Goal: Task Accomplishment & Management: Manage account settings

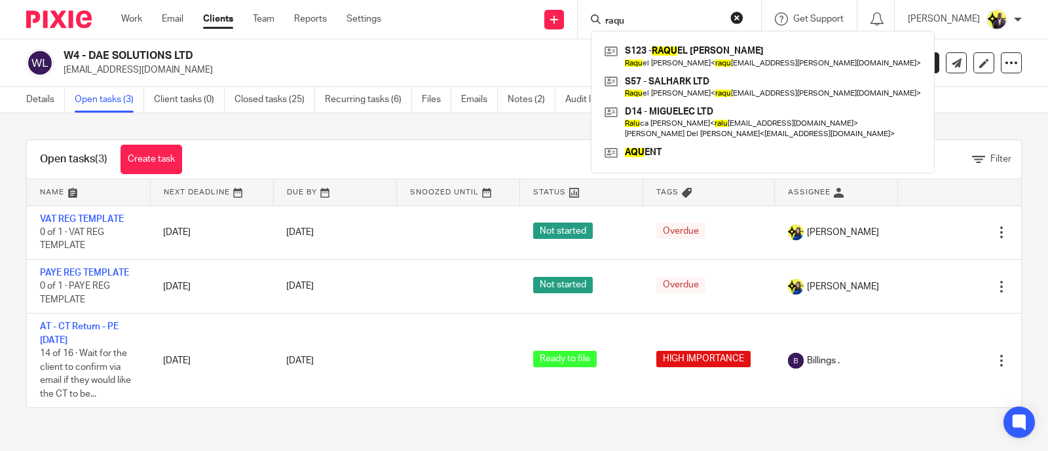
drag, startPoint x: 683, startPoint y: 20, endPoint x: 620, endPoint y: 14, distance: 62.5
click at [620, 14] on div "raqu S123 - RAQU EL [PERSON_NAME] Raqu el [PERSON_NAME] < raqu [EMAIL_ADDRESS][…" at bounding box center [669, 19] width 183 height 39
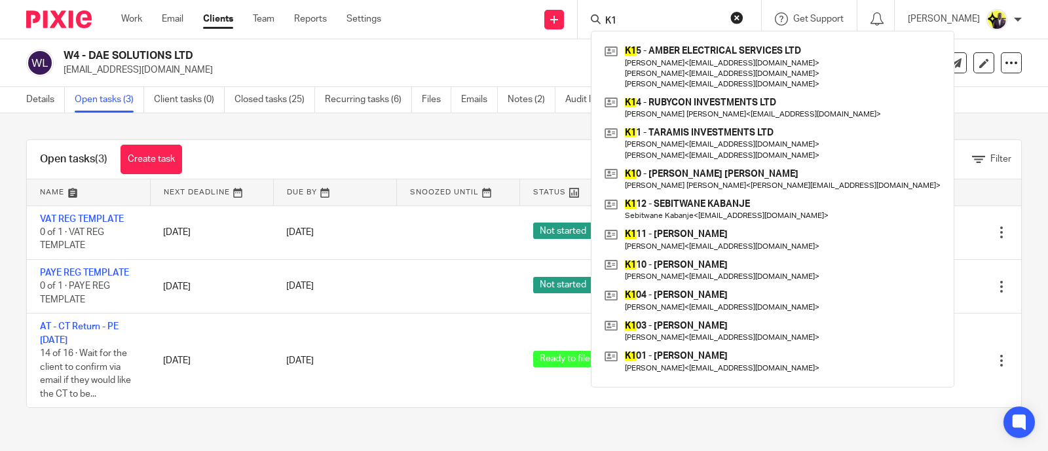
type input "K"
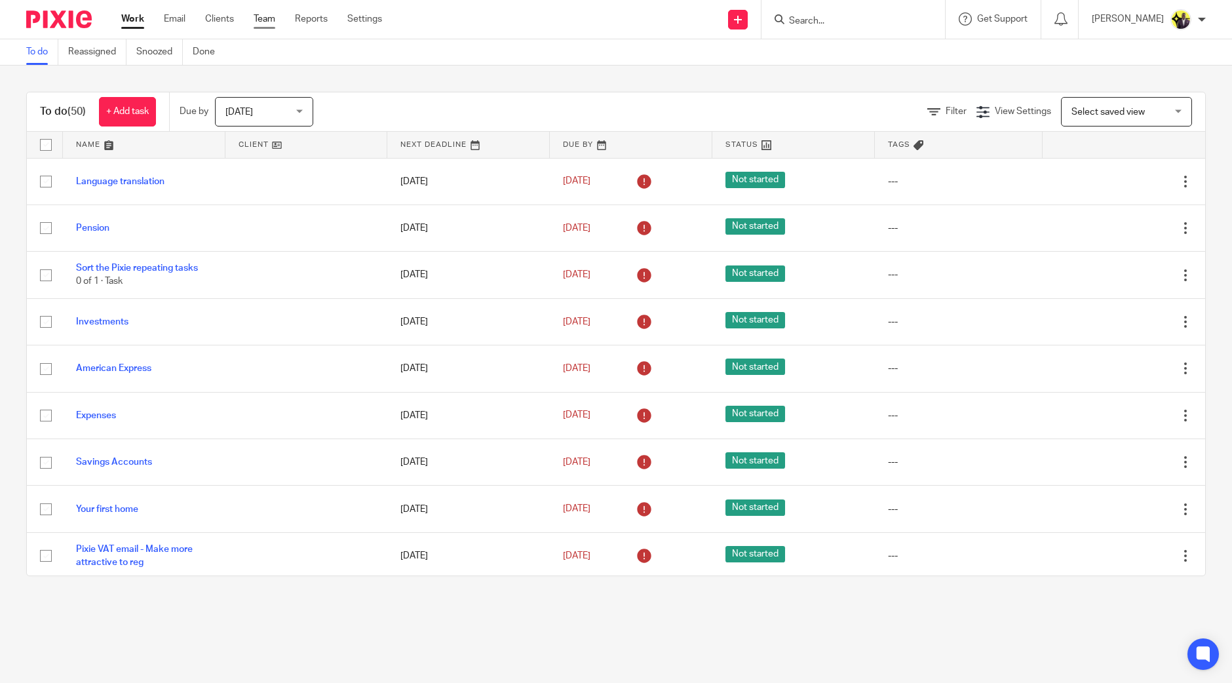
click at [265, 16] on link "Team" at bounding box center [265, 18] width 22 height 13
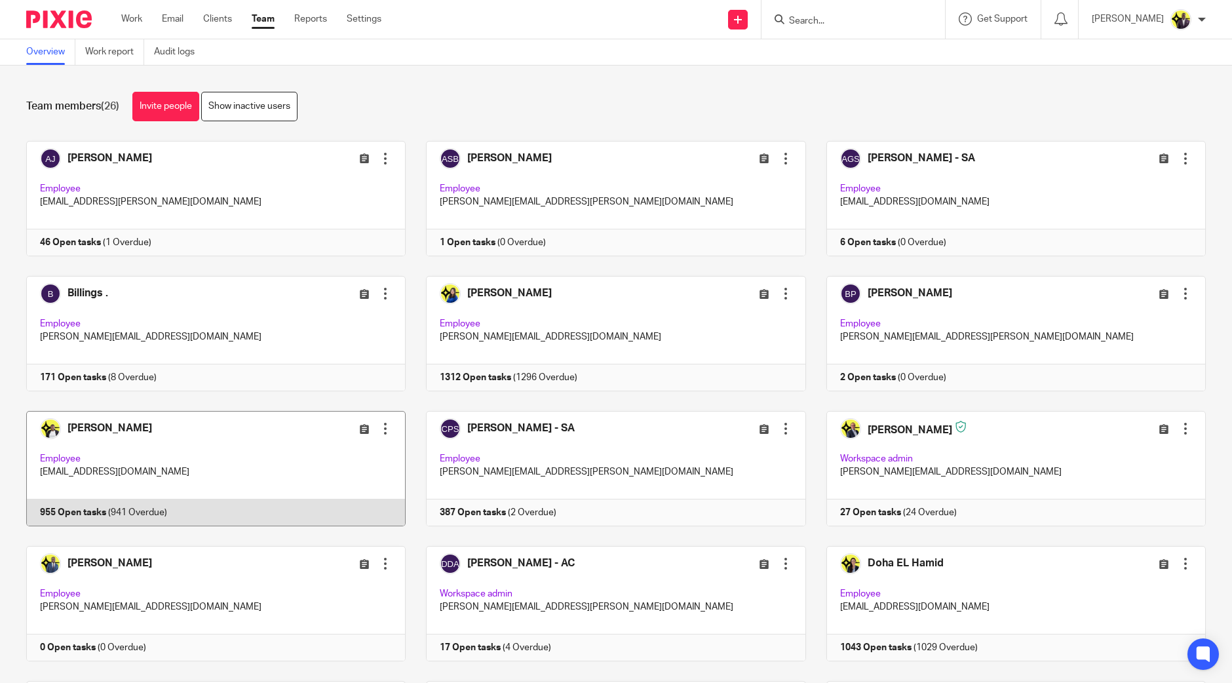
click at [222, 476] on link at bounding box center [206, 468] width 400 height 115
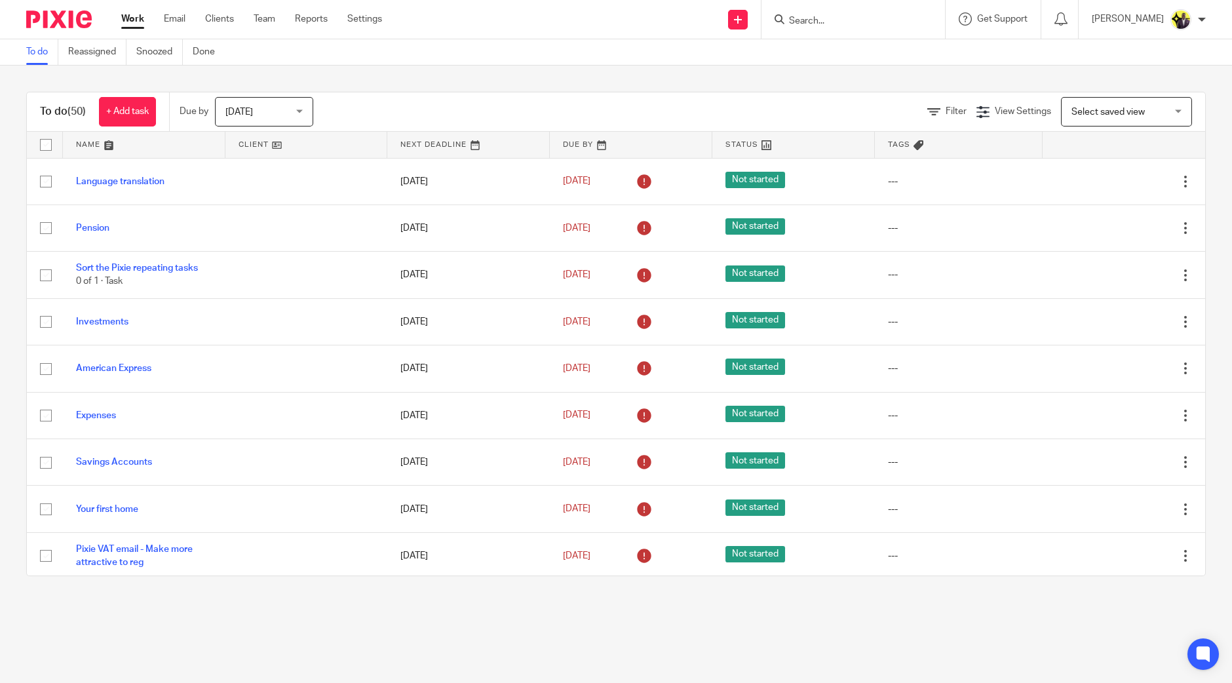
click at [865, 20] on input "Search" at bounding box center [846, 22] width 118 height 12
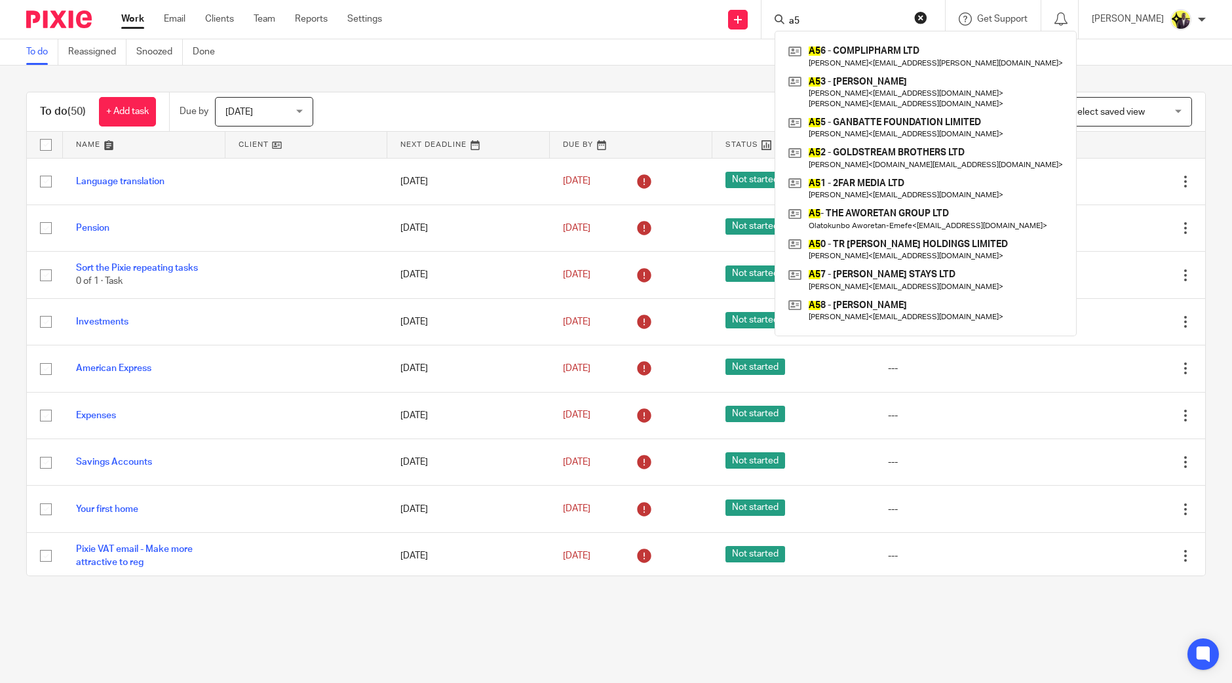
drag, startPoint x: 850, startPoint y: 20, endPoint x: 789, endPoint y: 28, distance: 60.8
click at [799, 28] on div "a5 A5 6 - COMPLIPHARM LTD Moriam Ajala < moriam.ajala@aol.co.uk > A5 3 - MICHAE…" at bounding box center [852, 19] width 183 height 39
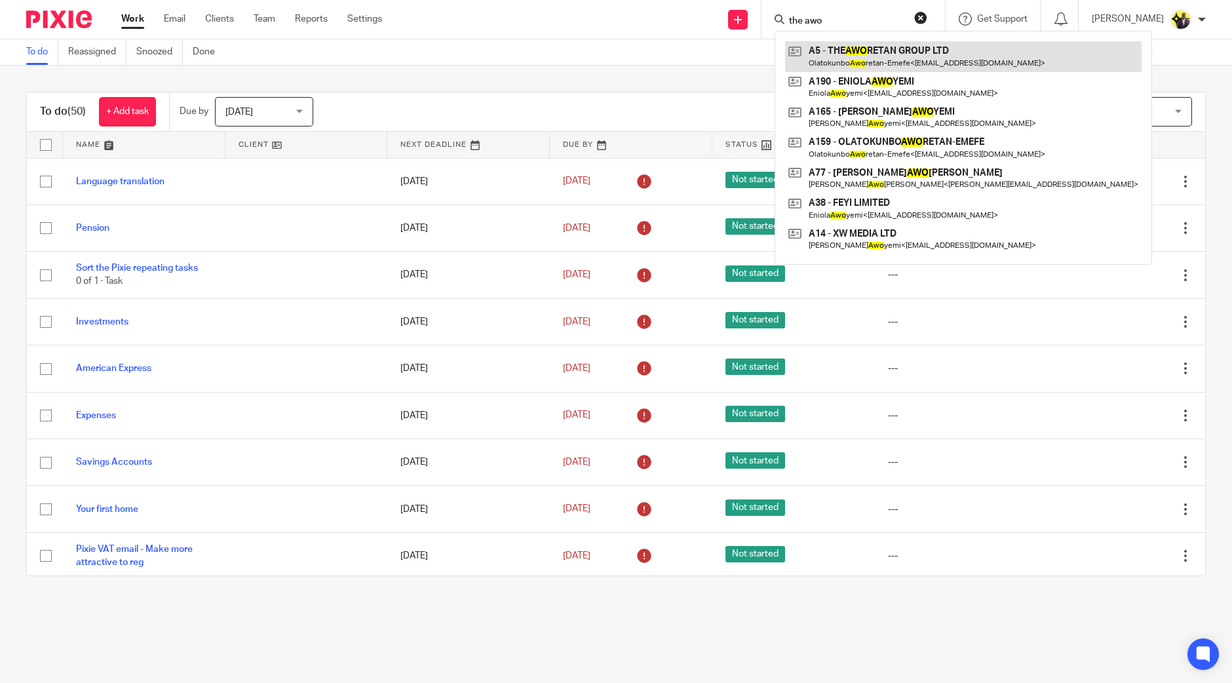
type input "the awo"
click at [873, 57] on link at bounding box center [963, 56] width 356 height 30
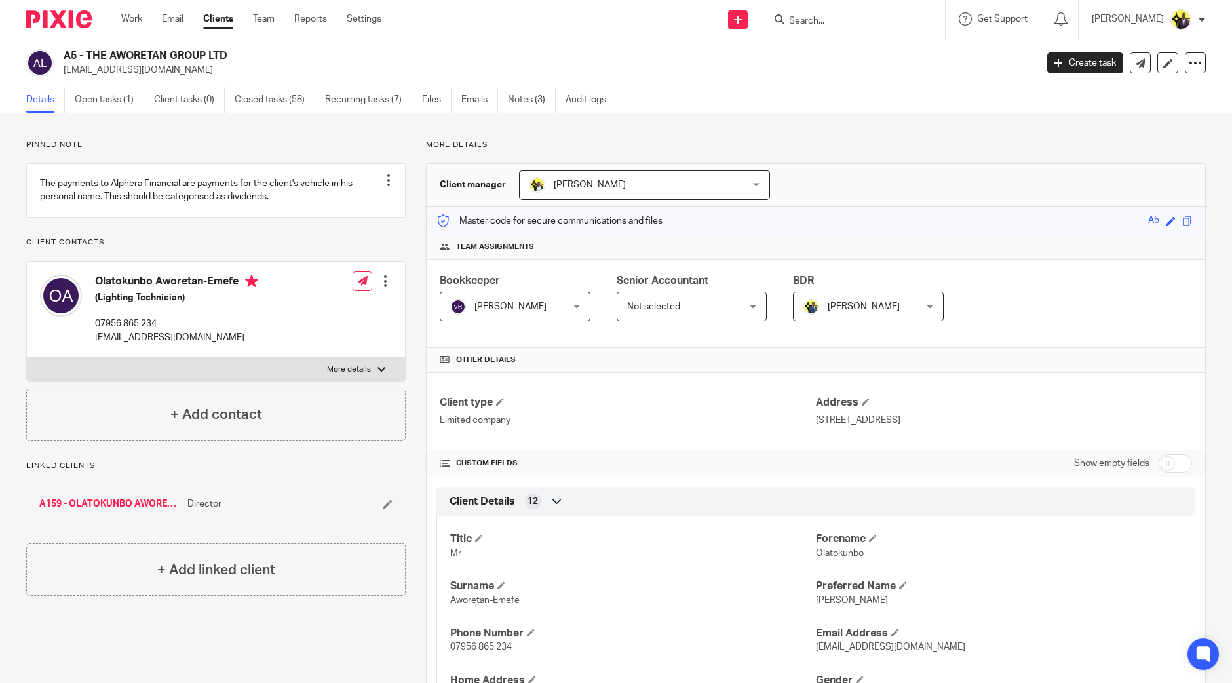
drag, startPoint x: 126, startPoint y: 509, endPoint x: 104, endPoint y: 510, distance: 21.7
click at [530, 94] on link "Notes (3)" at bounding box center [532, 100] width 48 height 26
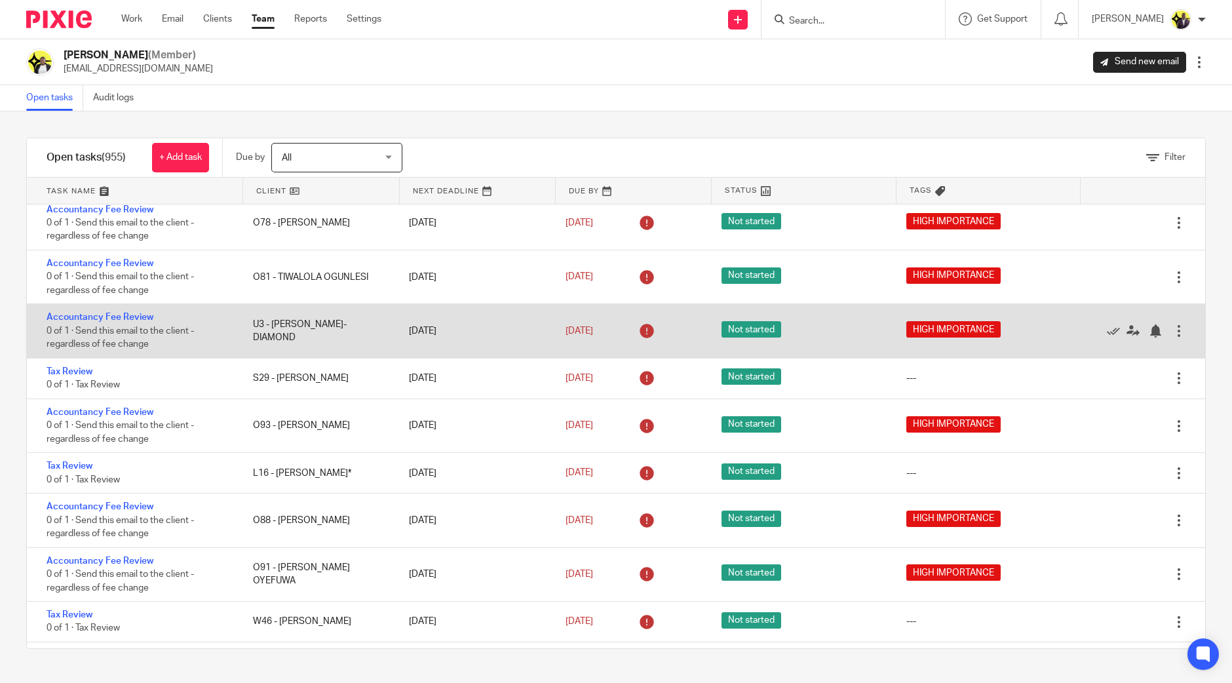
scroll to position [1392, 0]
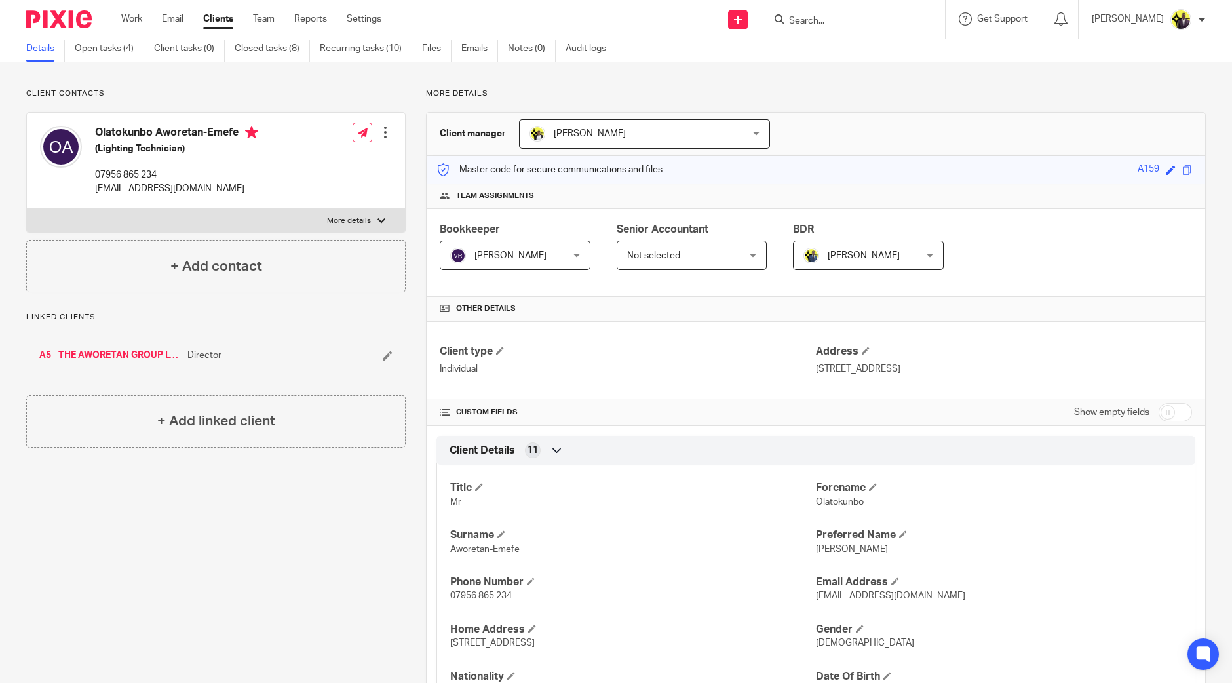
scroll to position [246, 0]
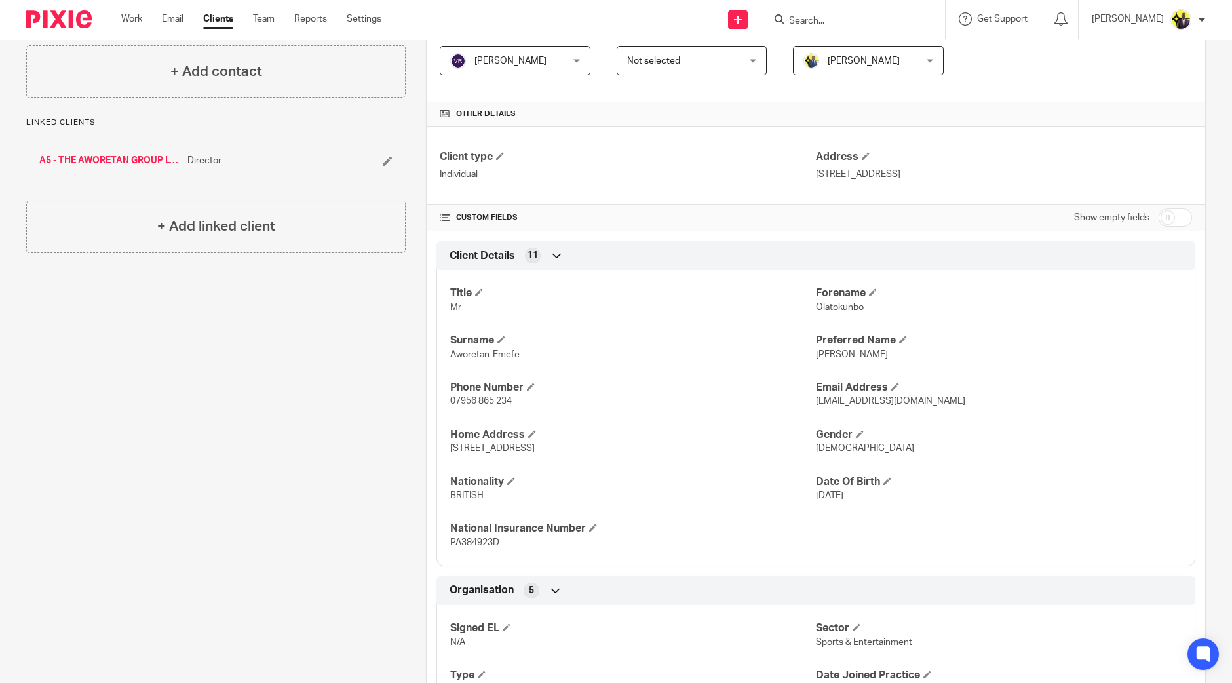
click at [1169, 217] on input "checkbox" at bounding box center [1174, 217] width 33 height 18
checkbox input "true"
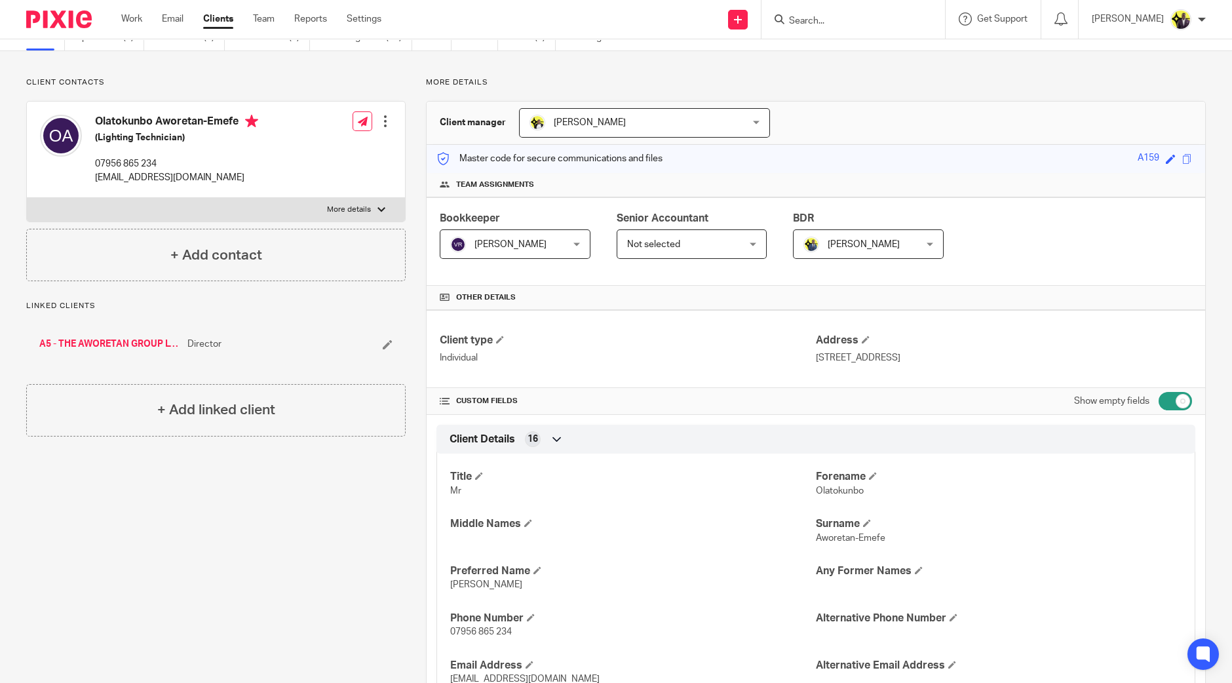
scroll to position [0, 0]
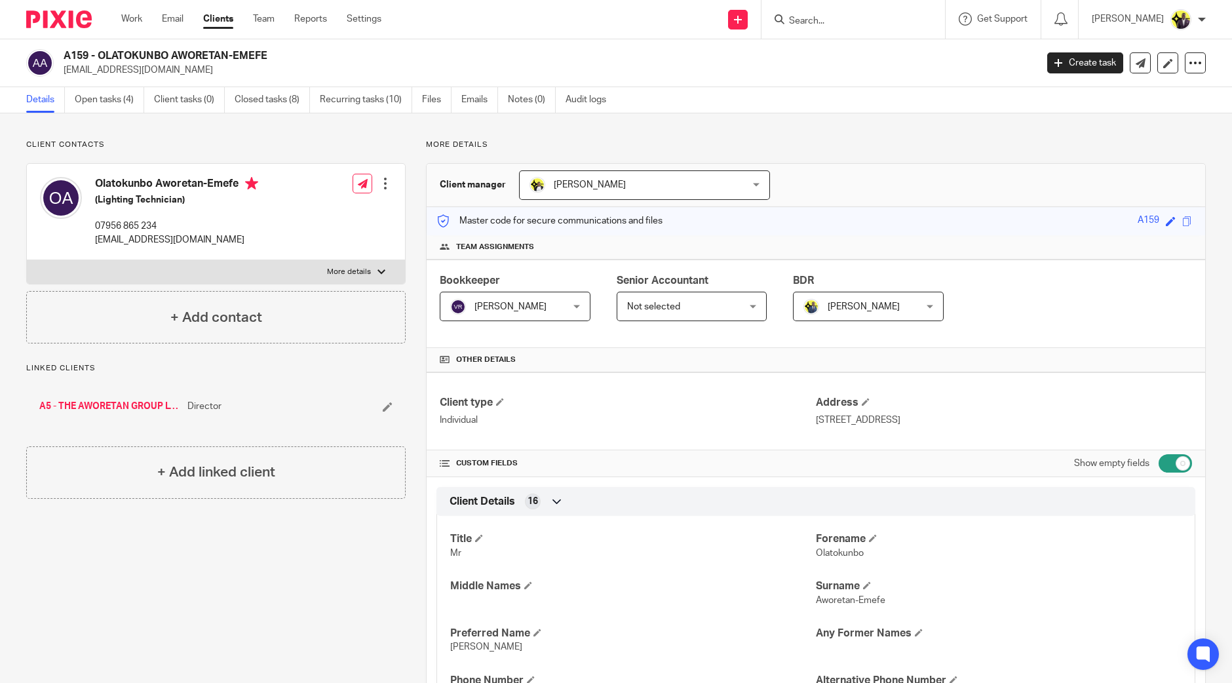
drag, startPoint x: 92, startPoint y: 51, endPoint x: 199, endPoint y: 54, distance: 107.5
click at [197, 53] on h2 "A159 - OLATOKUNBO AWORETAN-EMEFE" at bounding box center [449, 56] width 771 height 14
click at [383, 46] on div "A159 - OLATOKUNBO AWORETAN-EMEFE olaaworetan@gmail.com Create task Update from …" at bounding box center [616, 63] width 1232 height 48
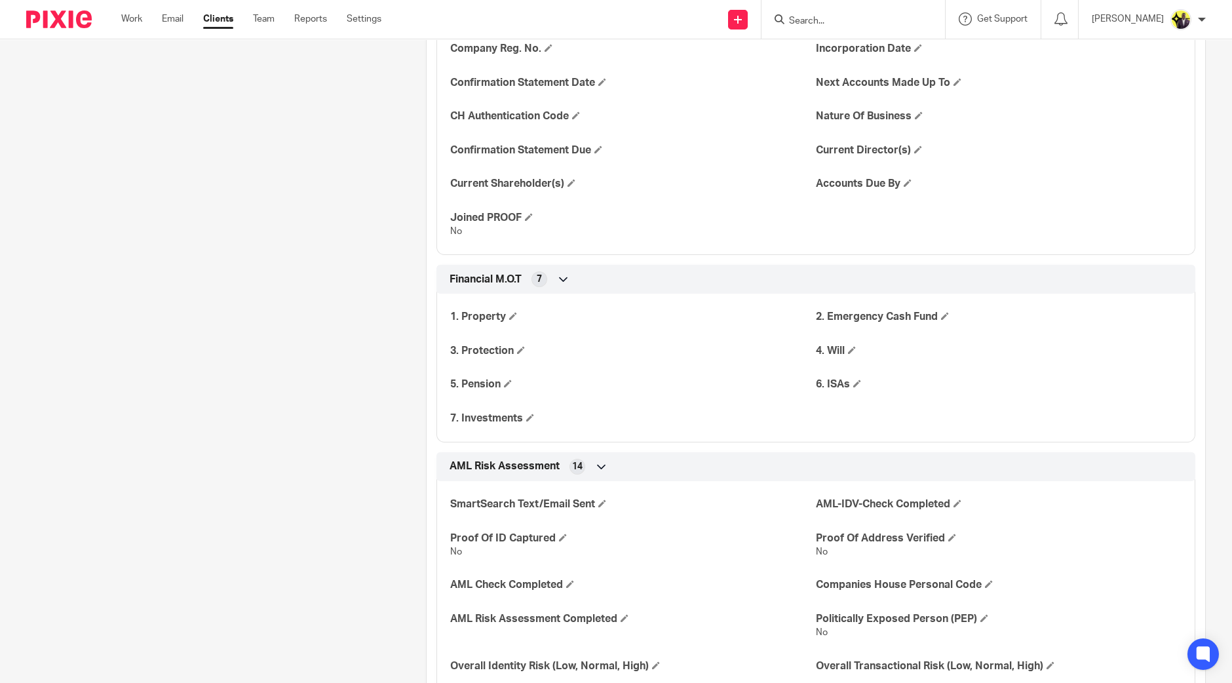
scroll to position [1556, 0]
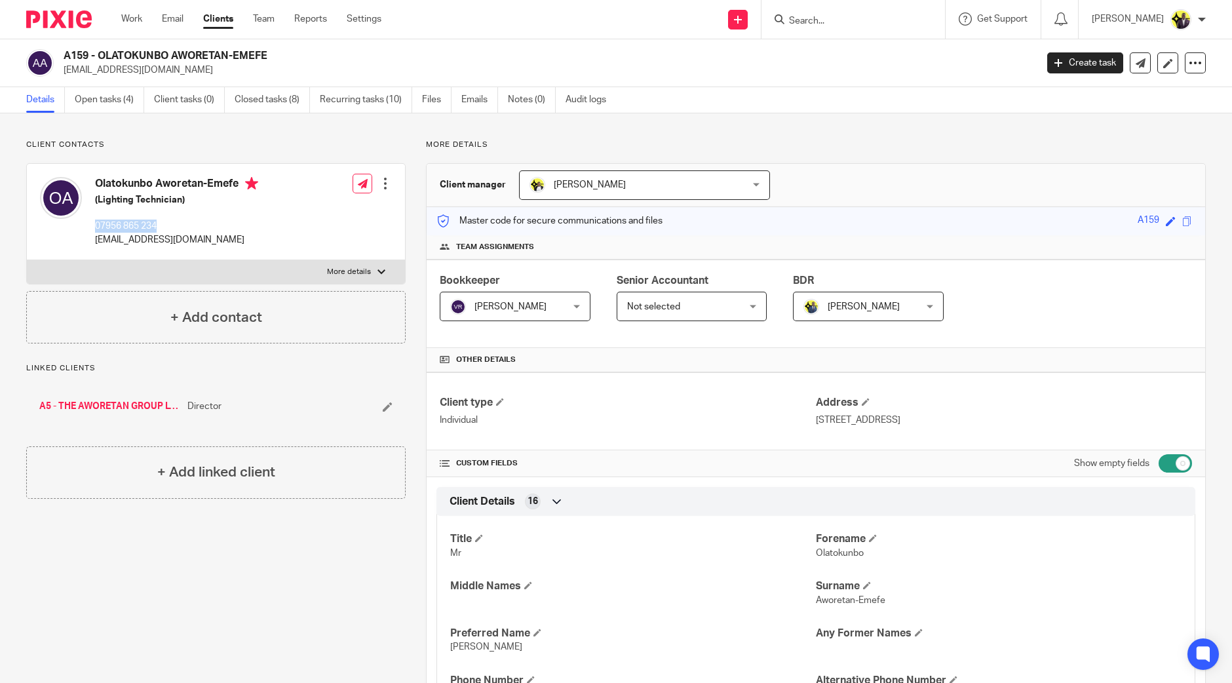
drag, startPoint x: 180, startPoint y: 227, endPoint x: 91, endPoint y: 223, distance: 89.2
click at [91, 223] on div "Olatokunbo Aworetan-Emefe (Lighting Technician) 07956 865 234 olaaworetan@gmail…" at bounding box center [149, 211] width 218 height 83
copy p "07956 865 234"
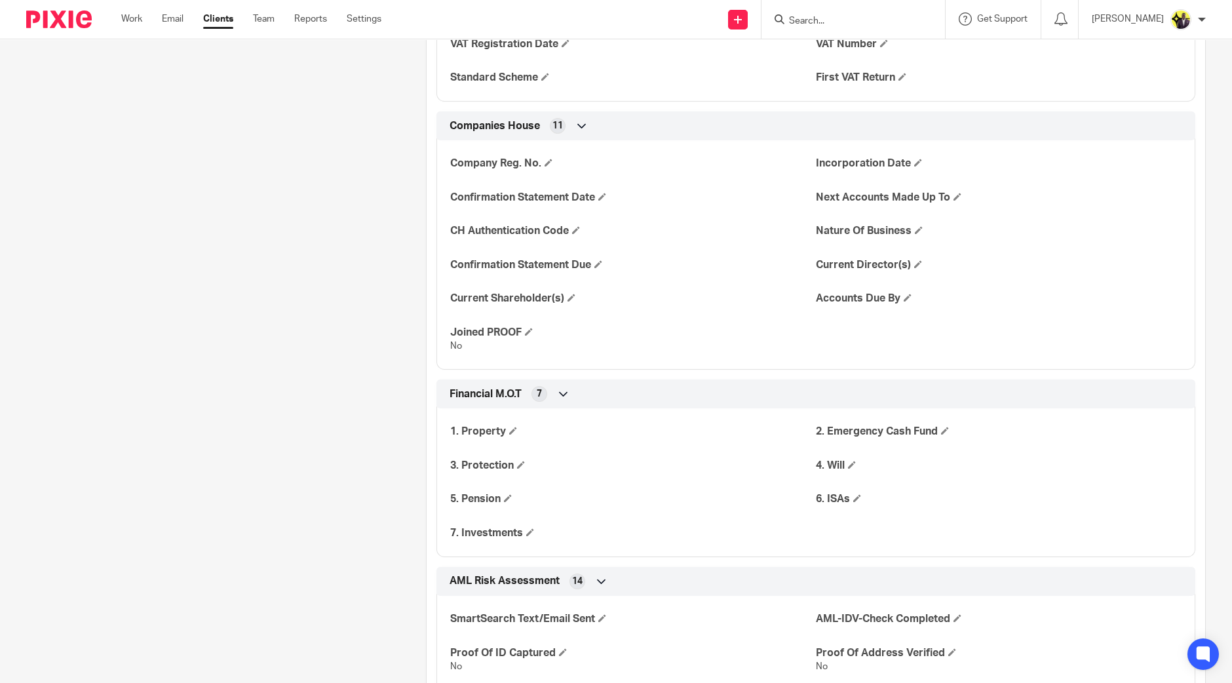
scroll to position [1392, 0]
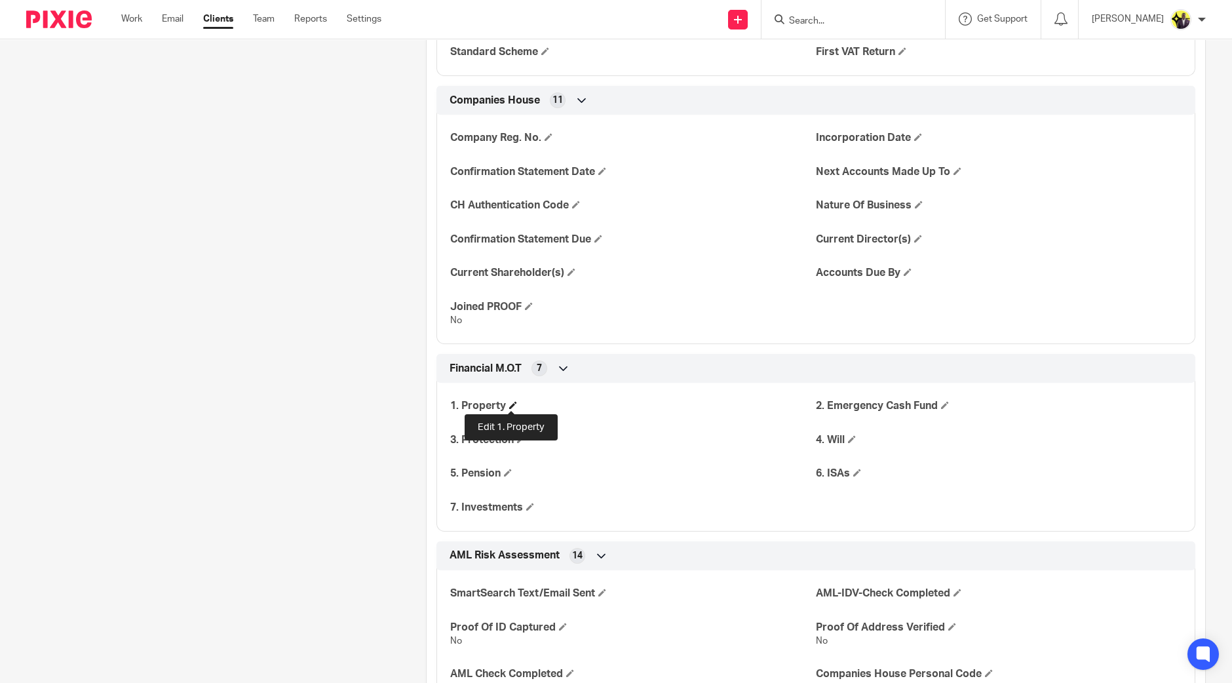
click at [513, 402] on span at bounding box center [513, 405] width 8 height 8
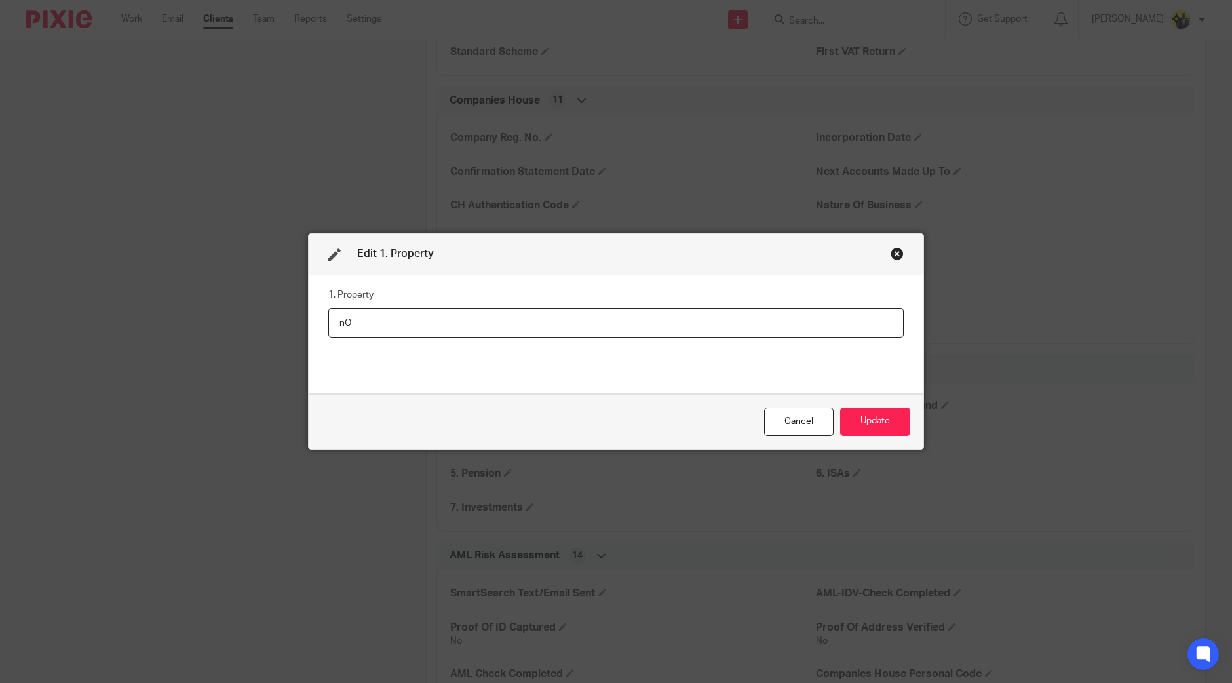
type input "n"
type input "No"
click at [895, 414] on button "Update" at bounding box center [875, 421] width 70 height 28
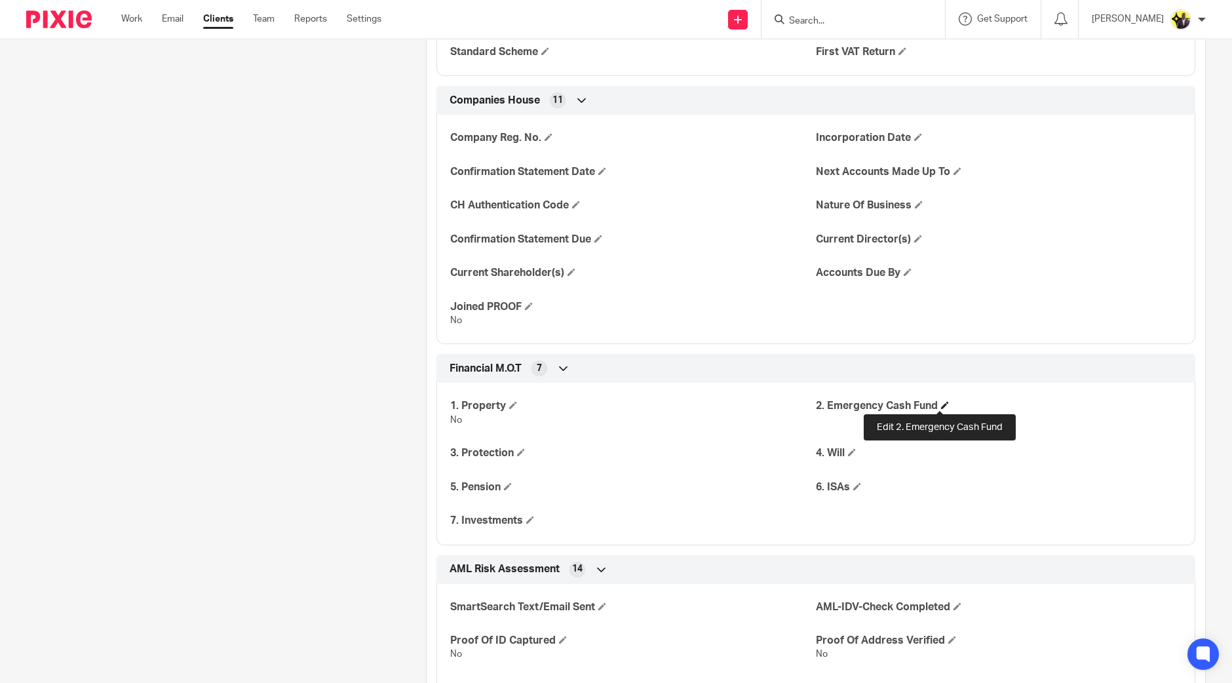
click at [941, 404] on span at bounding box center [945, 405] width 8 height 8
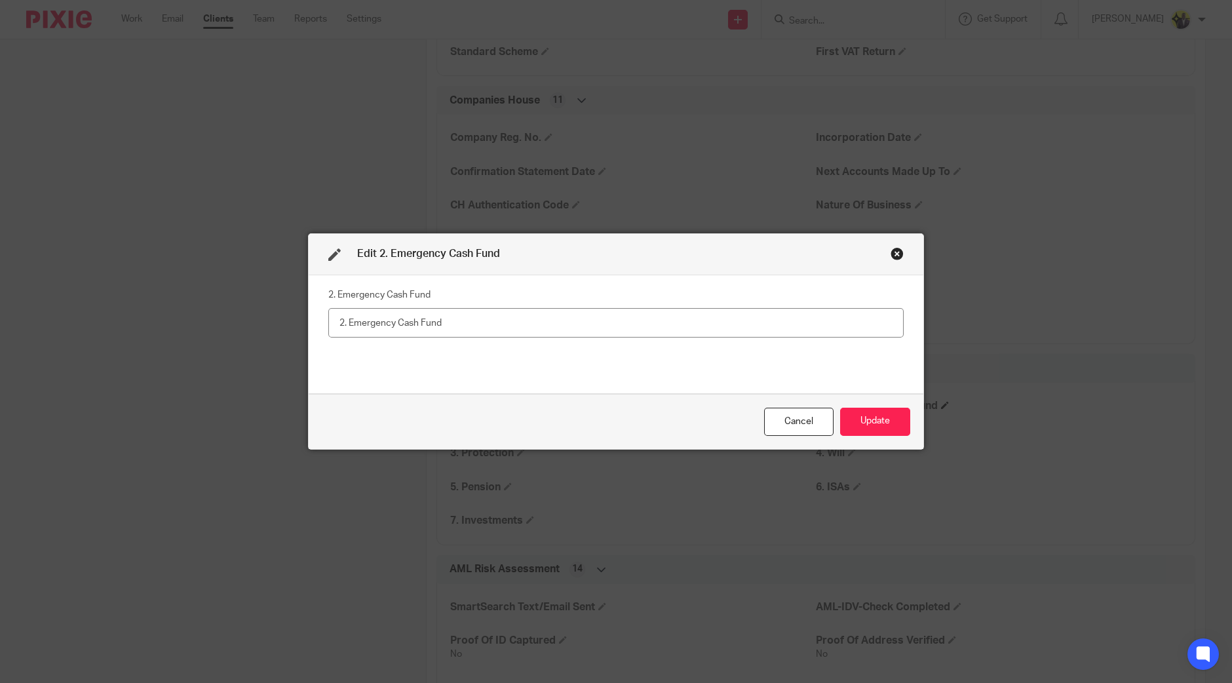
type input "n"
type input "No"
click at [890, 428] on button "Update" at bounding box center [875, 421] width 70 height 28
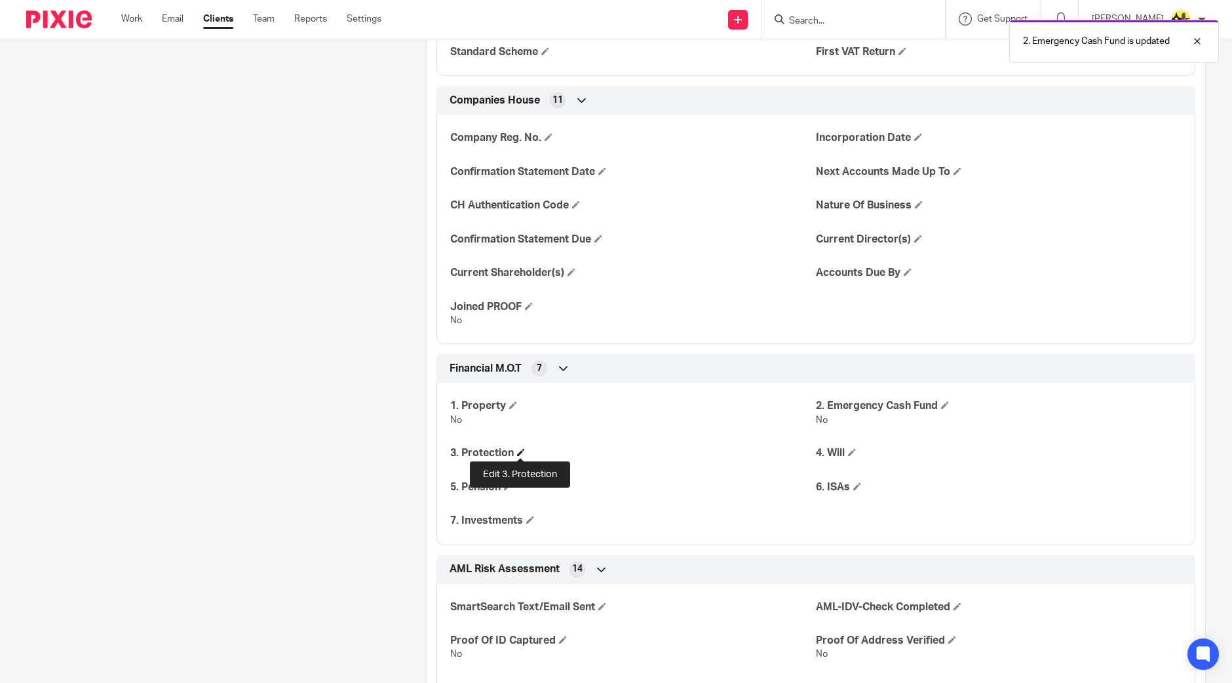
click at [517, 449] on span at bounding box center [521, 452] width 8 height 8
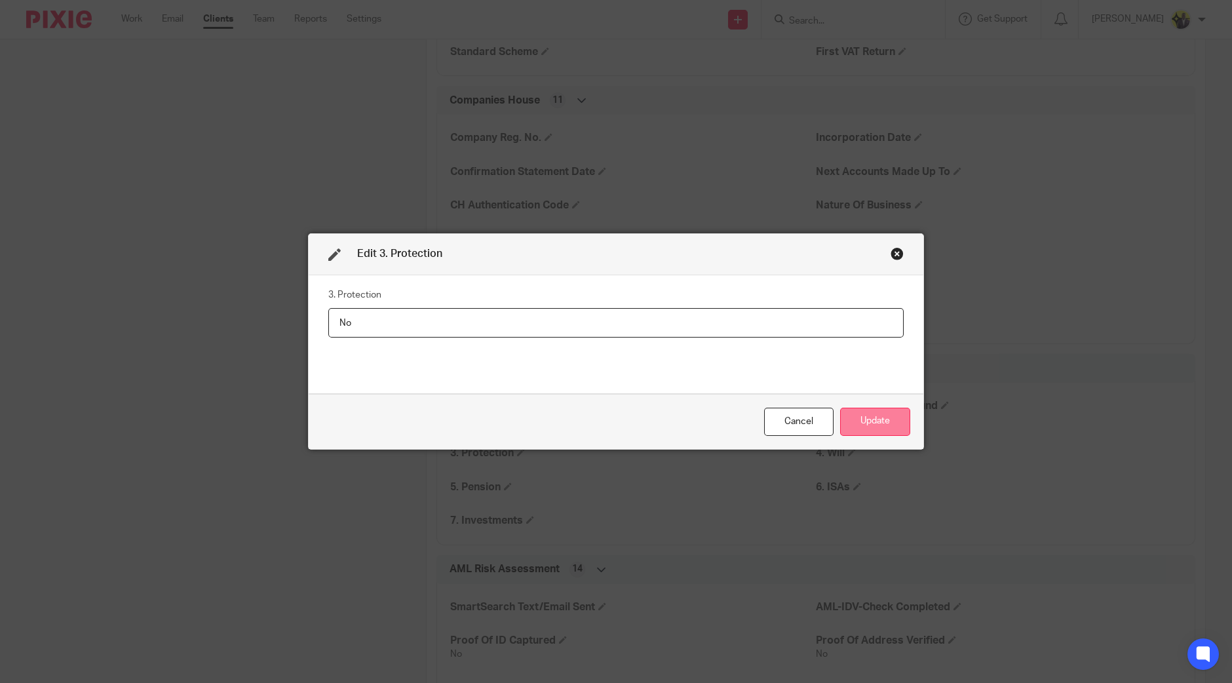
type input "No"
click at [852, 414] on button "Update" at bounding box center [875, 421] width 70 height 28
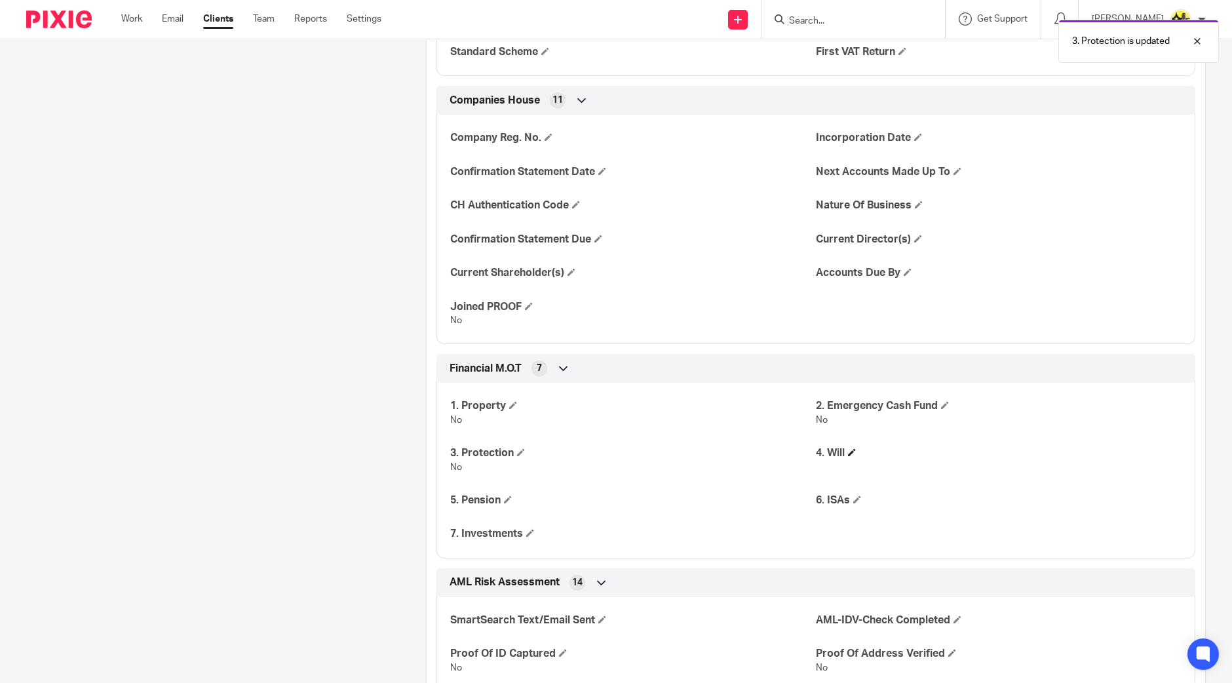
click at [848, 453] on span at bounding box center [852, 452] width 8 height 8
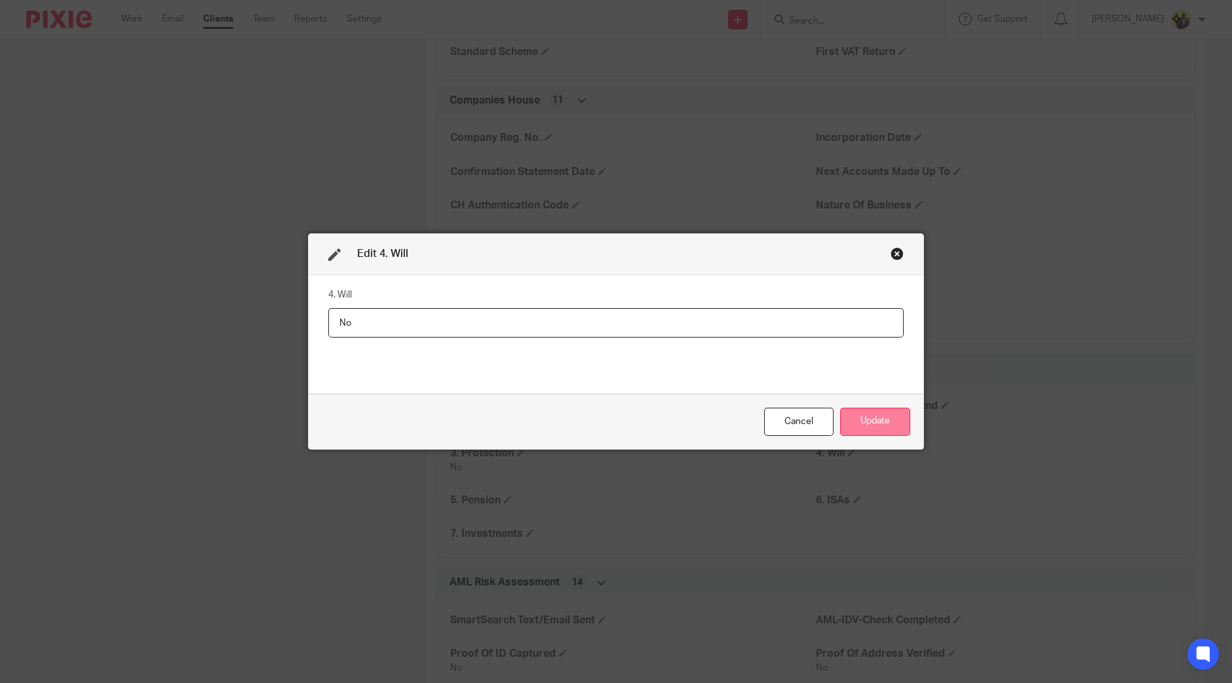
type input "No"
click at [865, 417] on button "Update" at bounding box center [875, 421] width 70 height 28
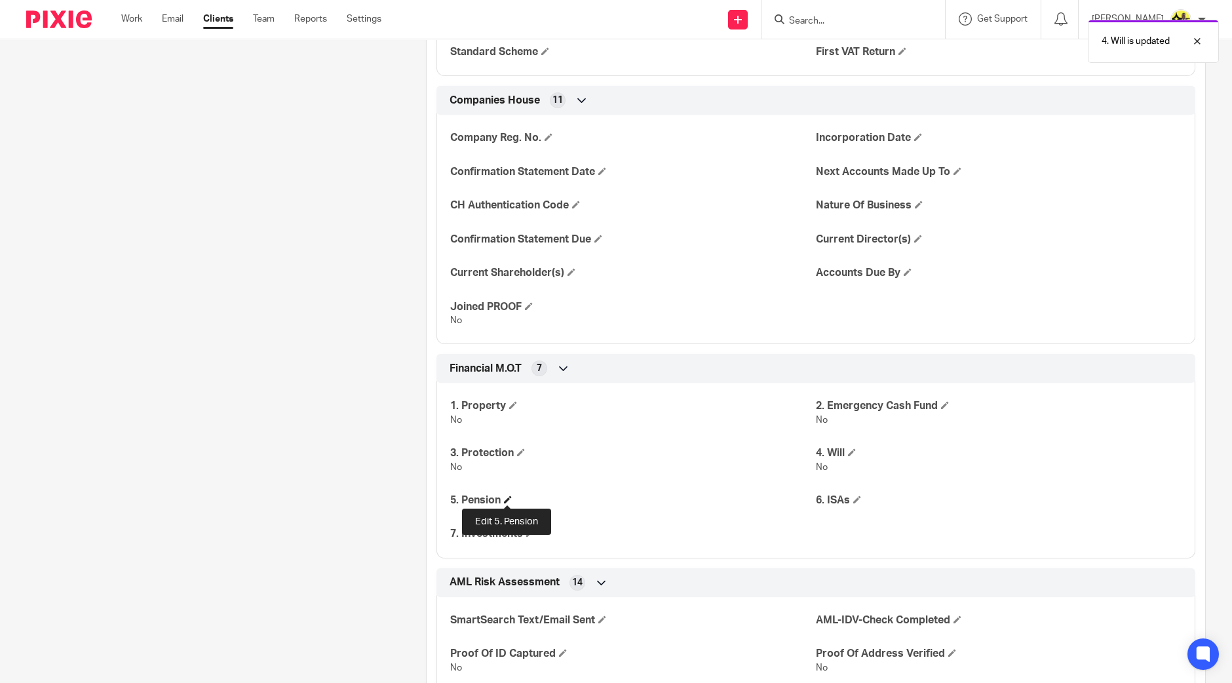
click at [505, 493] on h4 "5. Pension" at bounding box center [633, 500] width 366 height 14
click at [507, 499] on span at bounding box center [508, 499] width 8 height 8
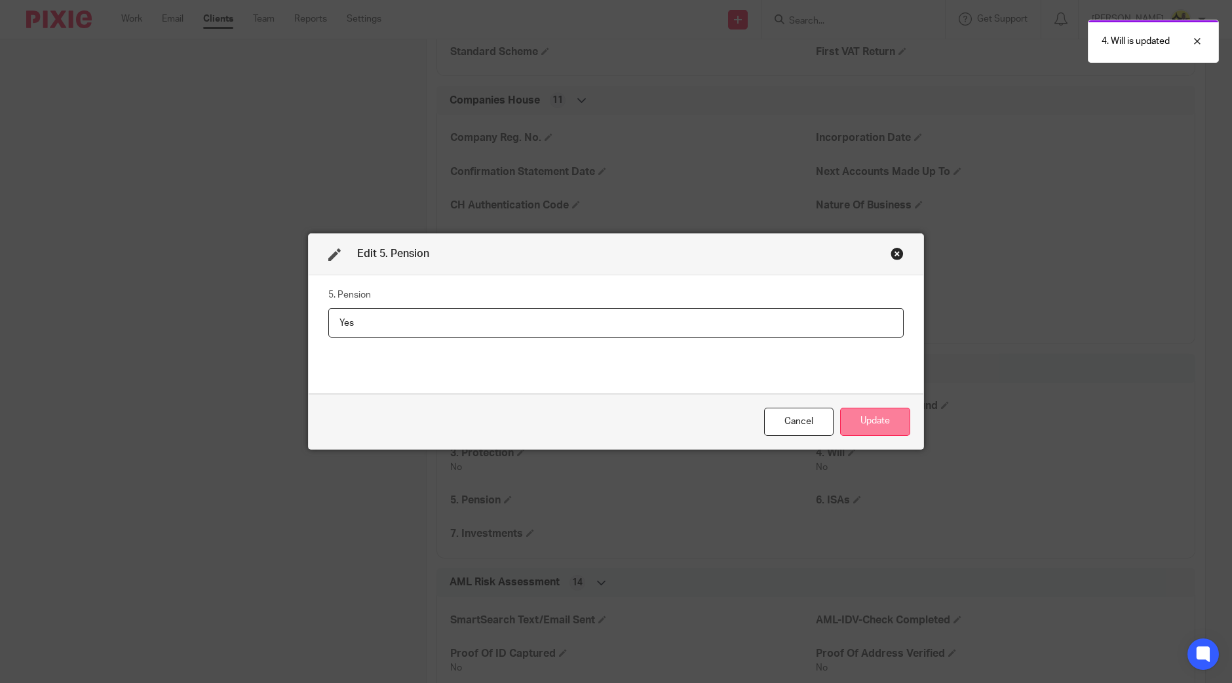
type input "Yes"
click at [861, 424] on button "Update" at bounding box center [875, 421] width 70 height 28
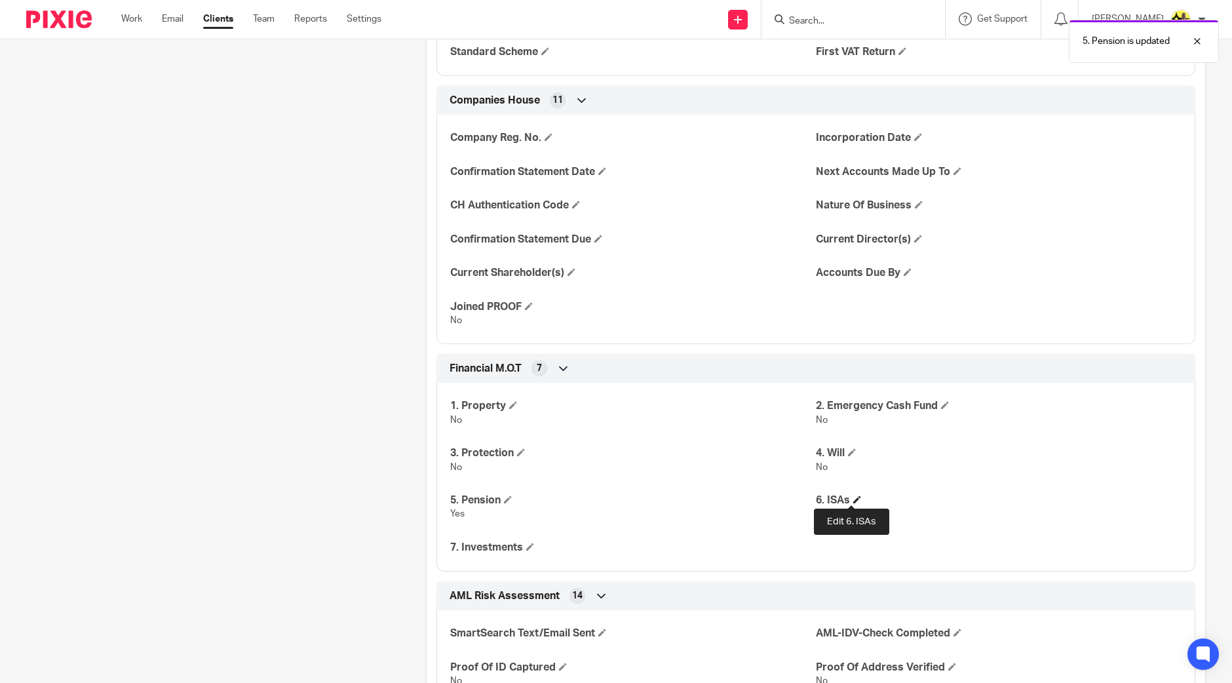
click at [853, 497] on span at bounding box center [857, 499] width 8 height 8
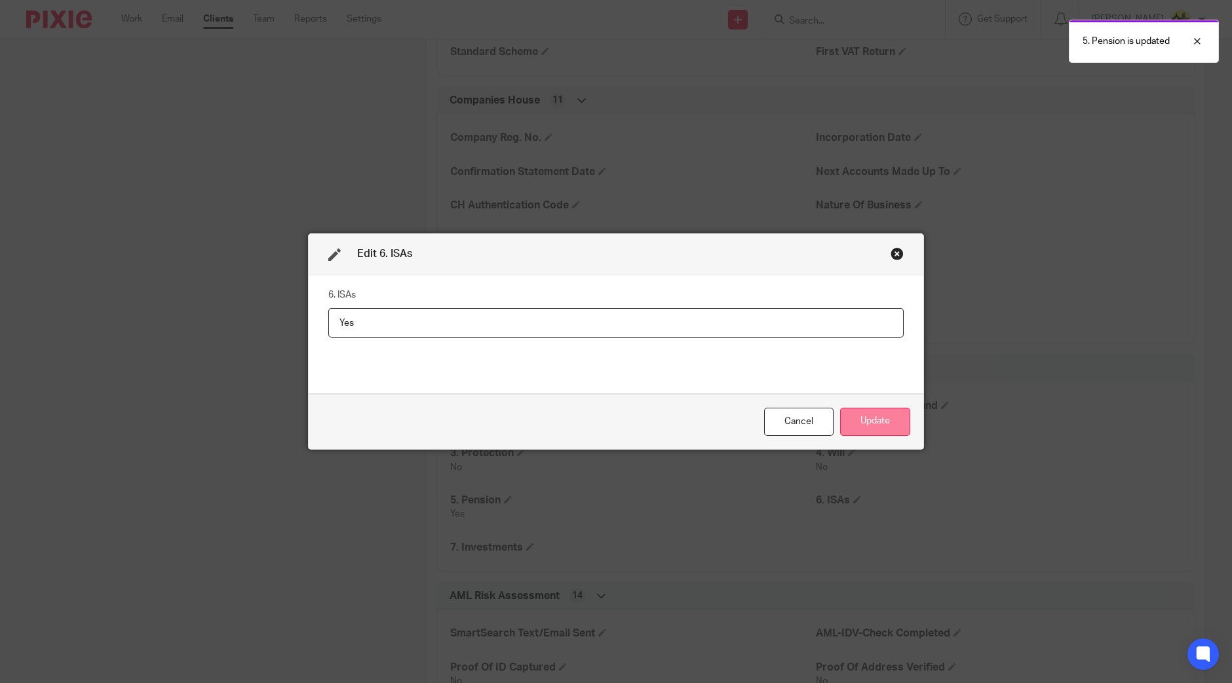
type input "Yes"
click at [868, 413] on button "Update" at bounding box center [875, 421] width 70 height 28
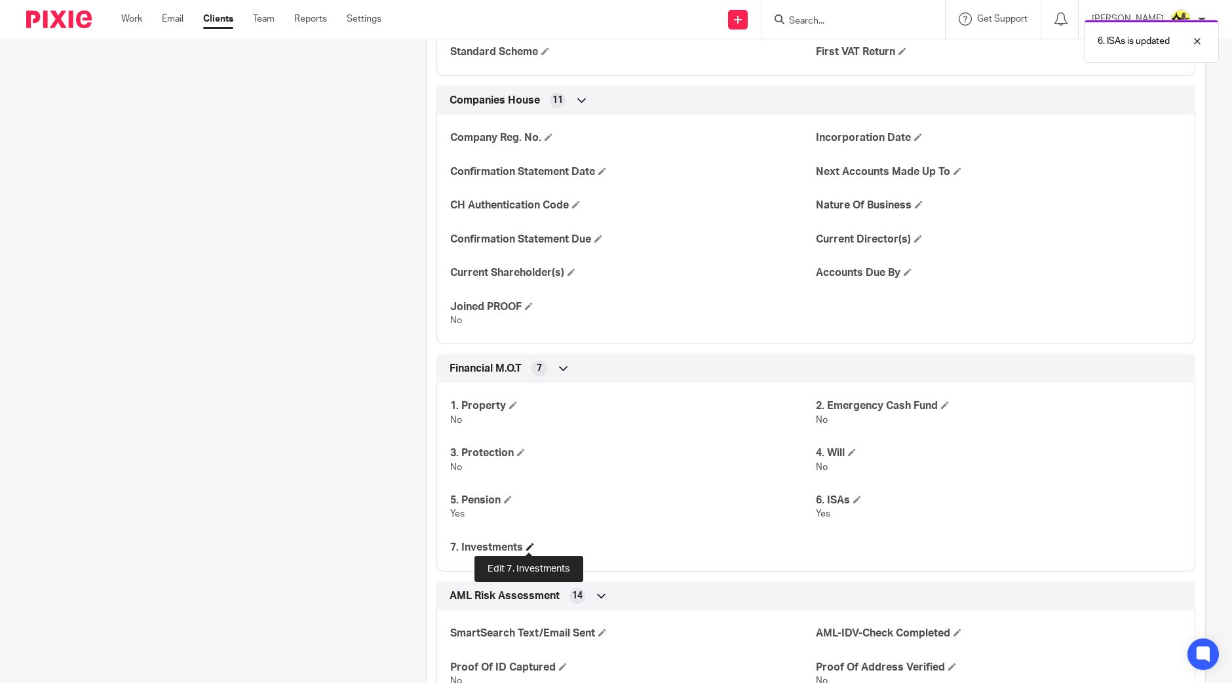
click at [529, 545] on span at bounding box center [530, 546] width 8 height 8
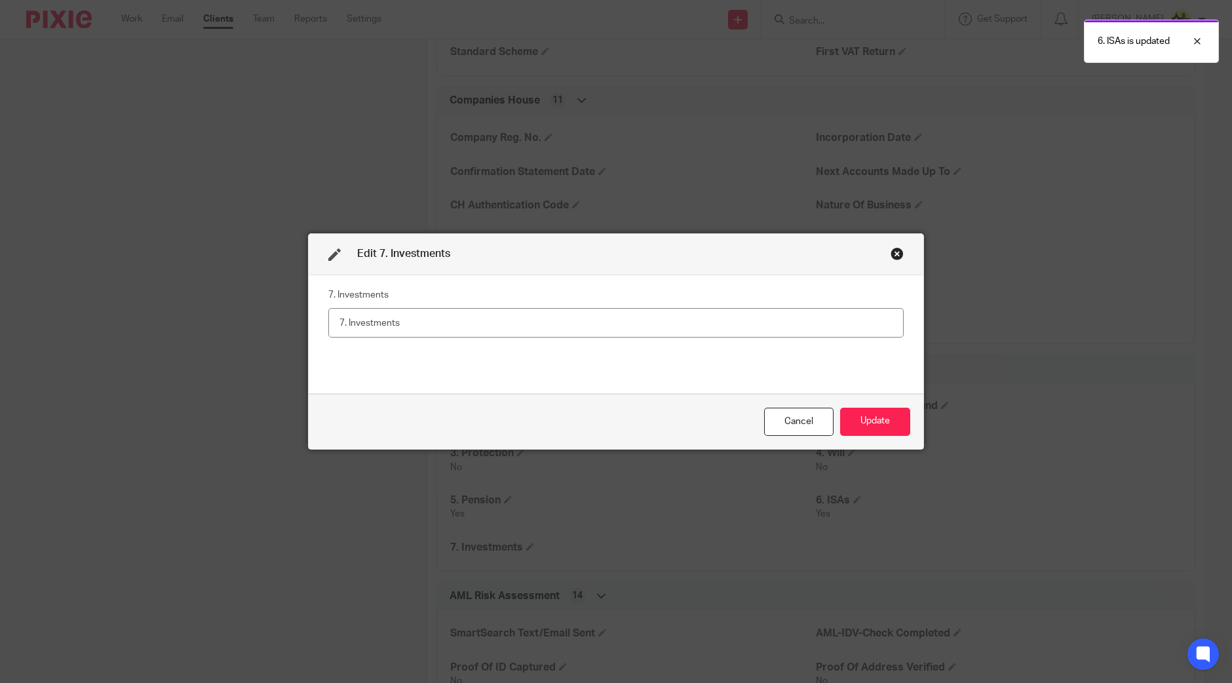
click at [556, 330] on input "text" at bounding box center [615, 322] width 575 height 29
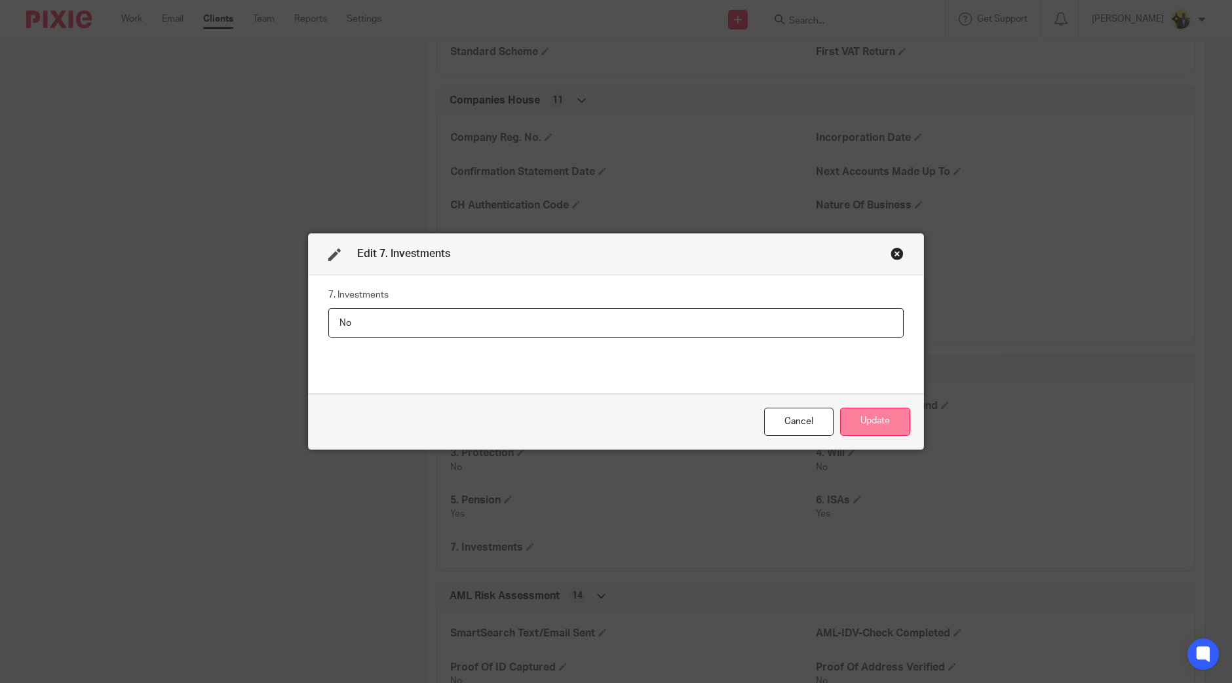
type input "No"
click at [867, 421] on button "Update" at bounding box center [875, 421] width 70 height 28
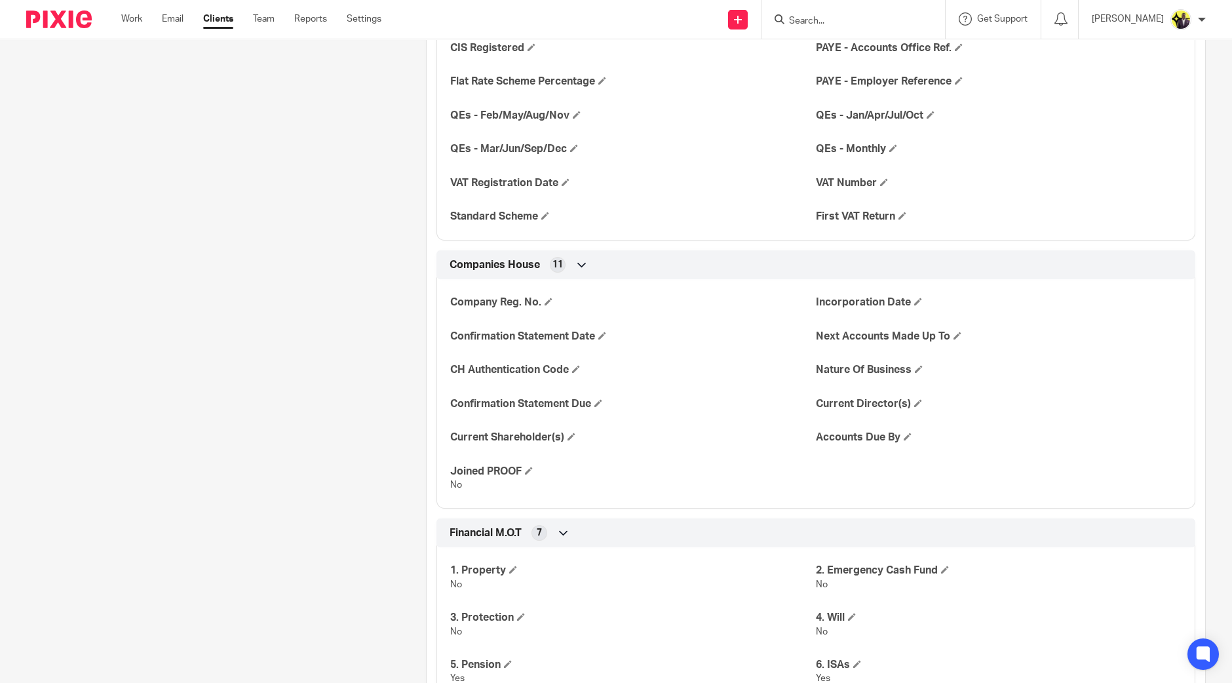
scroll to position [1556, 0]
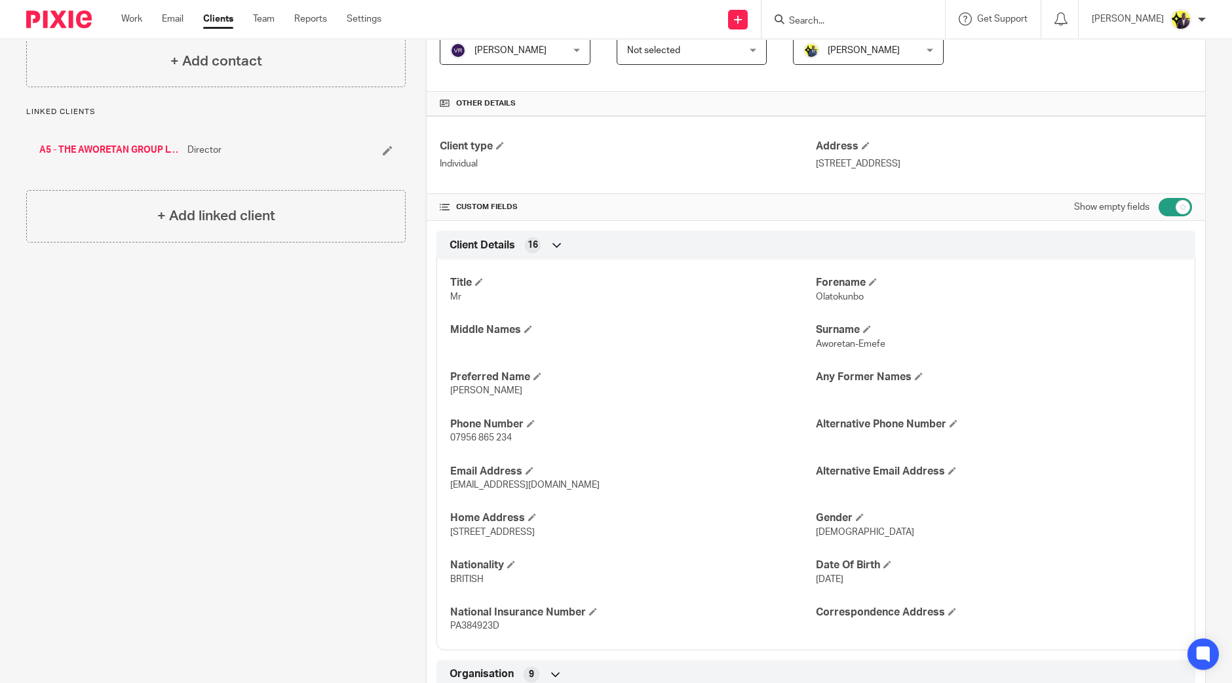
scroll to position [0, 0]
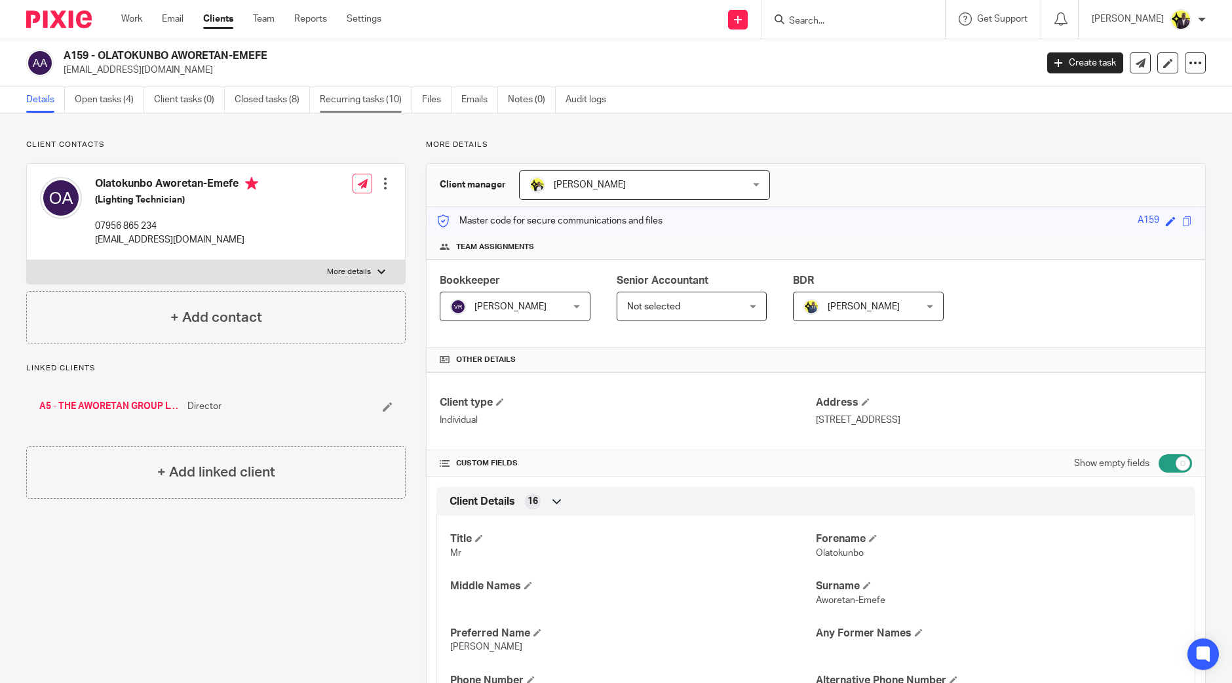
click at [377, 111] on link "Recurring tasks (10)" at bounding box center [366, 100] width 92 height 26
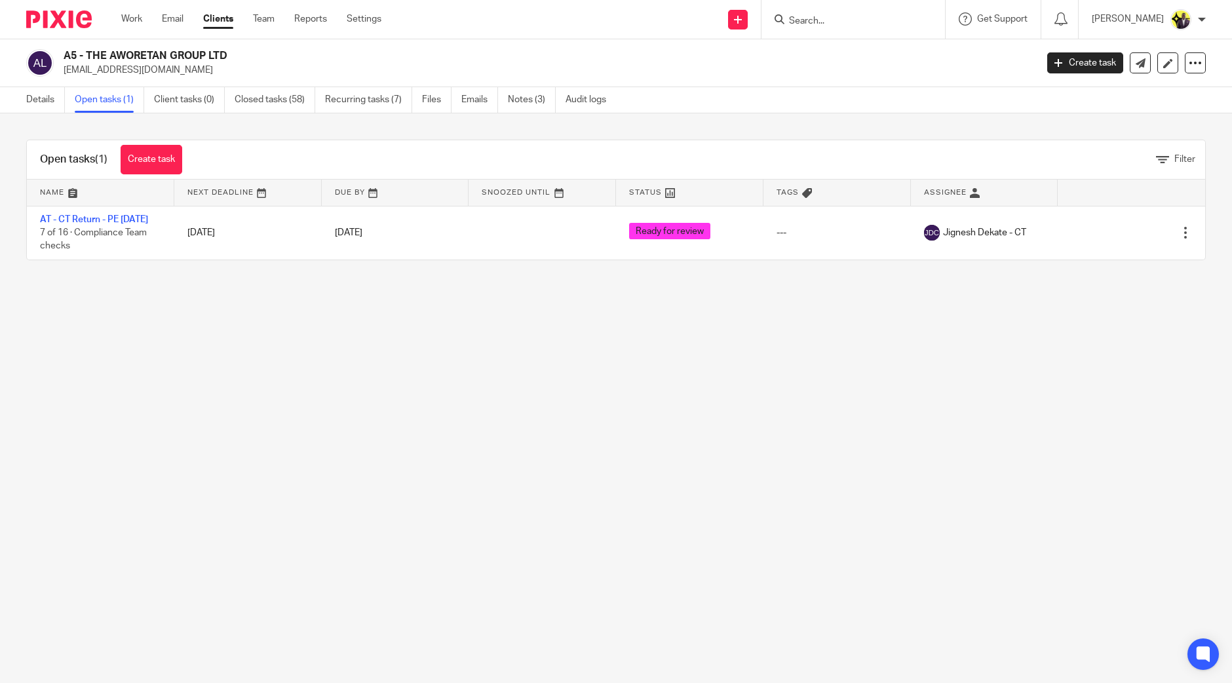
drag, startPoint x: 157, startPoint y: 57, endPoint x: 119, endPoint y: 56, distance: 38.7
click at [119, 56] on h2 "A5 - THE AWORETAN GROUP LTD" at bounding box center [449, 56] width 771 height 14
click at [333, 398] on main "A5 - THE AWORETAN GROUP LTD [EMAIL_ADDRESS][DOMAIN_NAME] Create task Update fro…" at bounding box center [616, 341] width 1232 height 683
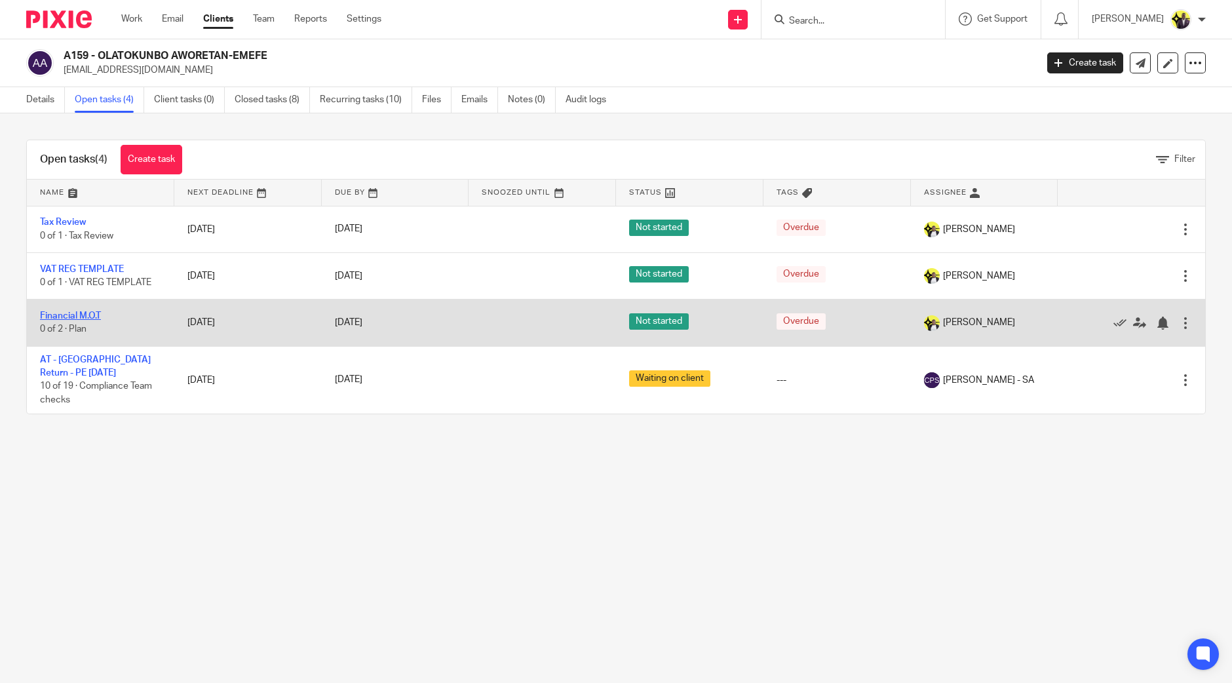
click at [78, 316] on link "Financial M.O.T" at bounding box center [70, 315] width 61 height 9
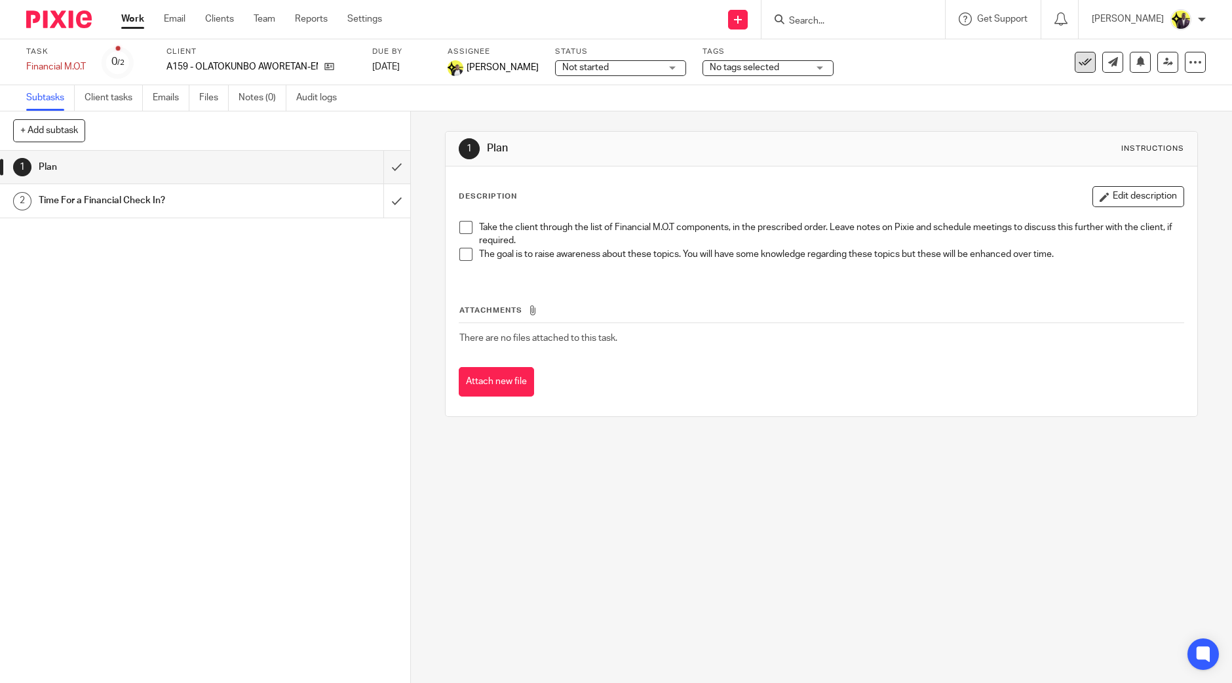
click at [1078, 64] on icon at bounding box center [1084, 62] width 13 height 13
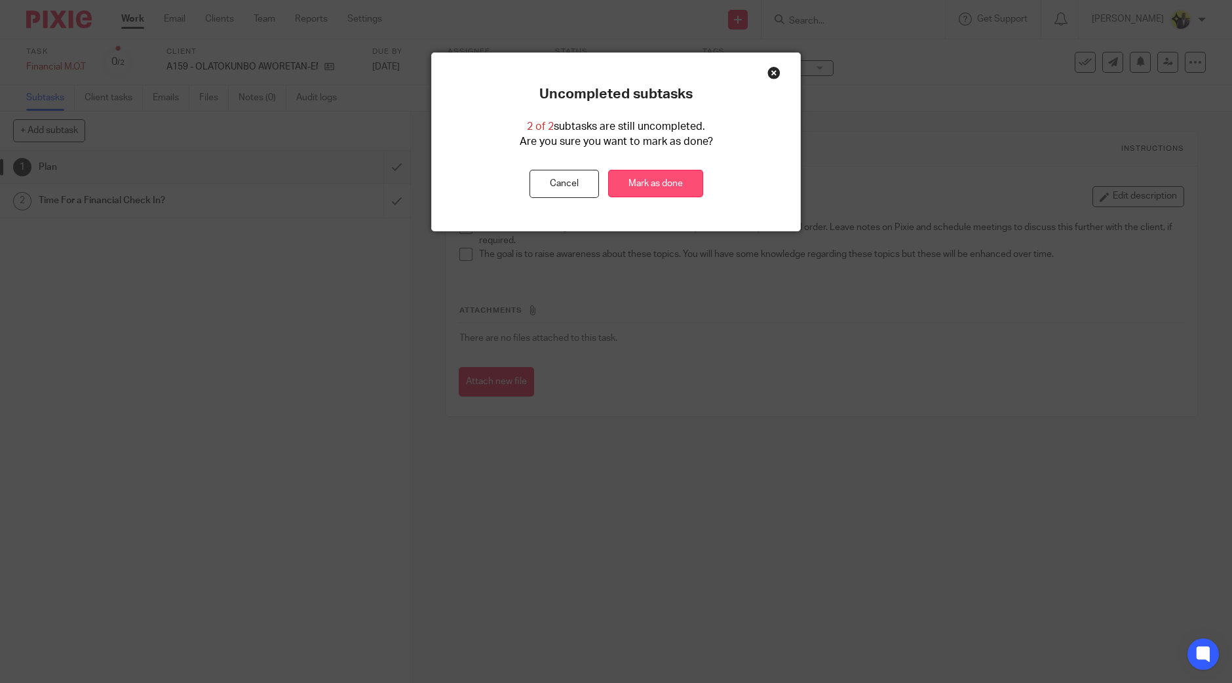
click at [649, 185] on link "Mark as done" at bounding box center [655, 184] width 95 height 28
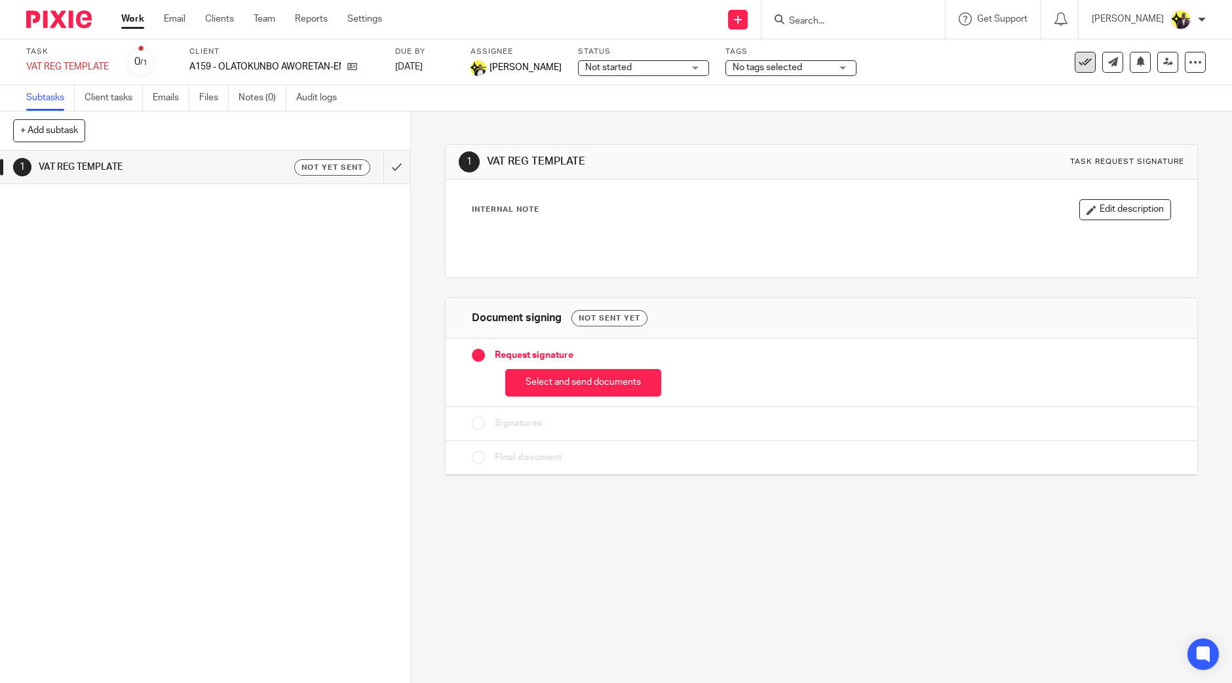
click at [1078, 62] on icon at bounding box center [1084, 62] width 13 height 13
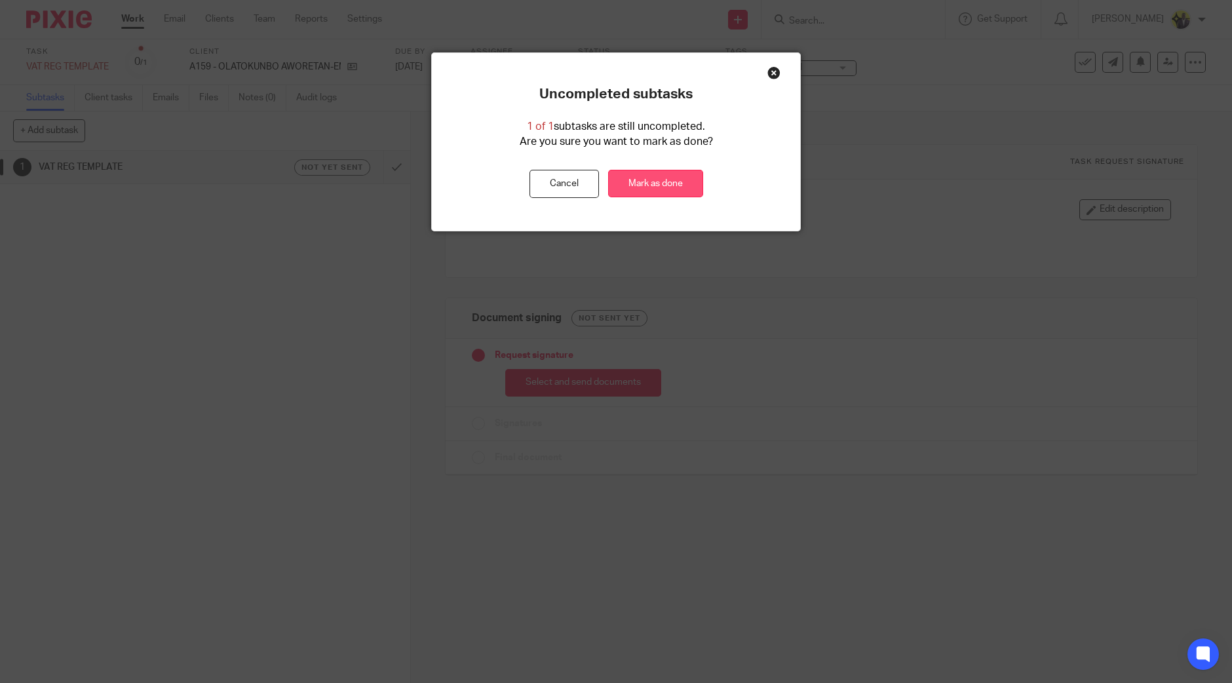
click at [632, 178] on link "Mark as done" at bounding box center [655, 184] width 95 height 28
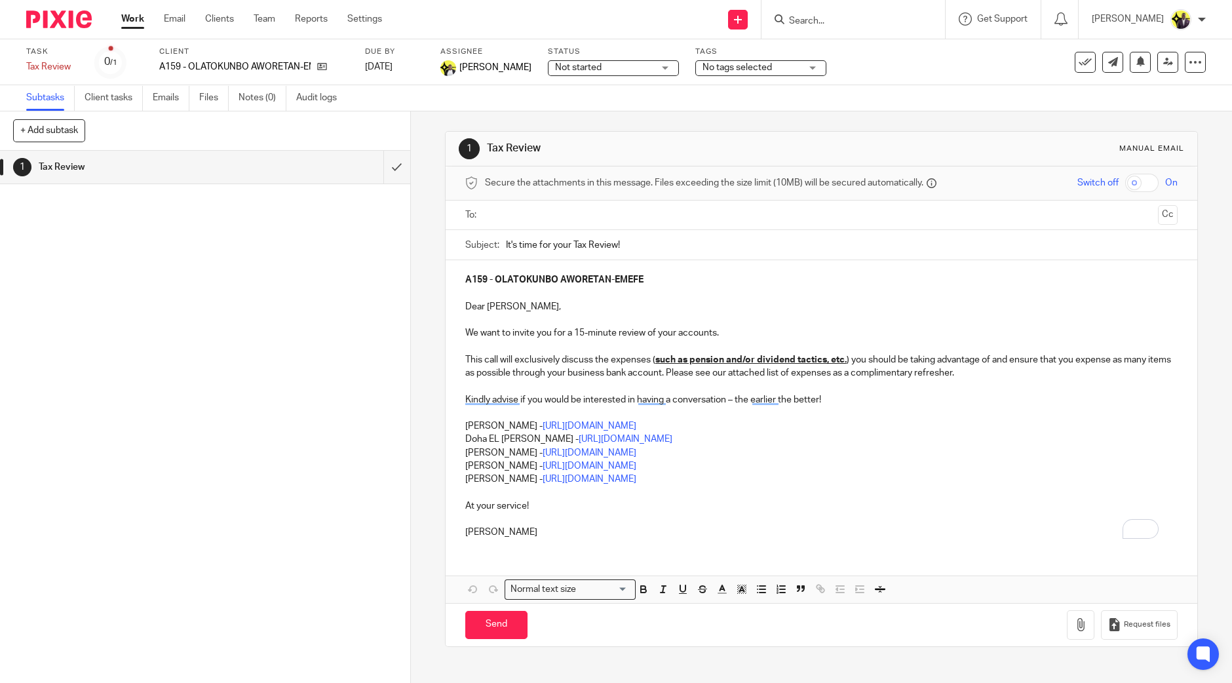
click at [527, 212] on input "text" at bounding box center [820, 215] width 663 height 15
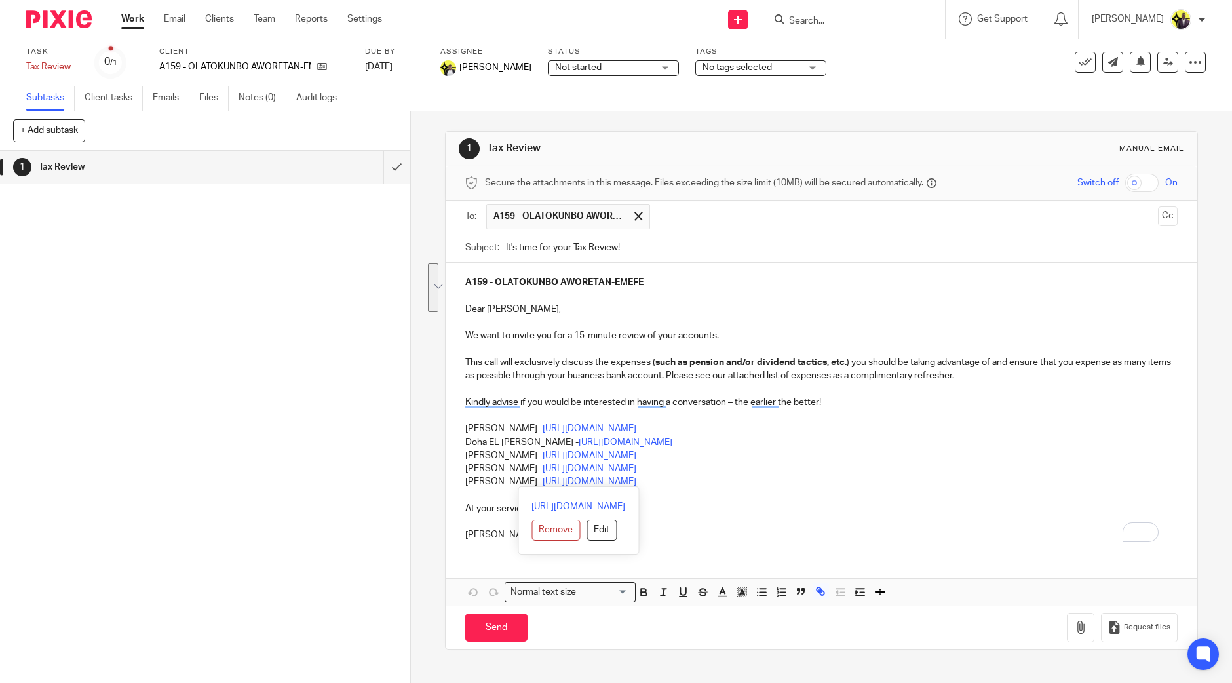
drag, startPoint x: 457, startPoint y: 437, endPoint x: 702, endPoint y: 483, distance: 248.7
click at [702, 483] on div "A159 - OLATOKUNBO AWORETAN-EMEFE Dear Olatokunbo, We want to invite you for a 1…" at bounding box center [820, 407] width 751 height 288
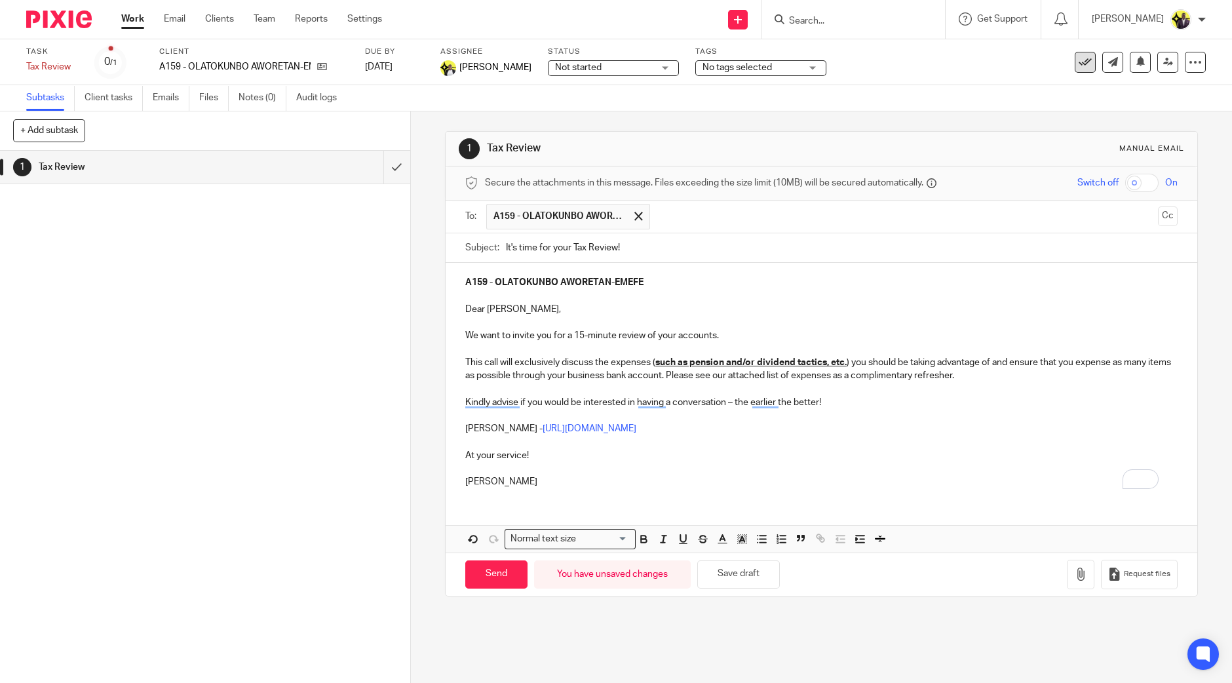
click at [1078, 60] on icon at bounding box center [1084, 62] width 13 height 13
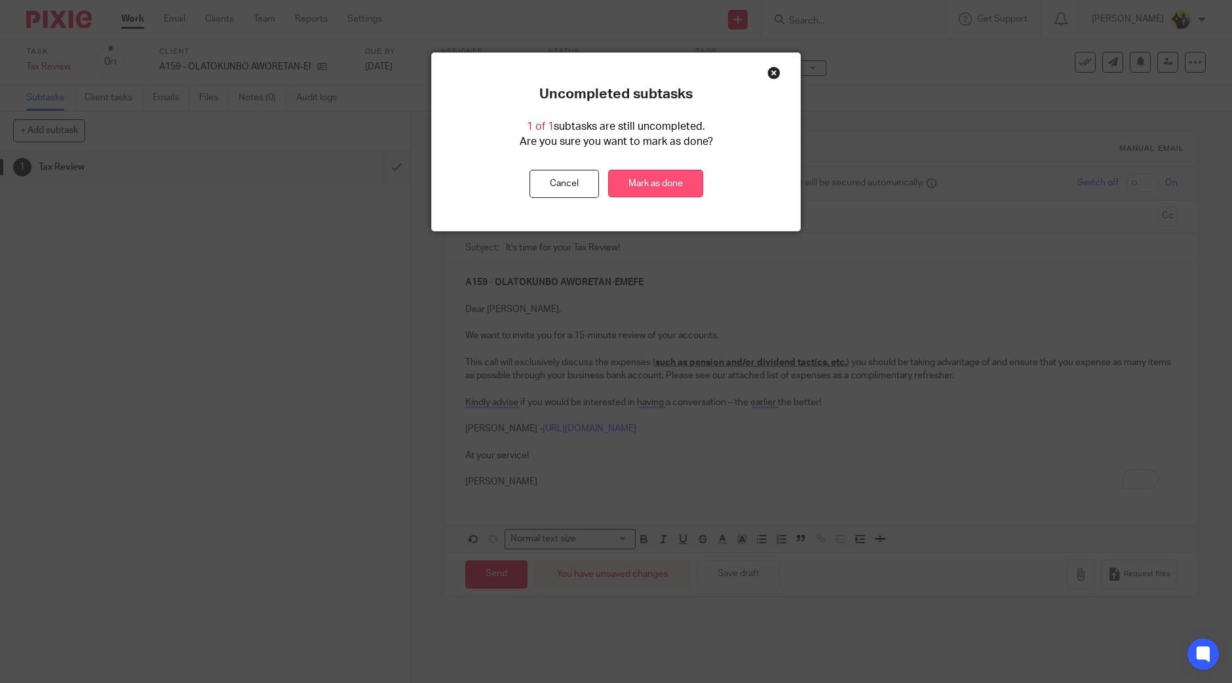
click at [635, 182] on link "Mark as done" at bounding box center [655, 184] width 95 height 28
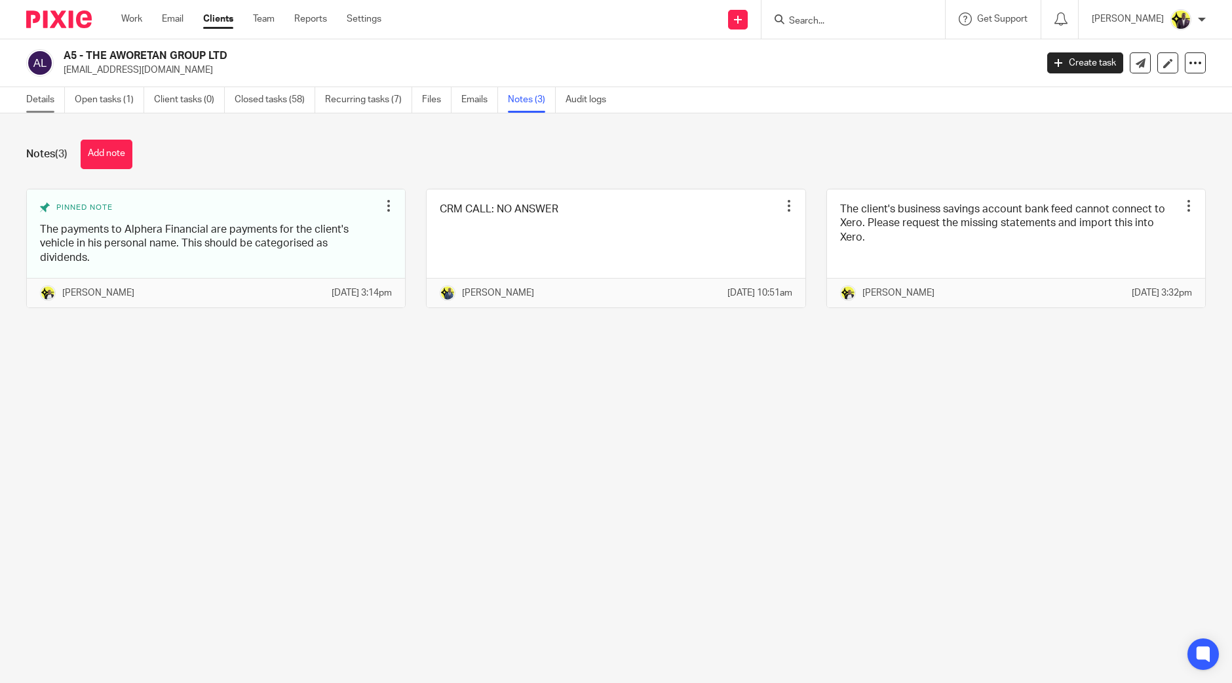
click at [36, 96] on link "Details" at bounding box center [45, 100] width 39 height 26
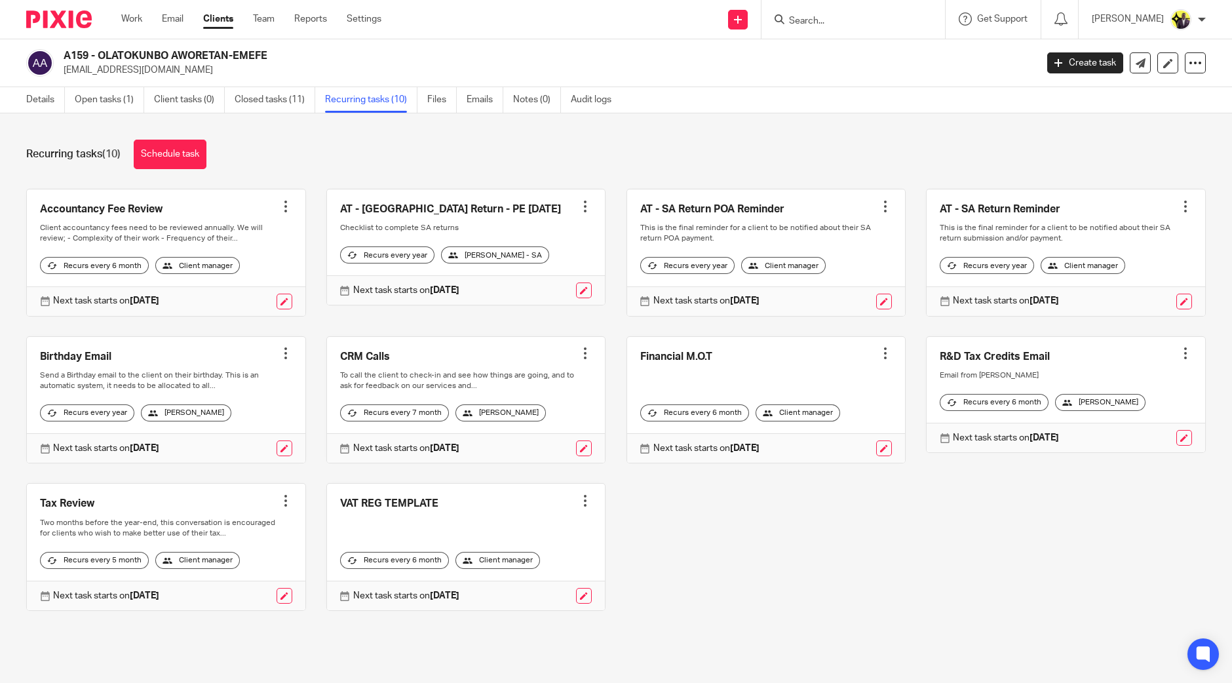
click at [578, 507] on div at bounding box center [584, 500] width 13 height 13
click at [527, 606] on span "Cancel schedule" at bounding box center [524, 603] width 69 height 9
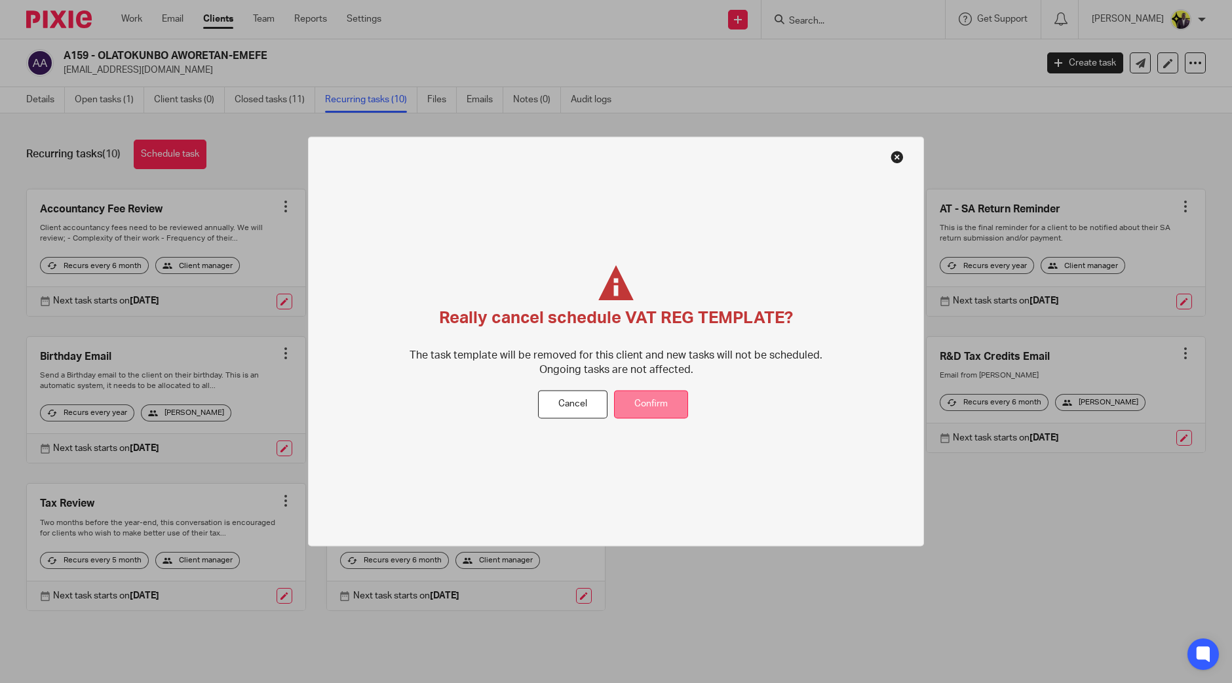
click at [662, 394] on button "Confirm" at bounding box center [651, 404] width 74 height 28
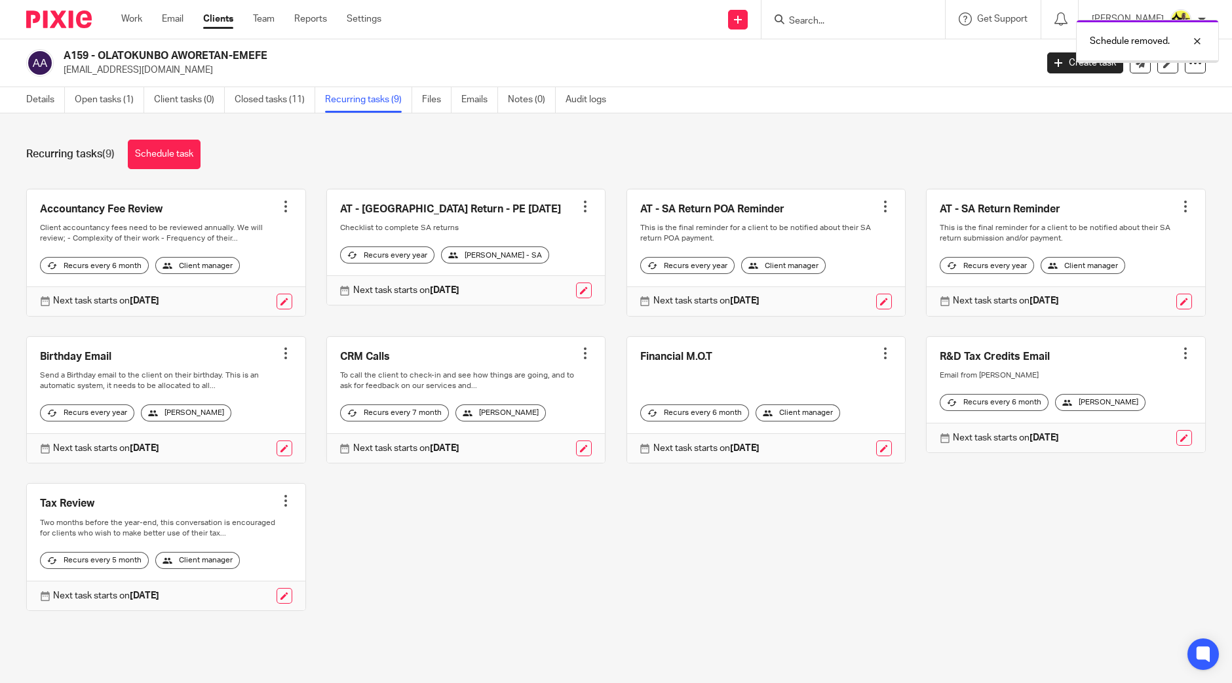
click at [757, 565] on div "Accountancy Fee Review Create task Clone template Recalculate schedule Cancel s…" at bounding box center [605, 410] width 1199 height 442
click at [898, 24] on input "Search" at bounding box center [846, 22] width 118 height 12
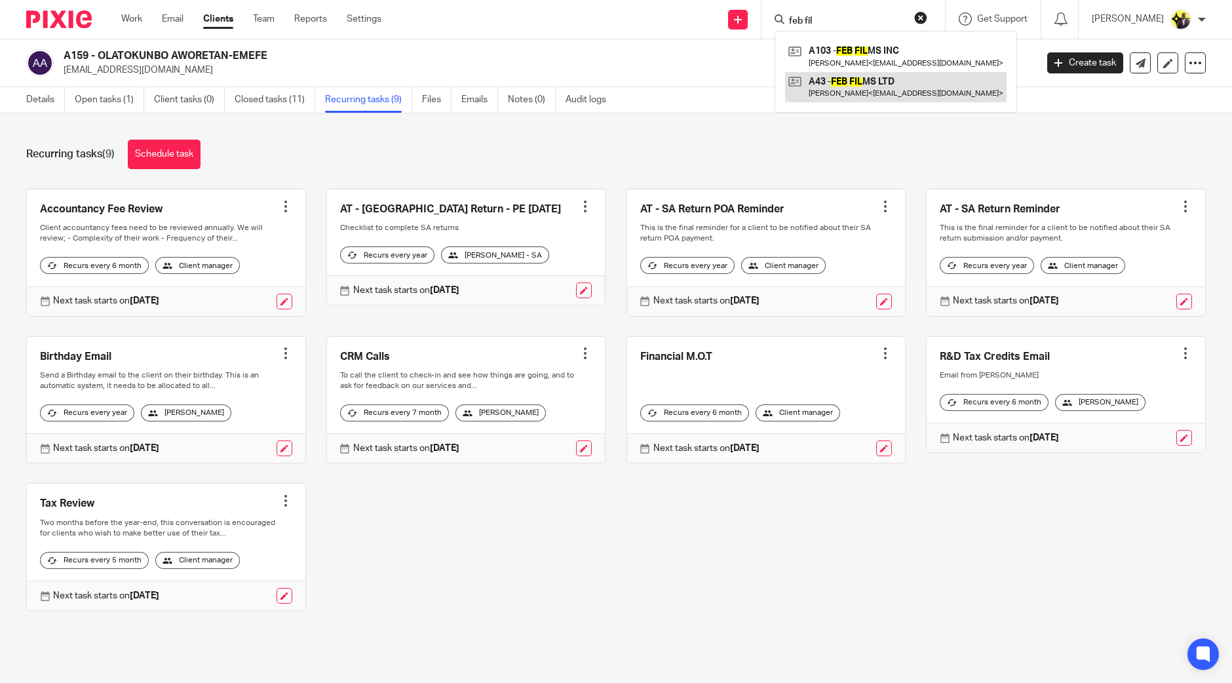
type input "feb fil"
click at [898, 90] on link at bounding box center [895, 87] width 221 height 30
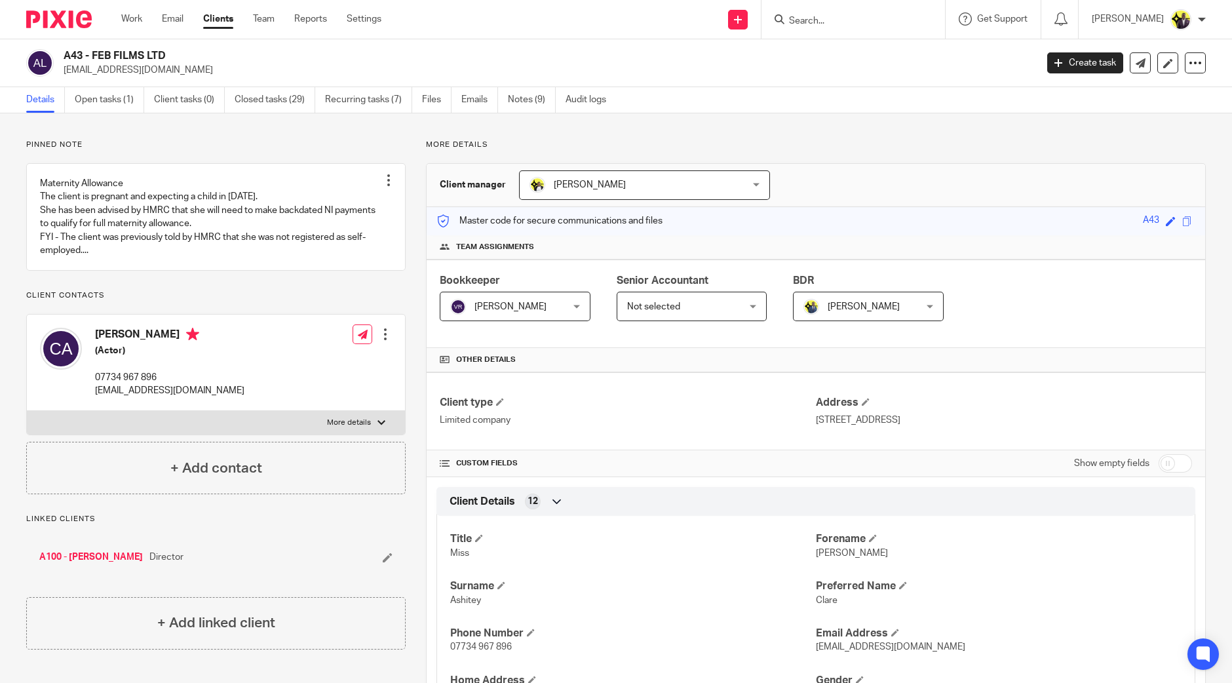
click at [109, 90] on link "Open tasks (1)" at bounding box center [109, 100] width 69 height 26
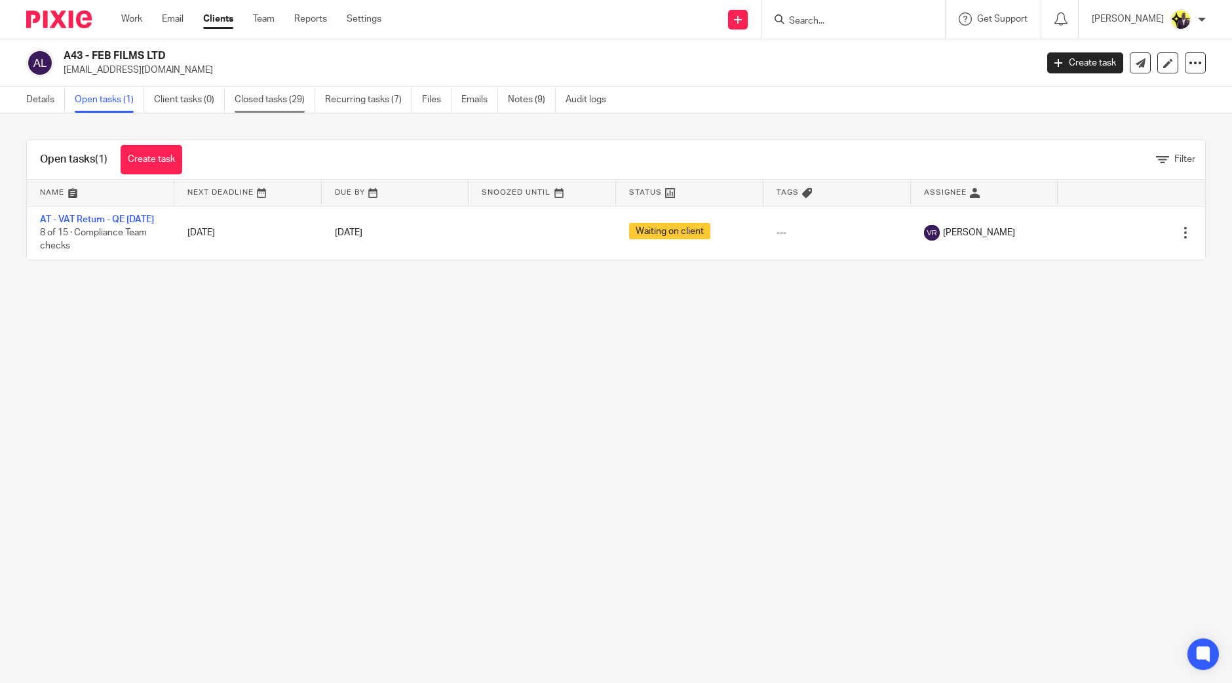
click at [293, 102] on link "Closed tasks (29)" at bounding box center [275, 100] width 81 height 26
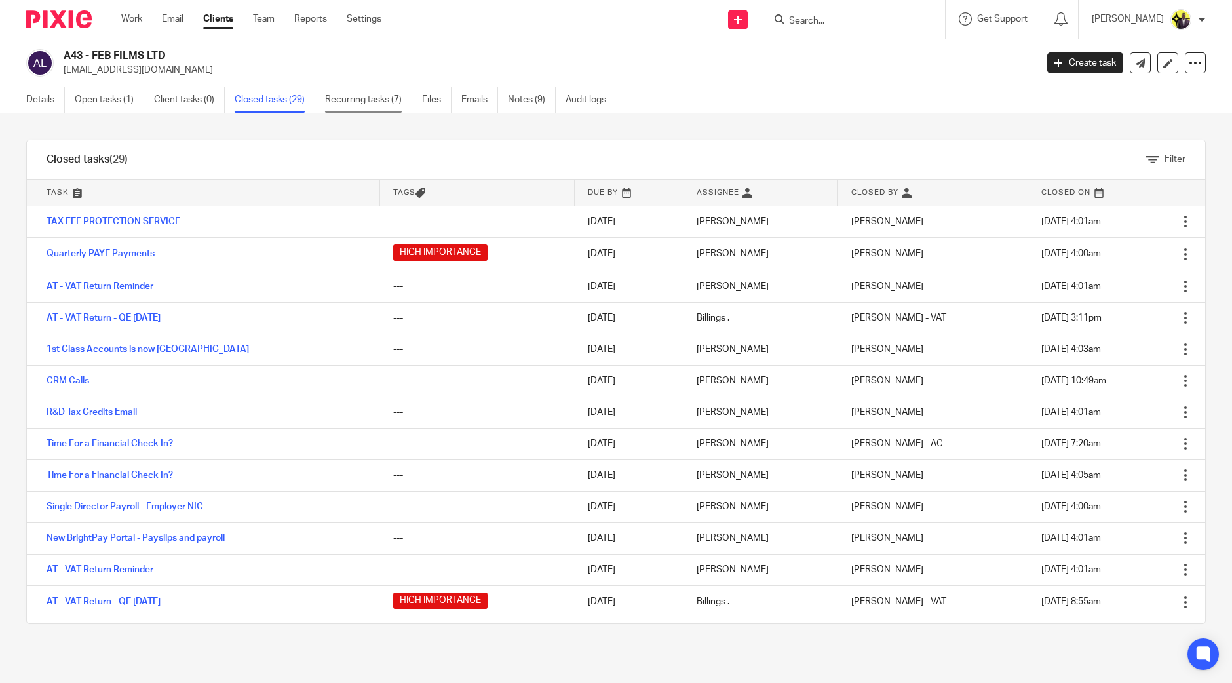
click at [349, 90] on link "Recurring tasks (7)" at bounding box center [368, 100] width 87 height 26
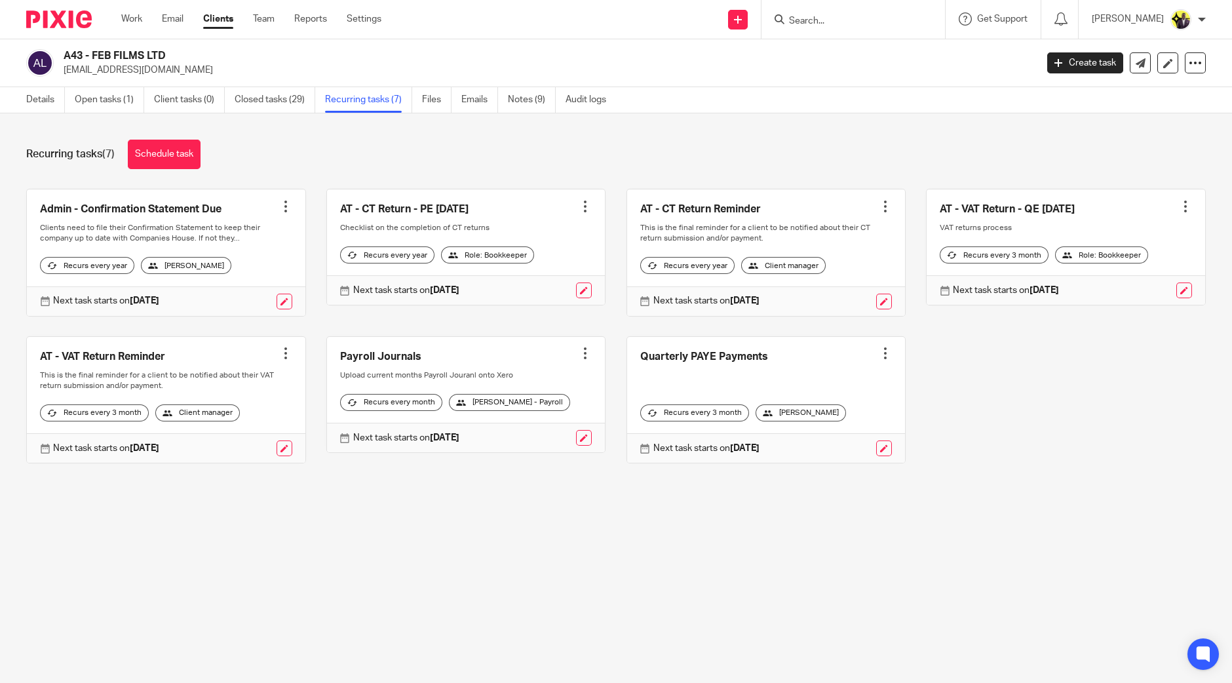
drag, startPoint x: 190, startPoint y: 57, endPoint x: 64, endPoint y: 54, distance: 126.5
click at [64, 54] on h2 "A43 - FEB FILMS LTD" at bounding box center [449, 56] width 771 height 14
copy h2 "A43 - FEB FILMS LTD"
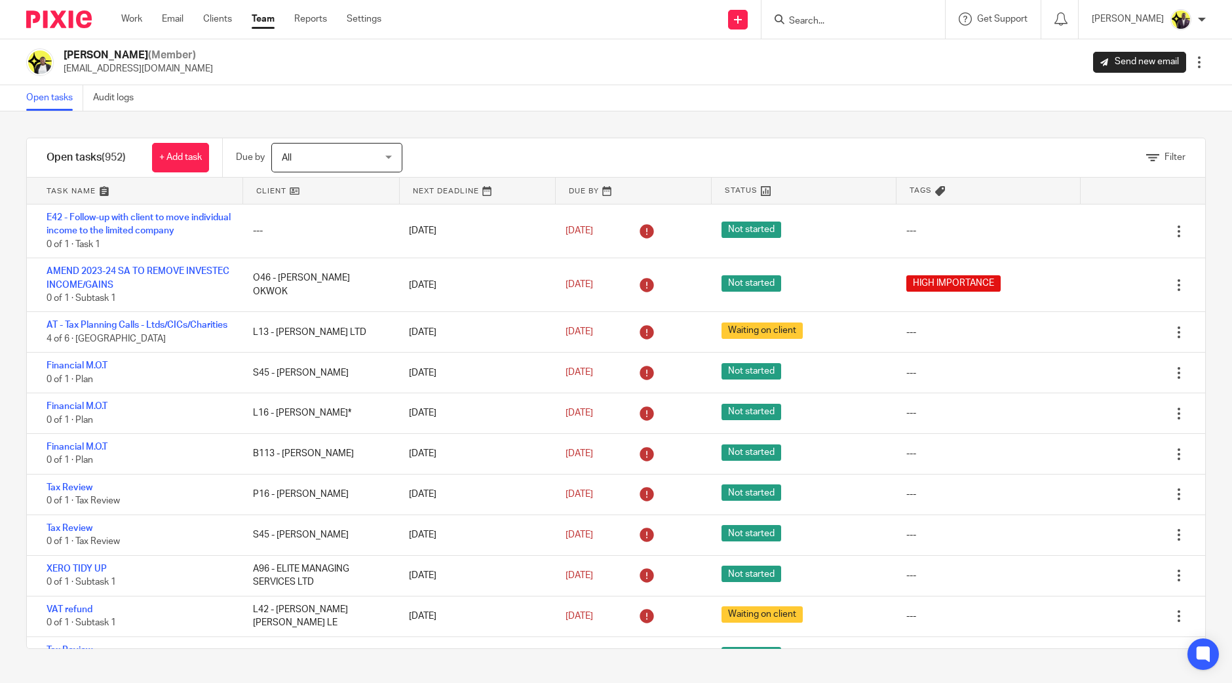
click at [825, 19] on input "Search" at bounding box center [846, 22] width 118 height 12
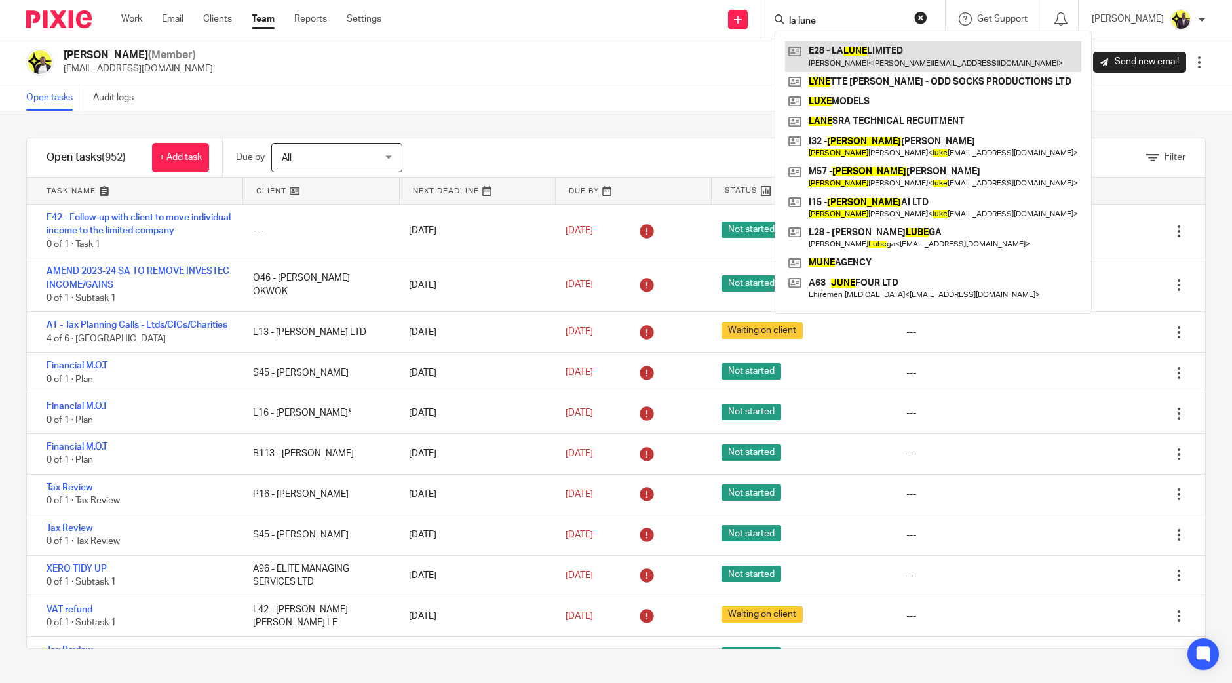
type input "la lune"
click at [927, 15] on button "reset" at bounding box center [920, 17] width 13 height 13
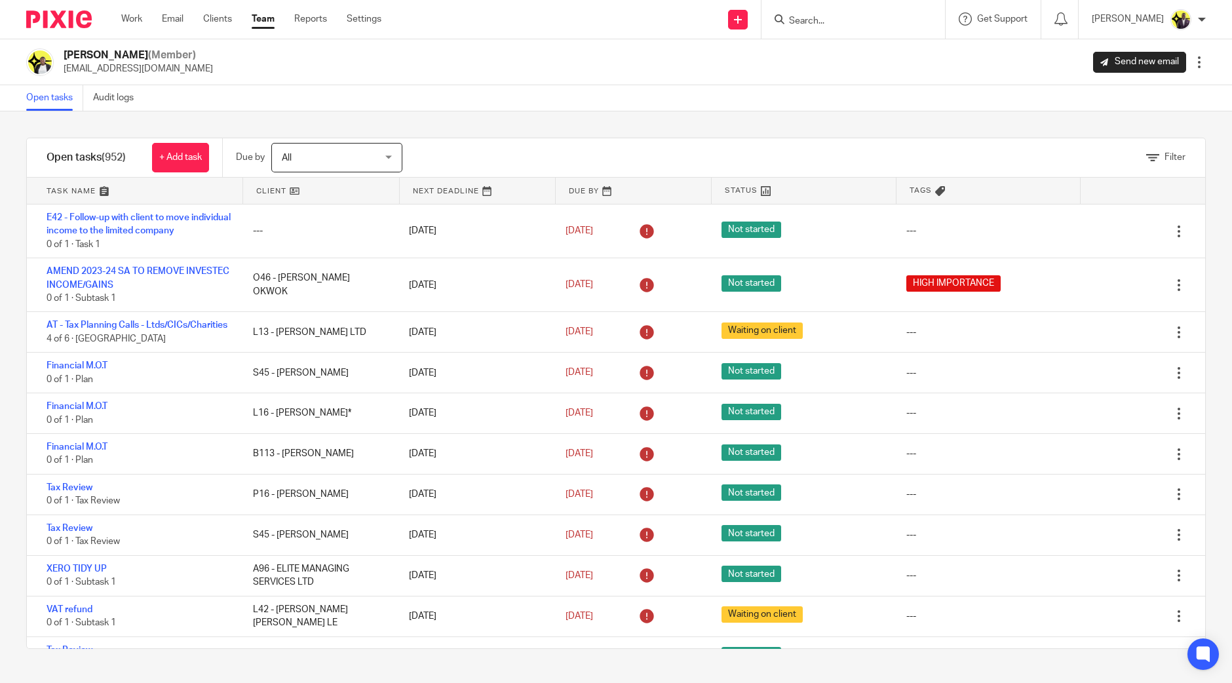
click at [681, 77] on div "Carine Thompson (Member) carine@starbridge.uk Send new email Edit user Transfer…" at bounding box center [616, 62] width 1232 height 46
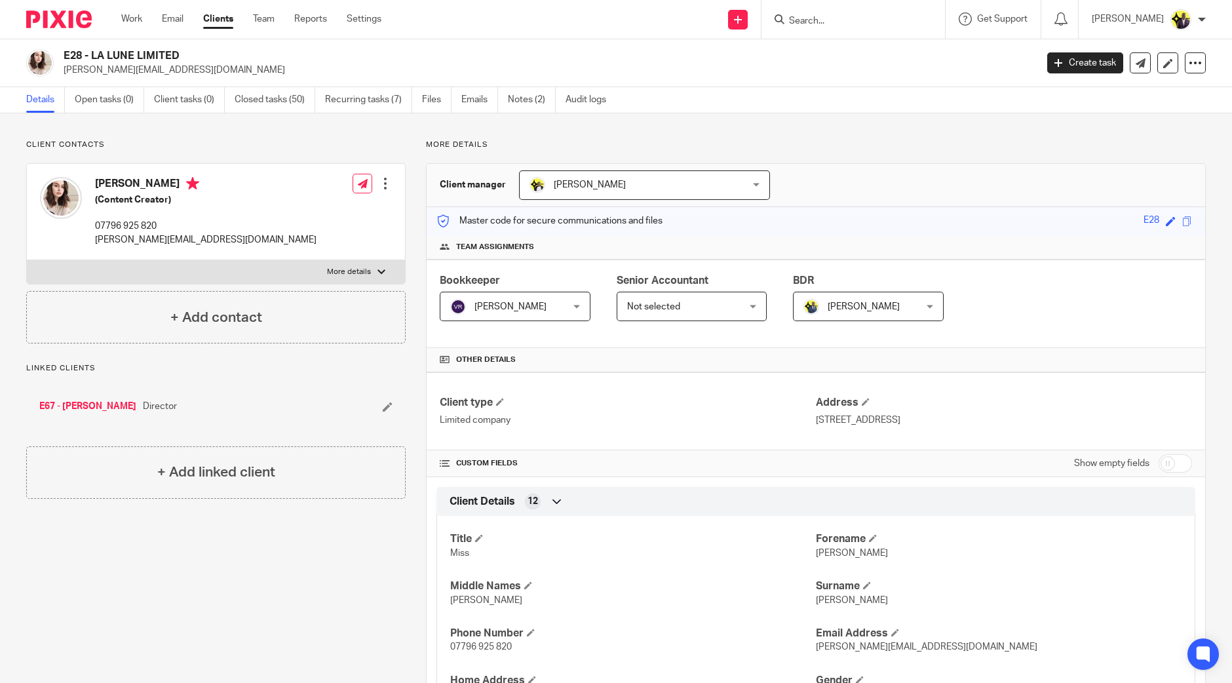
click at [1163, 457] on input "checkbox" at bounding box center [1174, 463] width 33 height 18
checkbox input "true"
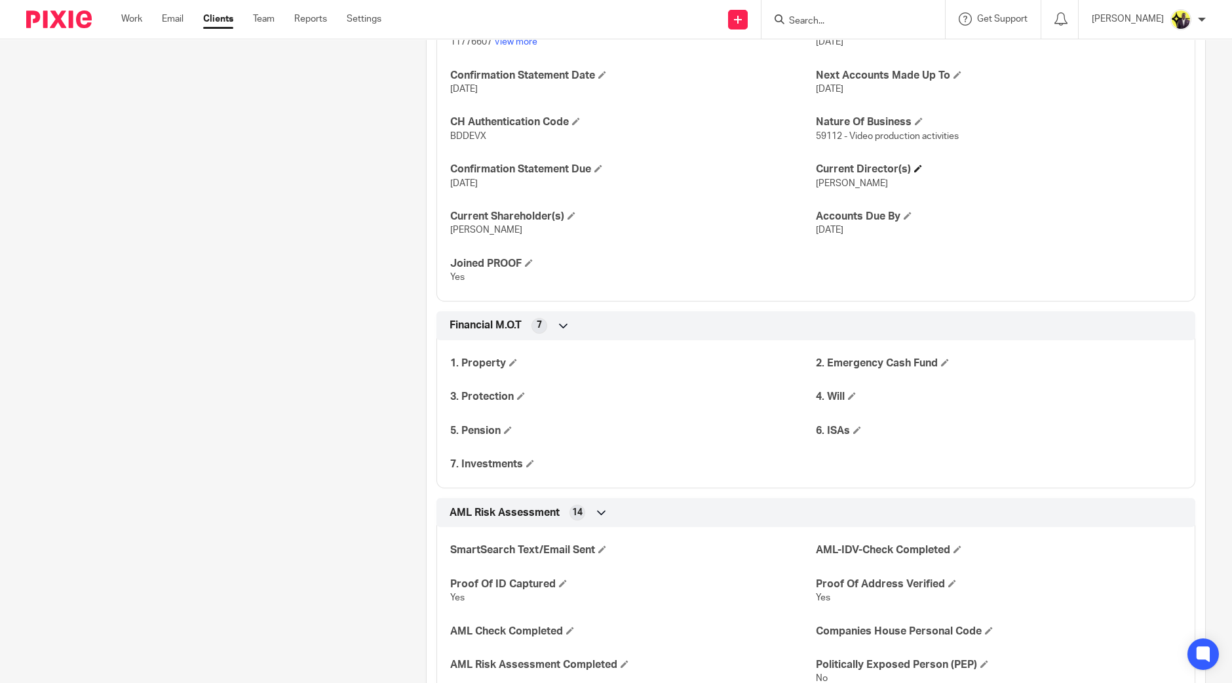
scroll to position [1392, 0]
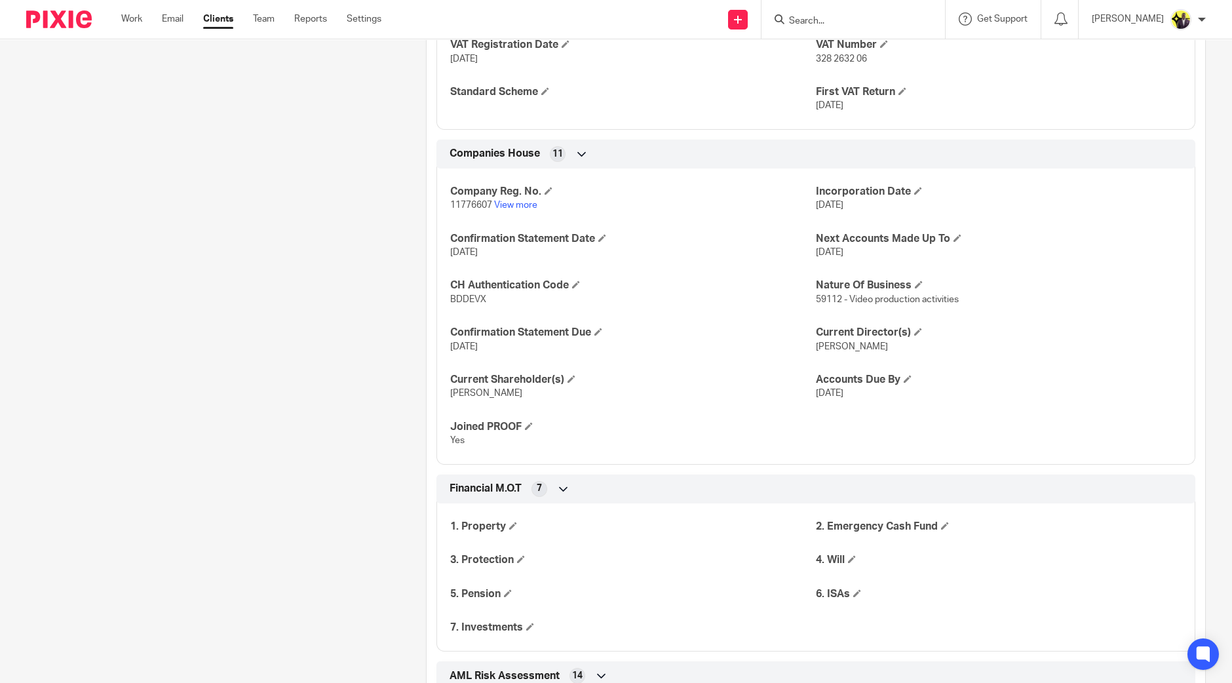
click at [170, 305] on div "Client contacts [PERSON_NAME] (Content Creator) 07796 925 820 [PERSON_NAME][EMA…" at bounding box center [206, 119] width 400 height 2744
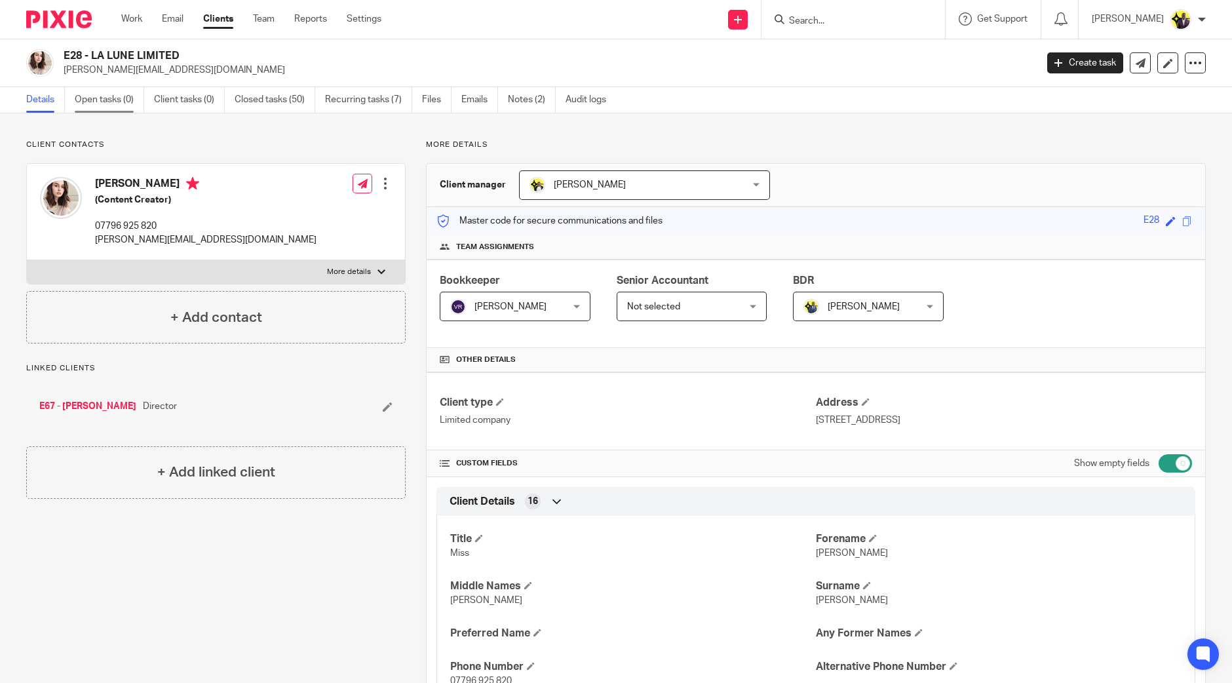
click at [122, 96] on link "Open tasks (0)" at bounding box center [109, 100] width 69 height 26
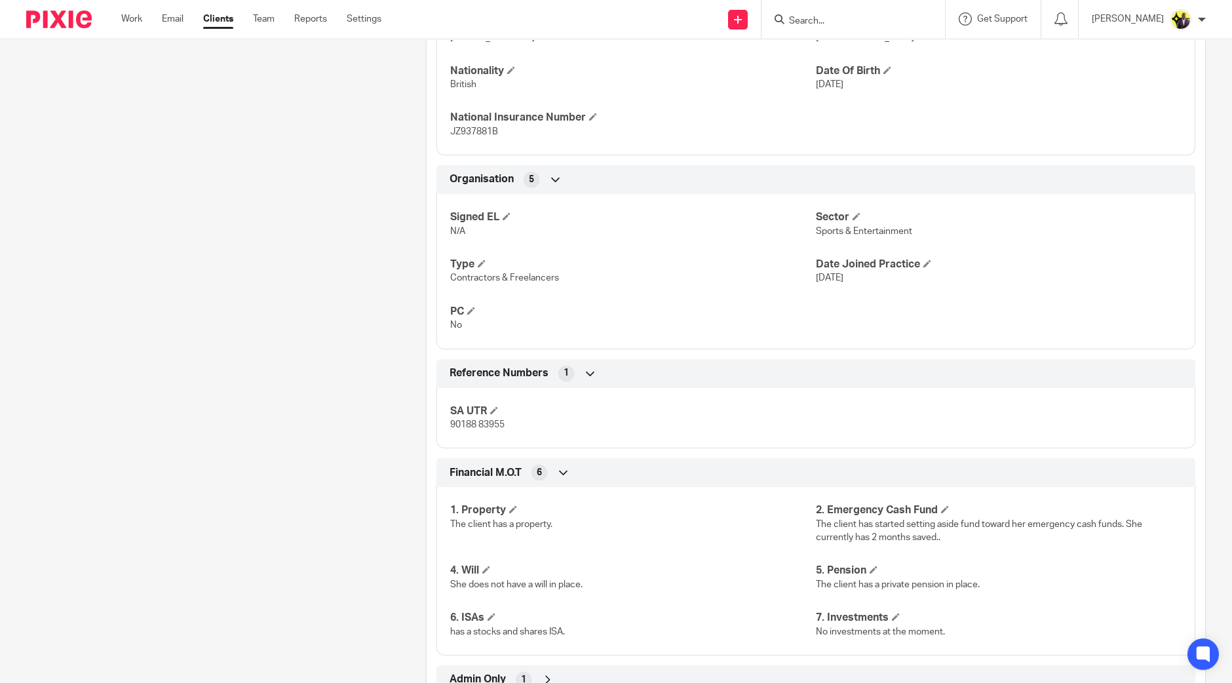
scroll to position [702, 0]
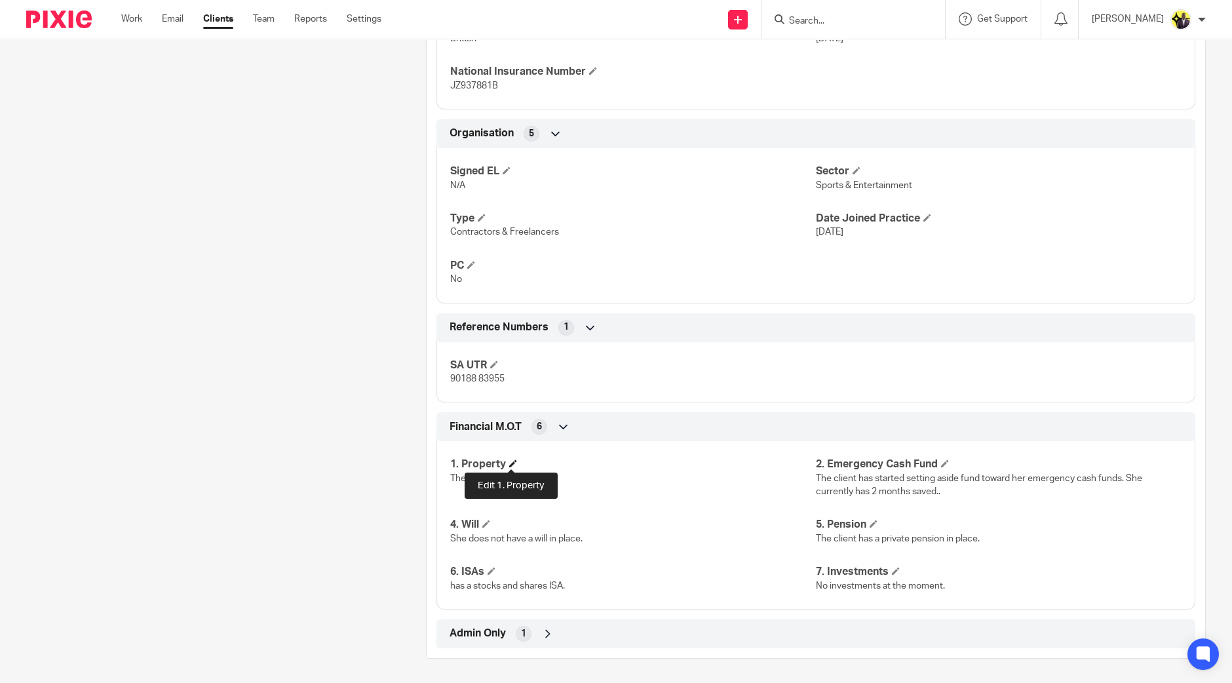
click at [510, 461] on span at bounding box center [513, 463] width 8 height 8
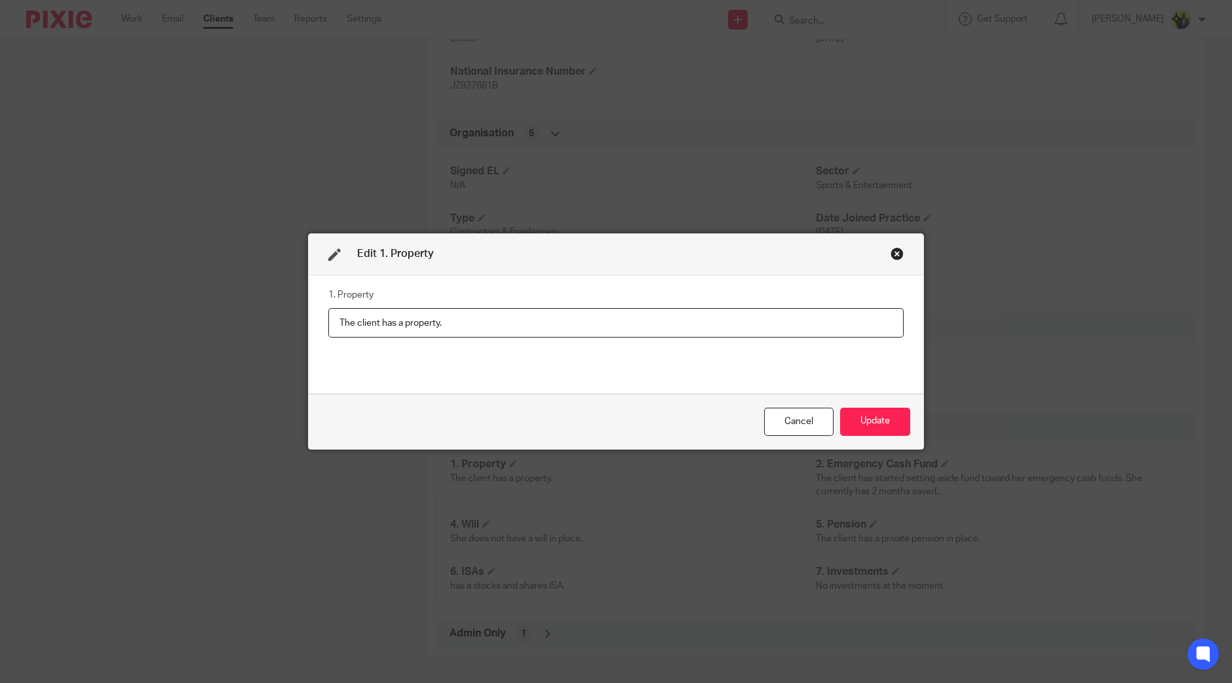
drag, startPoint x: 465, startPoint y: 316, endPoint x: 252, endPoint y: 314, distance: 212.9
click at [264, 316] on div "Edit 1. Property 1. Property The client has a property. Cancel Update" at bounding box center [616, 341] width 1232 height 683
type input "Yes"
click at [900, 423] on button "Update" at bounding box center [875, 421] width 70 height 28
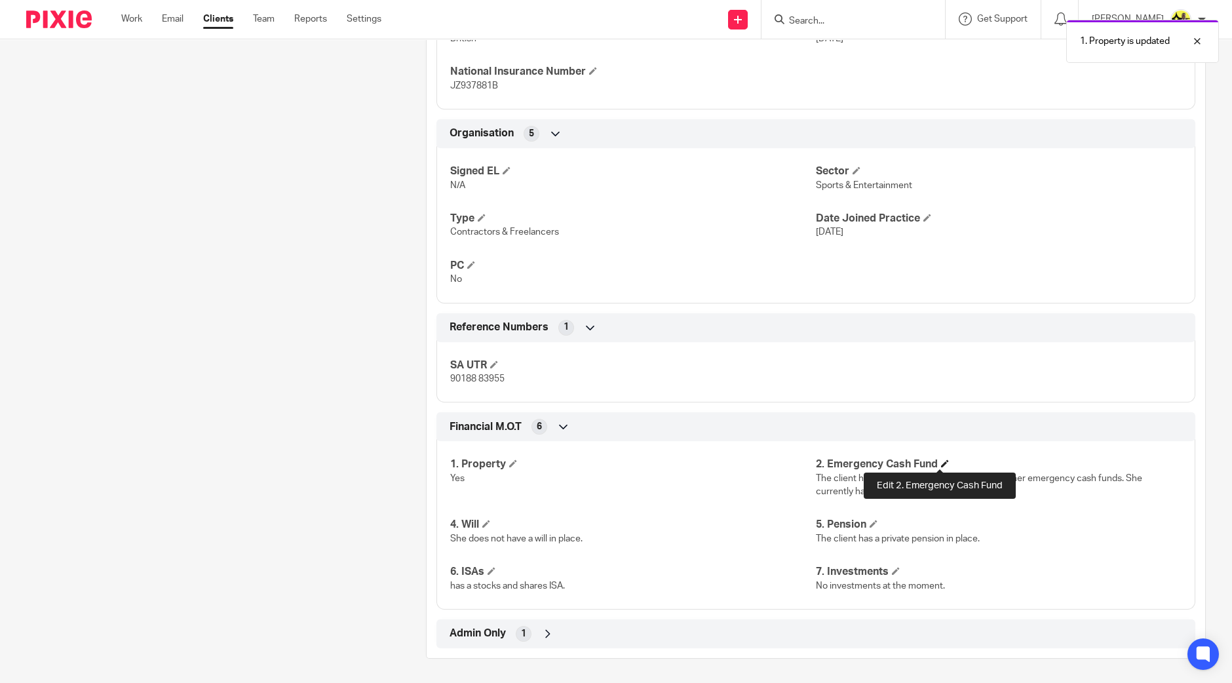
click at [941, 459] on span at bounding box center [945, 463] width 8 height 8
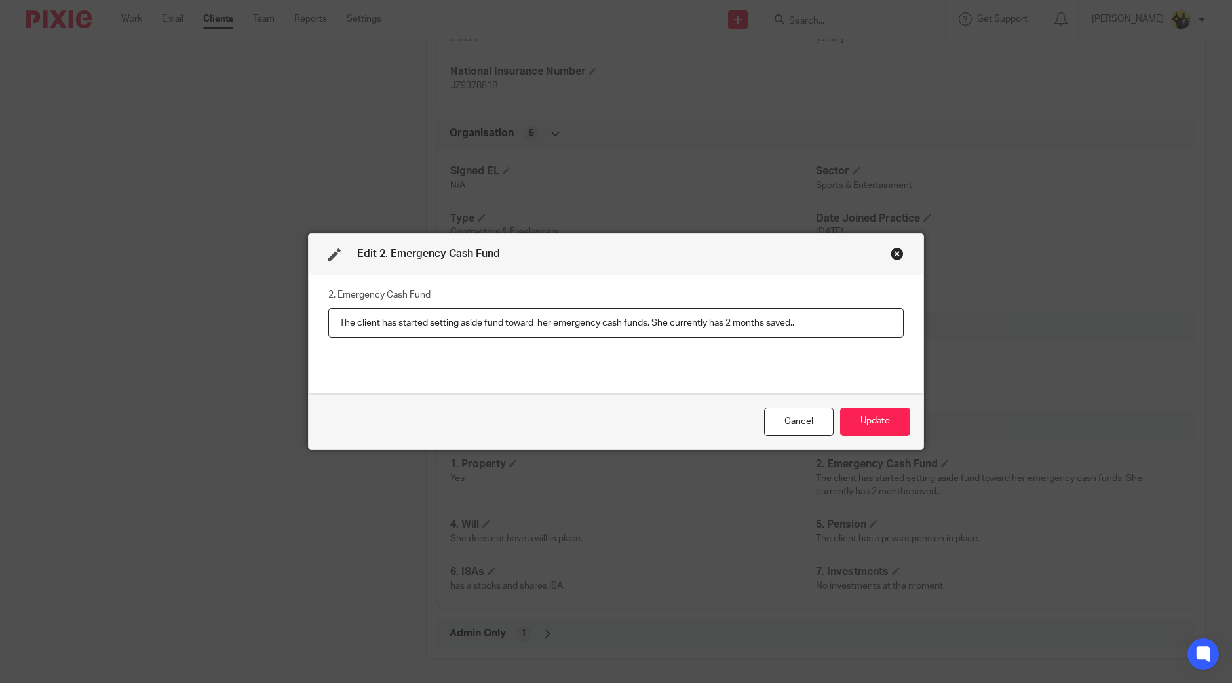
click at [467, 325] on input "The client has started setting aside fund toward her emergency cash funds. She …" at bounding box center [615, 322] width 575 height 29
type input "Yes - the client has started setting aside fund toward her emergency cash funds…"
click at [868, 423] on button "Update" at bounding box center [875, 421] width 70 height 28
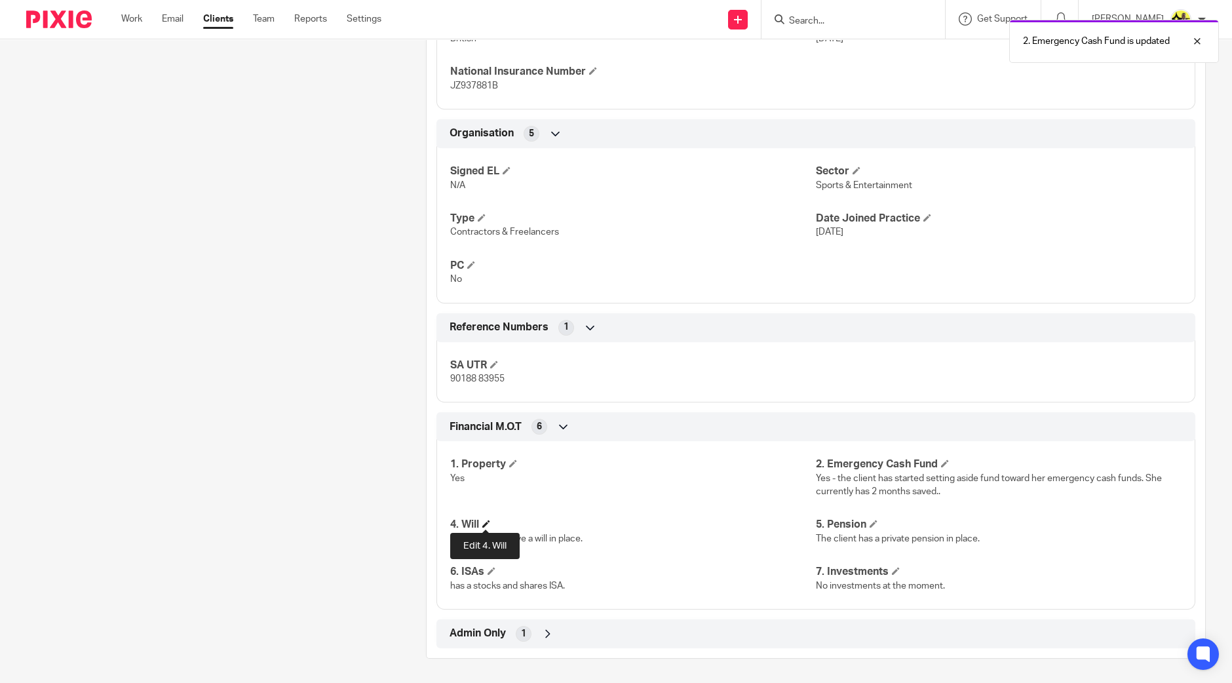
click at [483, 521] on span at bounding box center [486, 523] width 8 height 8
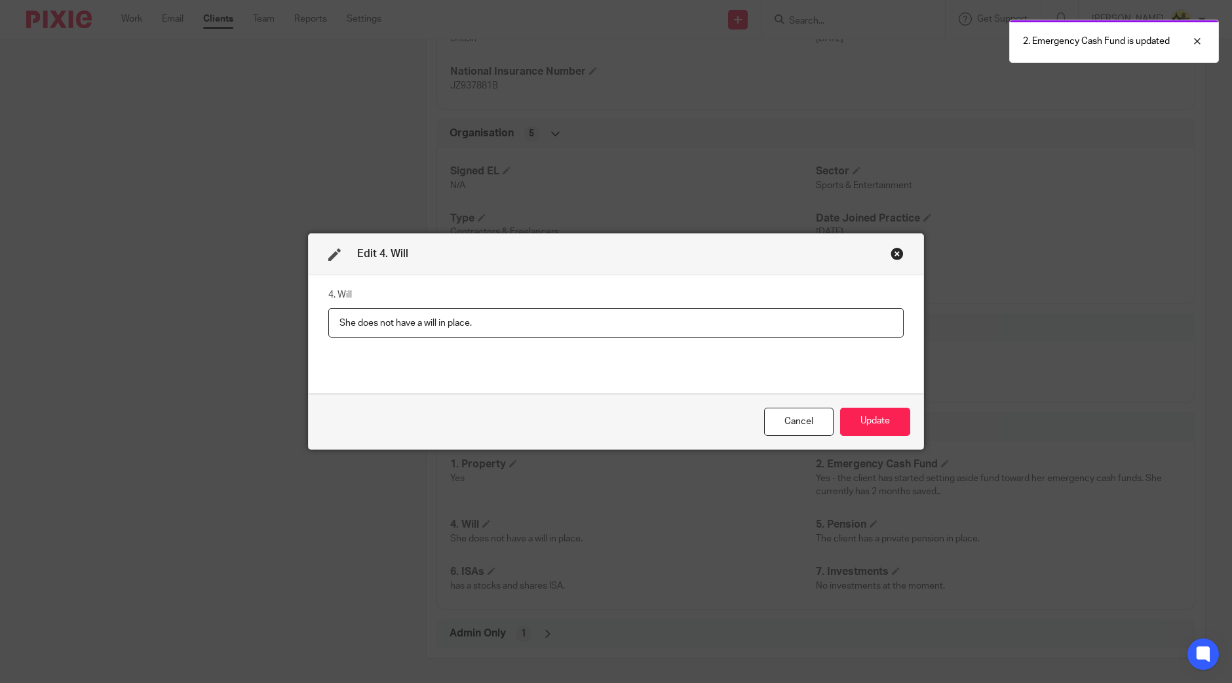
drag, startPoint x: 318, startPoint y: 304, endPoint x: 198, endPoint y: 286, distance: 121.2
click at [215, 293] on div "Edit 4. Will 4. Will She does not have a will in place. Cancel Update" at bounding box center [616, 341] width 1232 height 683
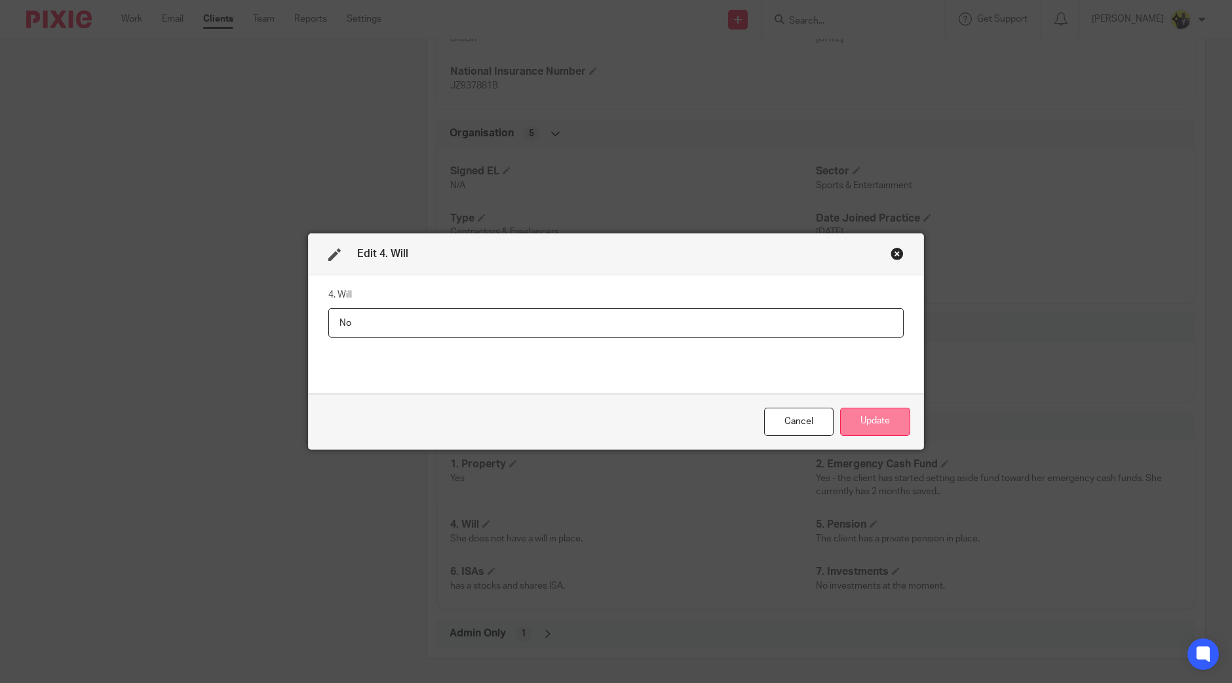
type input "No"
click at [861, 423] on button "Update" at bounding box center [875, 421] width 70 height 28
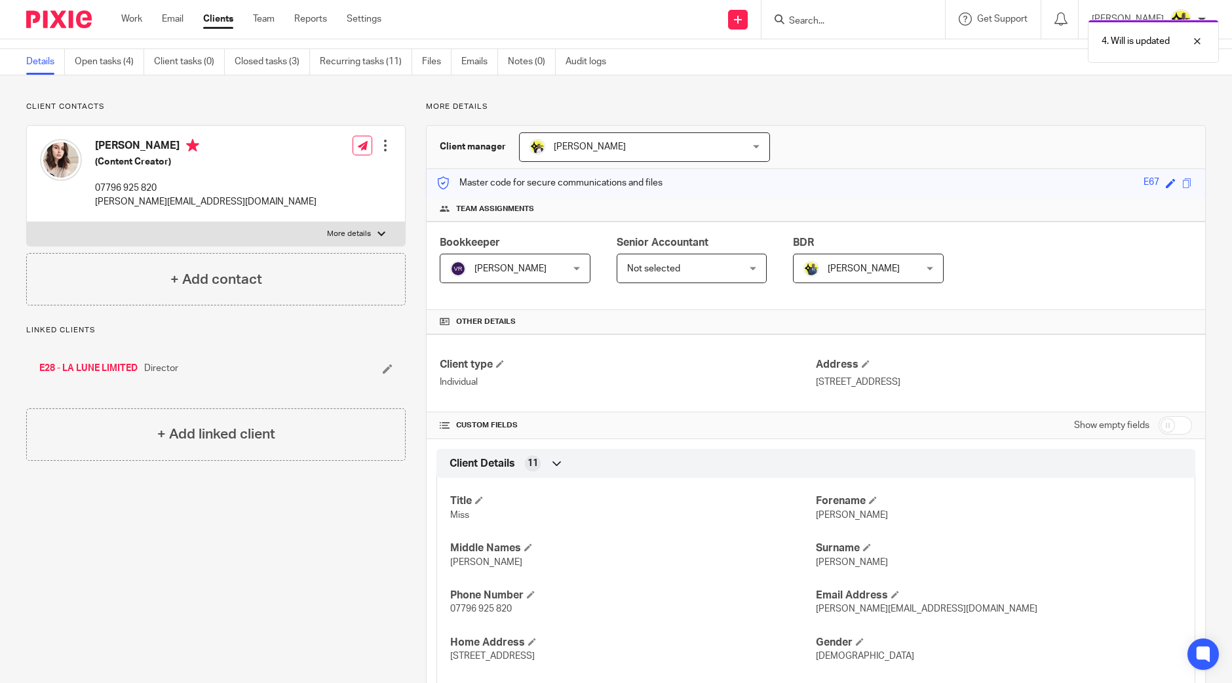
scroll to position [0, 0]
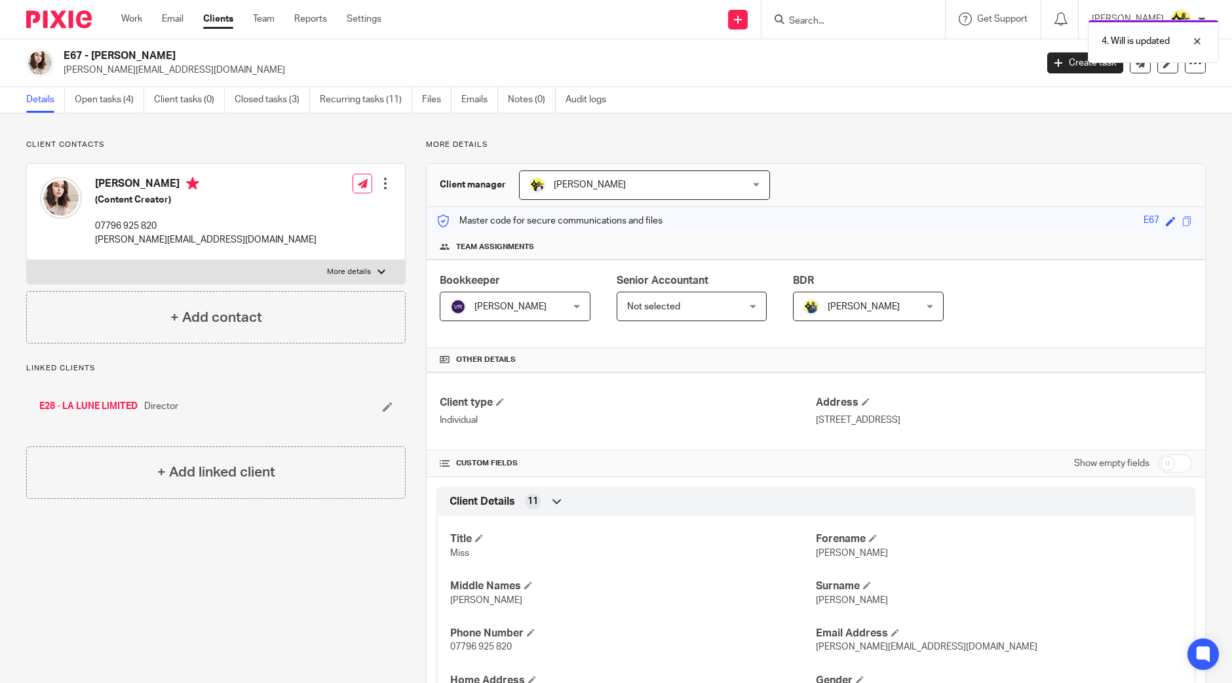
click at [1174, 454] on input "checkbox" at bounding box center [1174, 463] width 33 height 18
checkbox input "true"
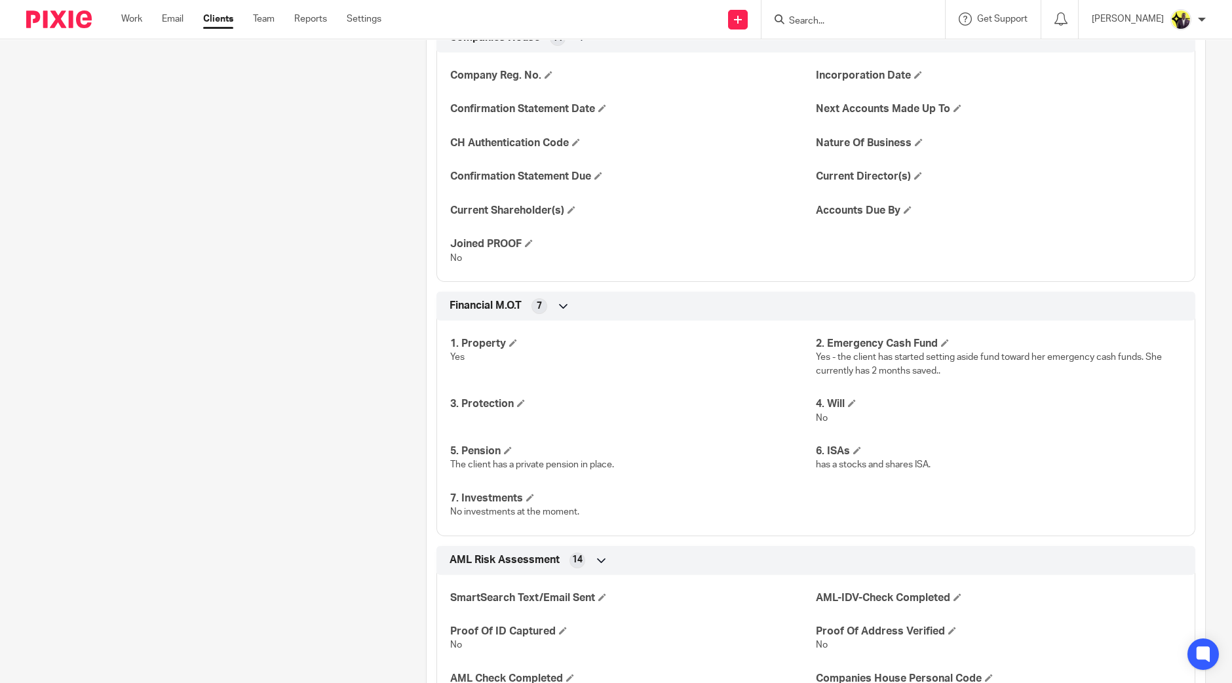
scroll to position [1474, 0]
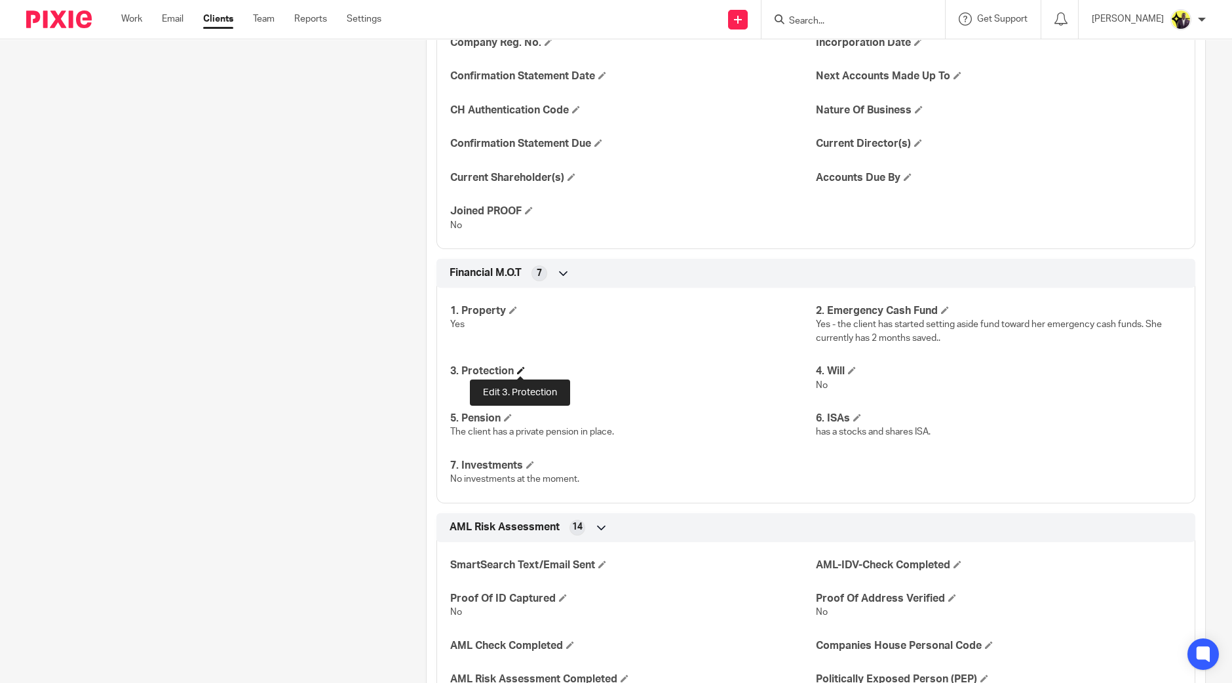
click at [517, 367] on span at bounding box center [521, 370] width 8 height 8
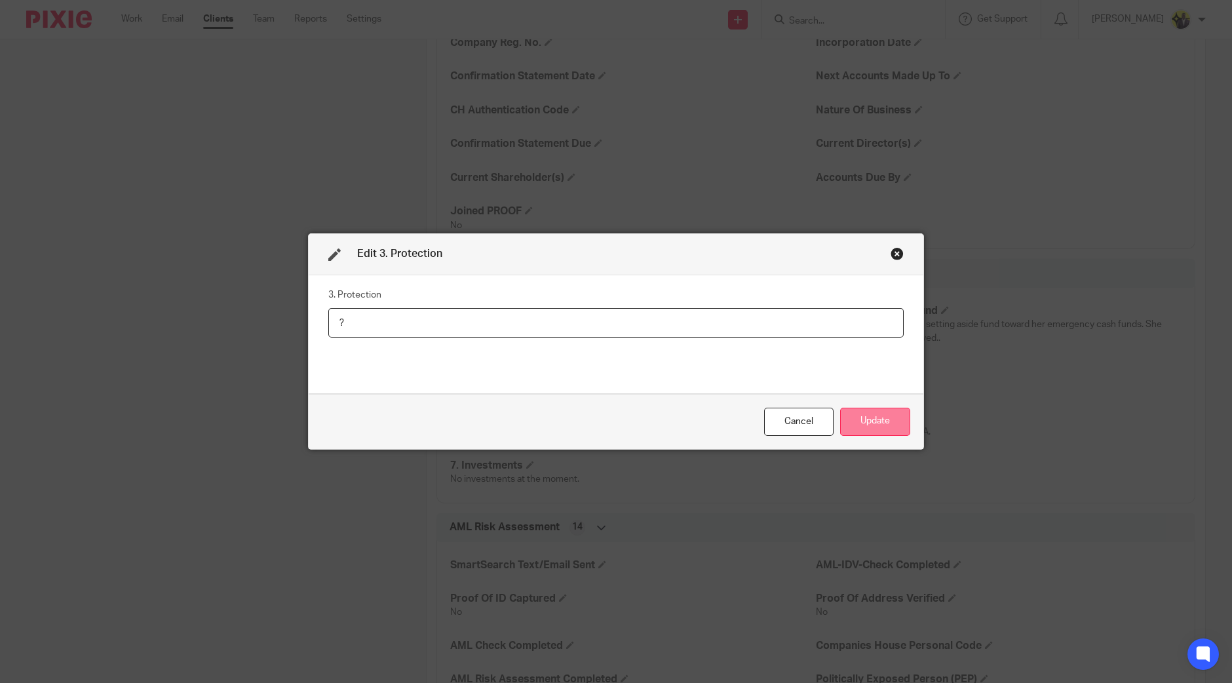
type input "?"
click at [867, 421] on button "Update" at bounding box center [875, 421] width 70 height 28
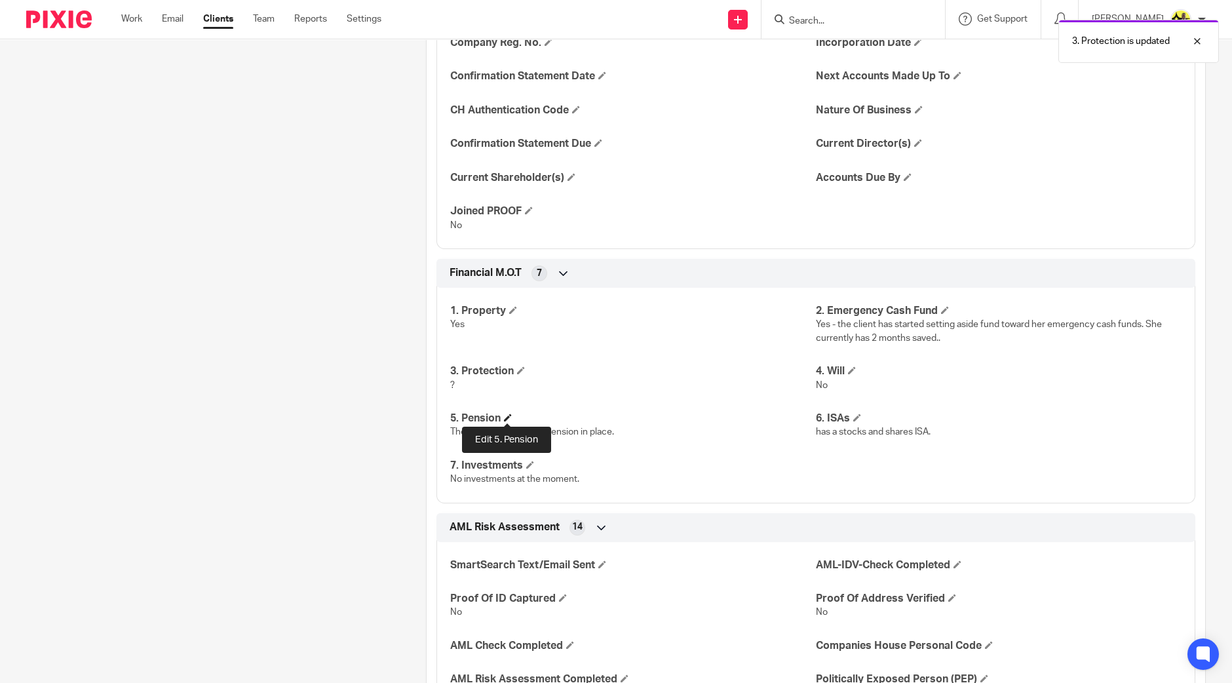
click at [508, 417] on span at bounding box center [508, 417] width 8 height 8
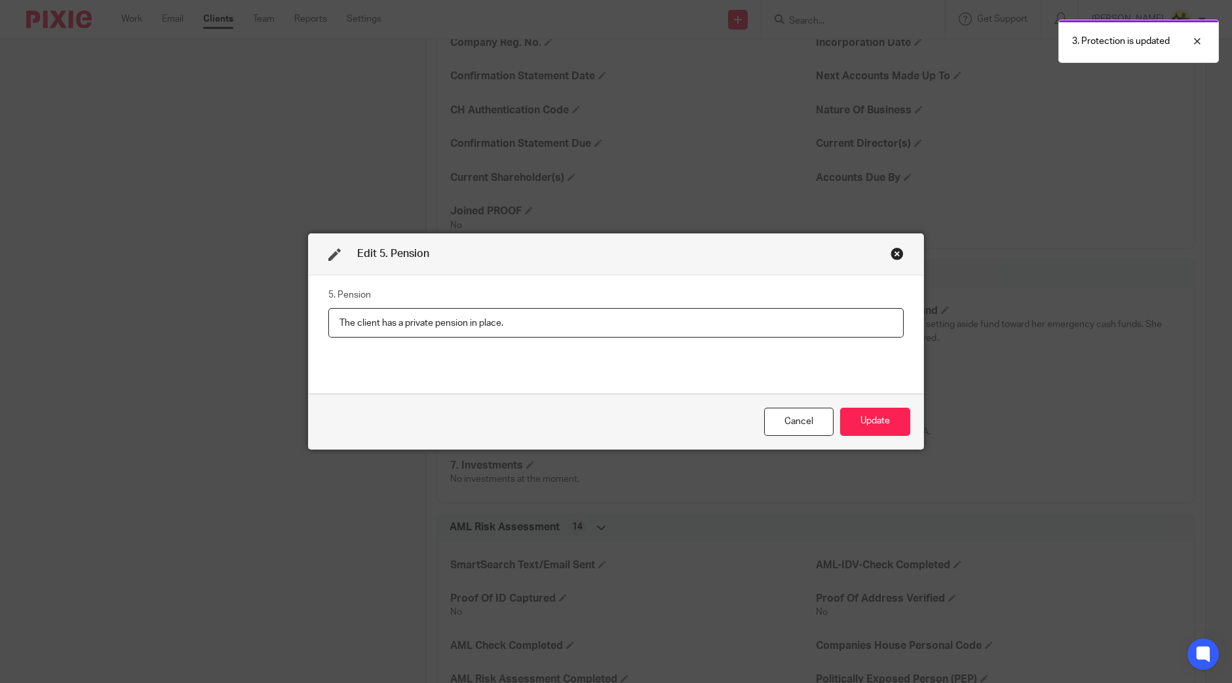
drag, startPoint x: 513, startPoint y: 319, endPoint x: 130, endPoint y: 320, distance: 383.2
click at [147, 322] on div "Edit 5. Pension 5. Pension The client has a private pension in place. Cancel Up…" at bounding box center [616, 341] width 1232 height 683
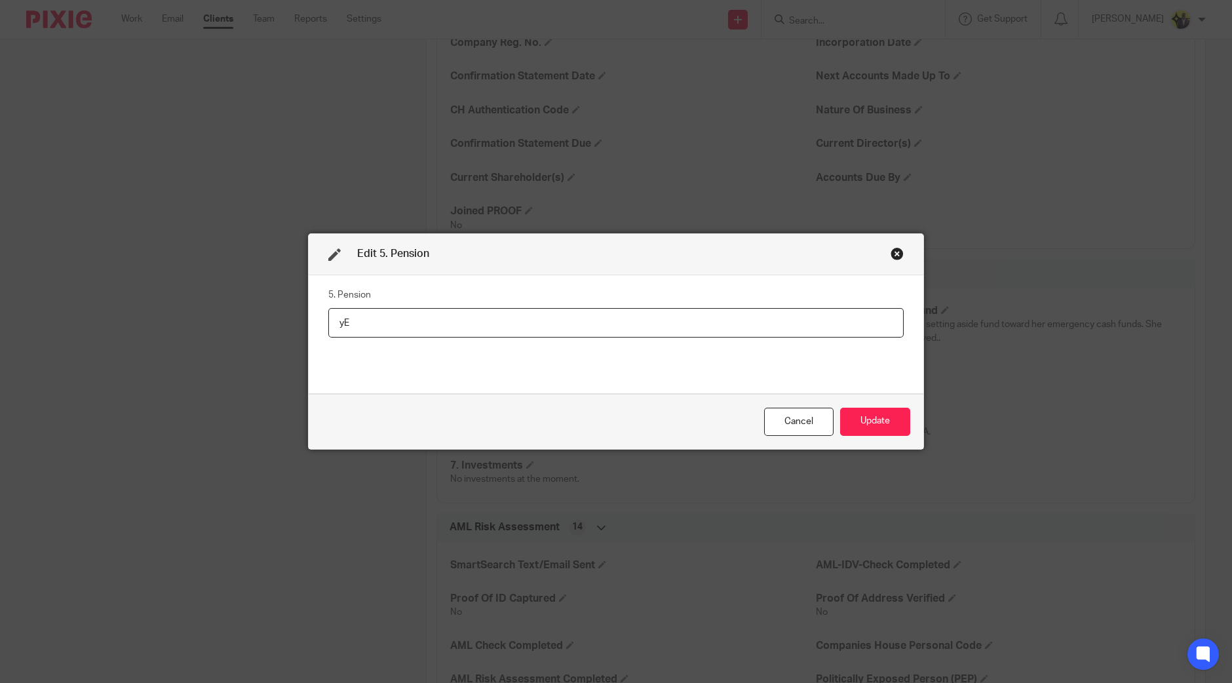
type input "y"
type input "Yes"
click at [878, 402] on div "Cancel Update" at bounding box center [616, 421] width 614 height 55
click at [880, 411] on button "Update" at bounding box center [875, 421] width 70 height 28
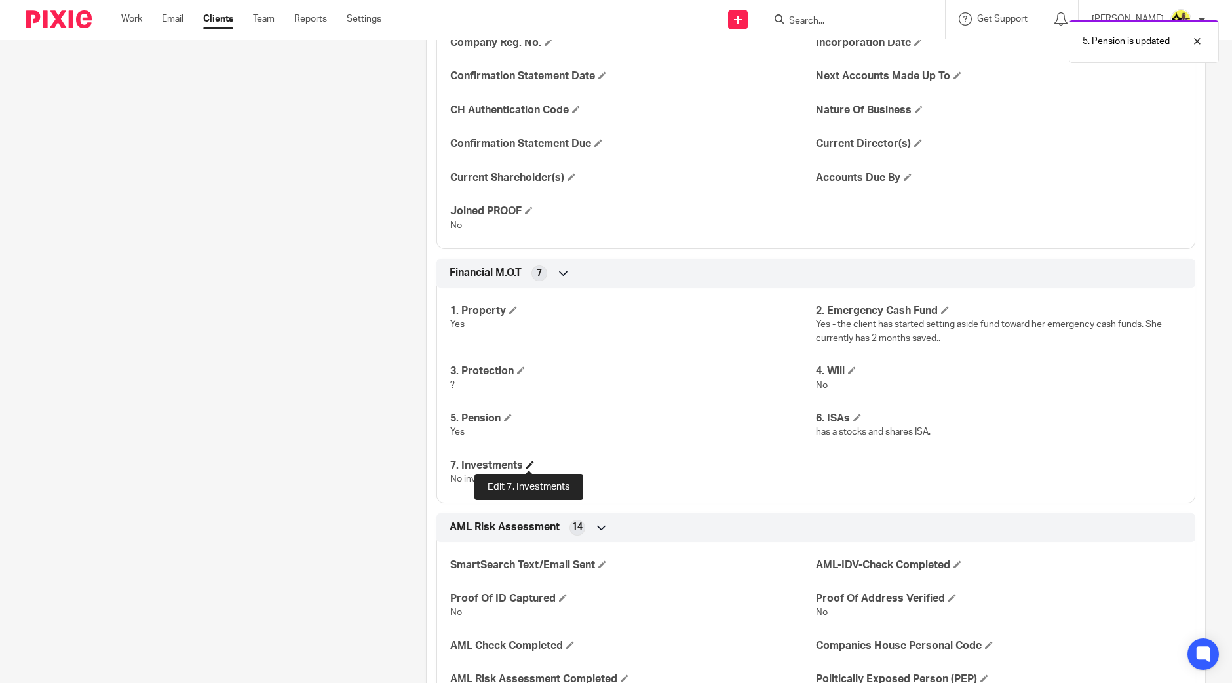
click at [531, 463] on span at bounding box center [530, 465] width 8 height 8
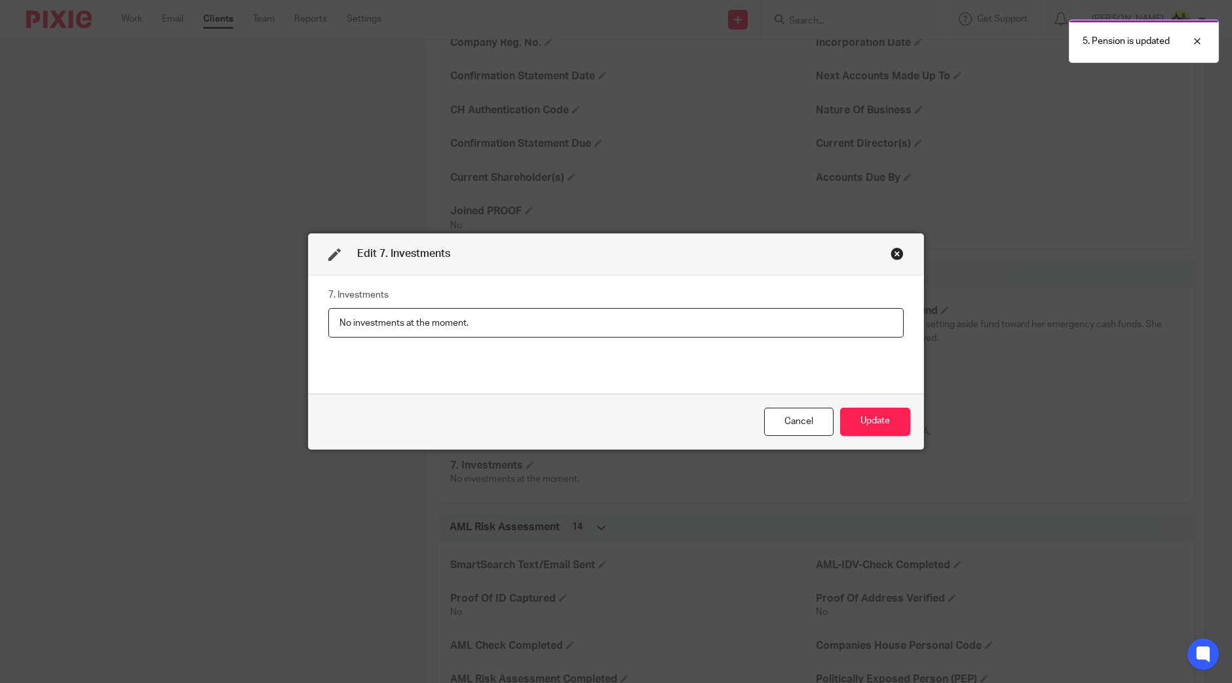
drag, startPoint x: 362, startPoint y: 322, endPoint x: 903, endPoint y: 345, distance: 540.9
click at [903, 345] on div "7. Investments No investments at the moment." at bounding box center [616, 334] width 614 height 119
type input "No"
click at [870, 423] on button "Update" at bounding box center [875, 421] width 70 height 28
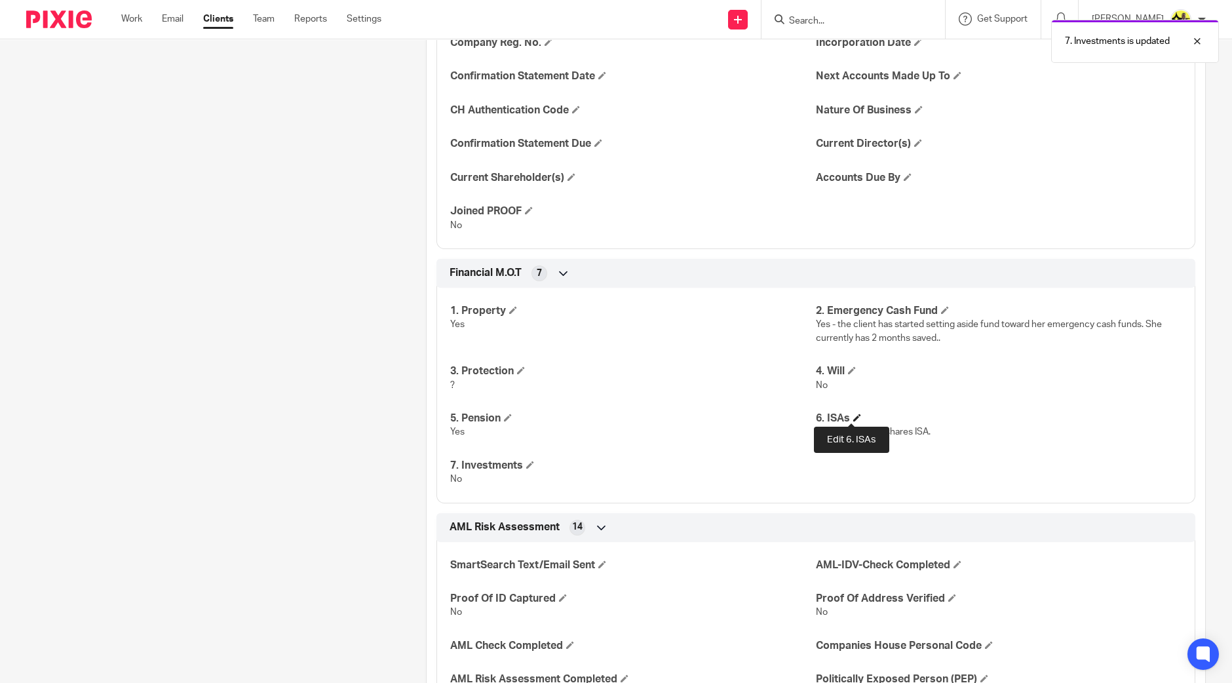
click at [852, 411] on h4 "6. ISAs" at bounding box center [999, 418] width 366 height 14
click at [853, 417] on span at bounding box center [857, 417] width 8 height 8
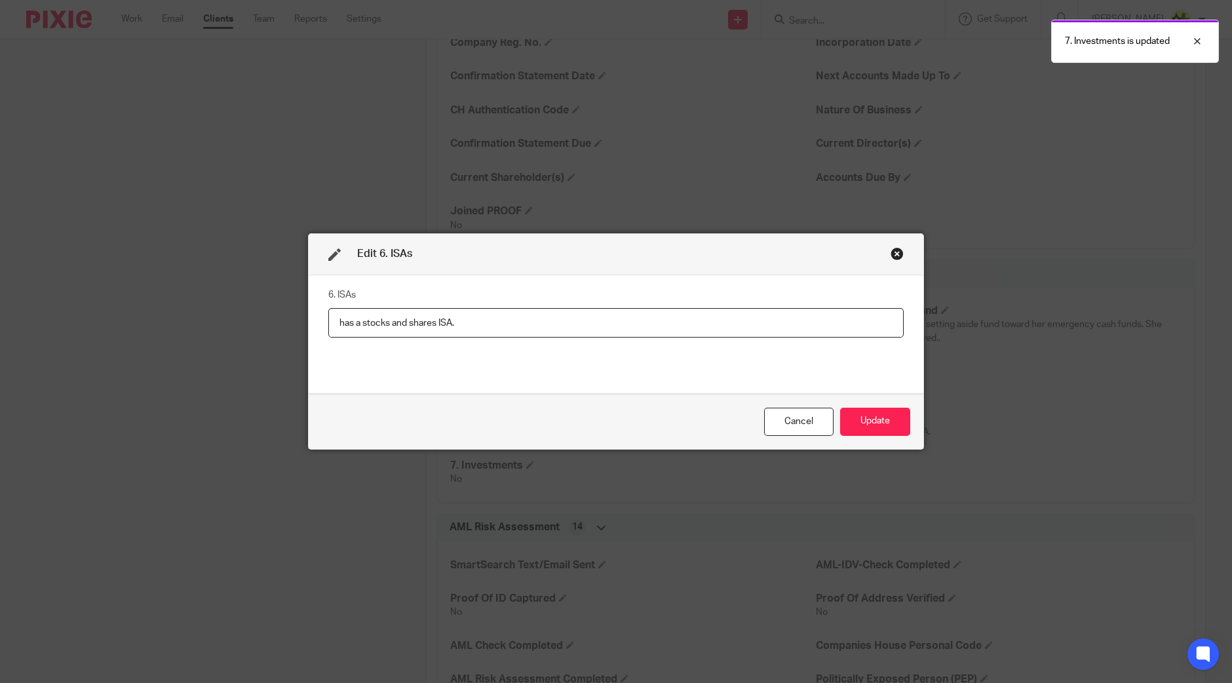
drag, startPoint x: 320, startPoint y: 324, endPoint x: 331, endPoint y: 324, distance: 10.5
click at [321, 324] on div "6. ISAs has a stocks and shares ISA." at bounding box center [616, 334] width 614 height 119
click at [335, 326] on input "has a stocks and shares ISA." at bounding box center [615, 322] width 575 height 29
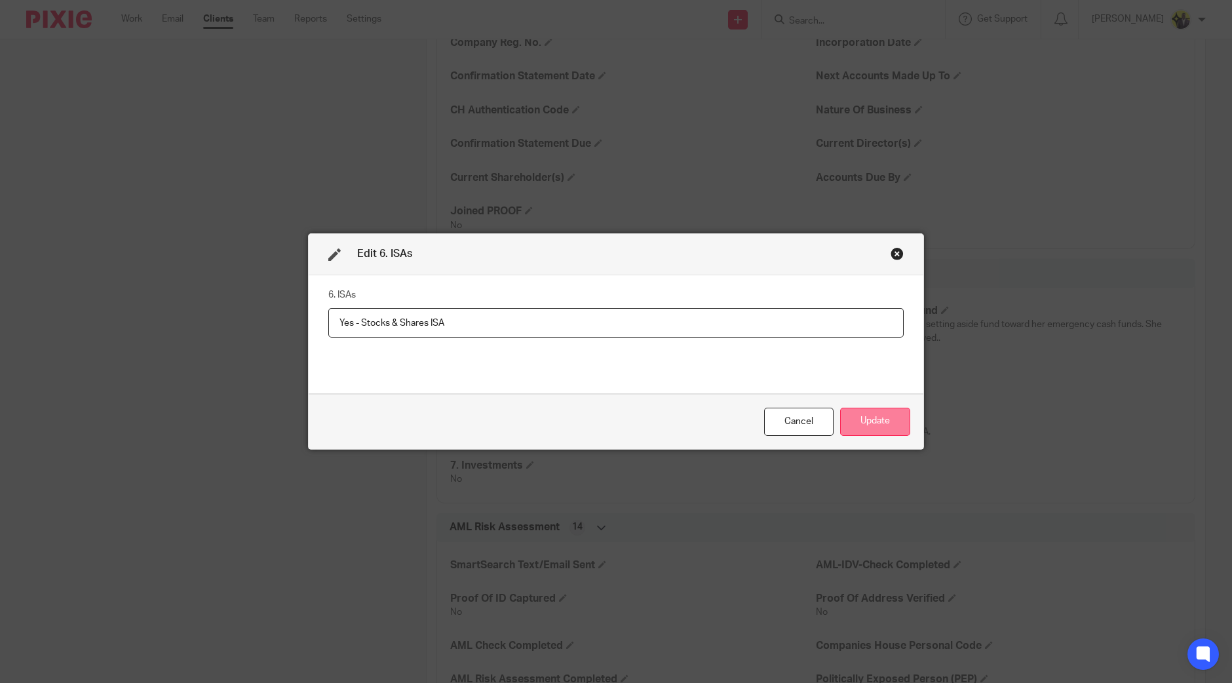
type input "Yes - Stocks & Shares ISA"
click at [870, 417] on button "Update" at bounding box center [875, 421] width 70 height 28
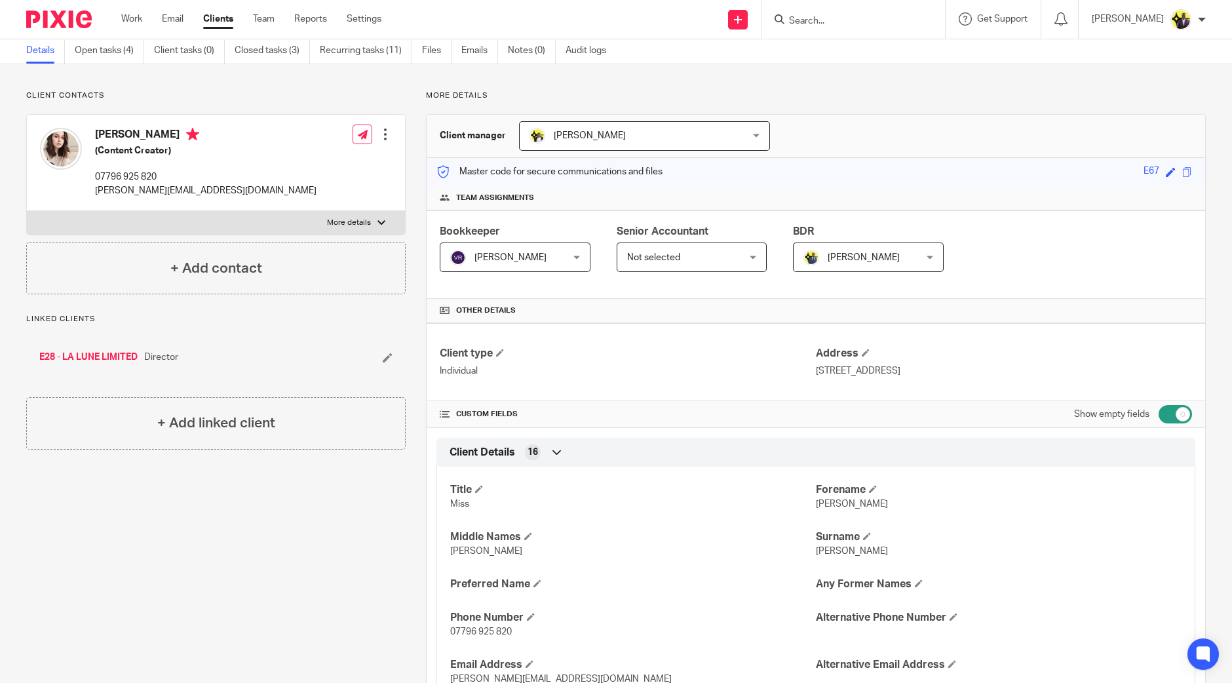
scroll to position [0, 0]
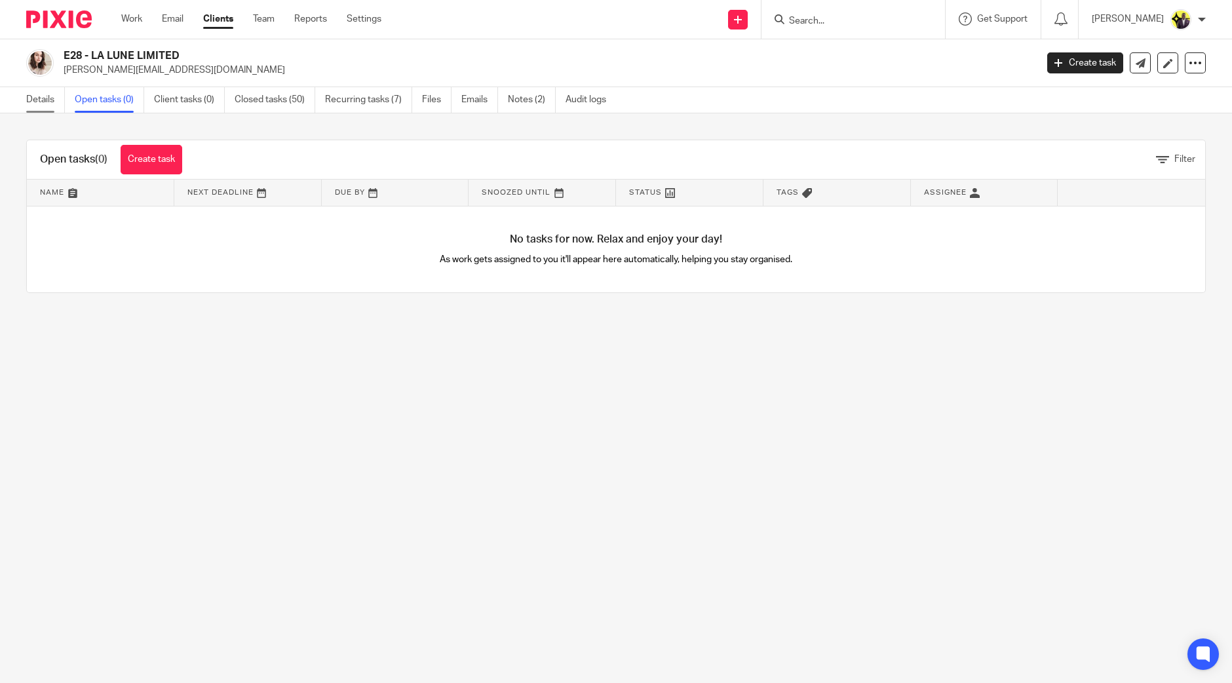
click at [39, 95] on link "Details" at bounding box center [45, 100] width 39 height 26
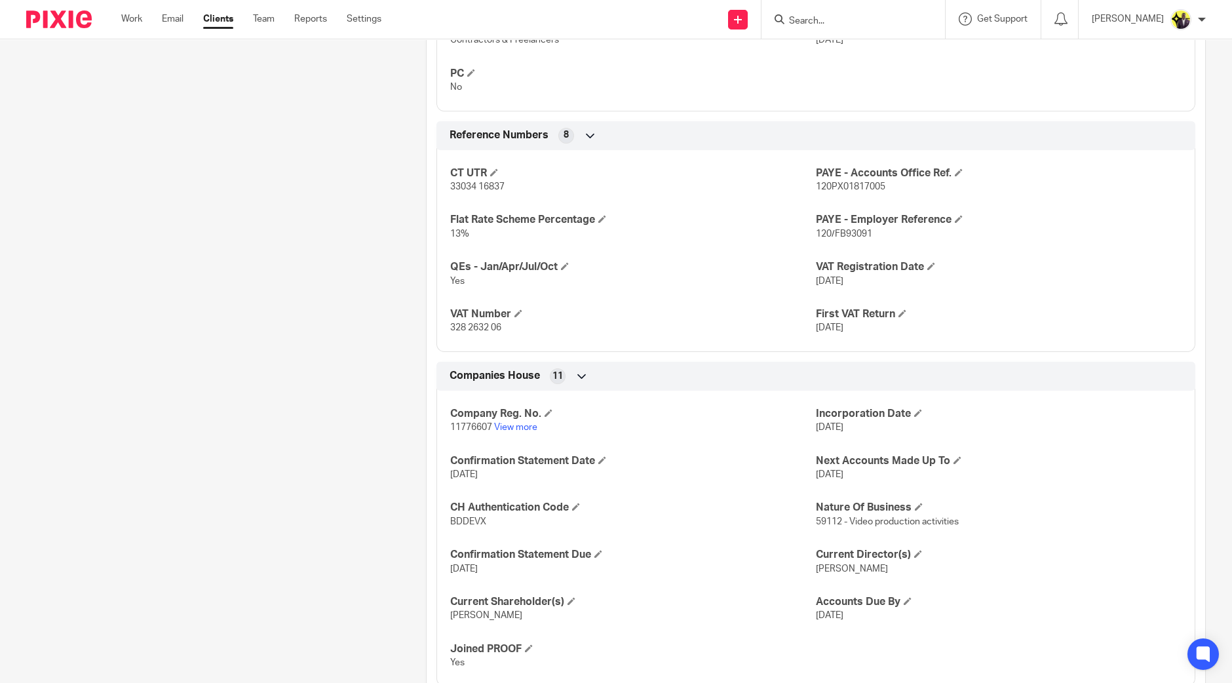
scroll to position [901, 0]
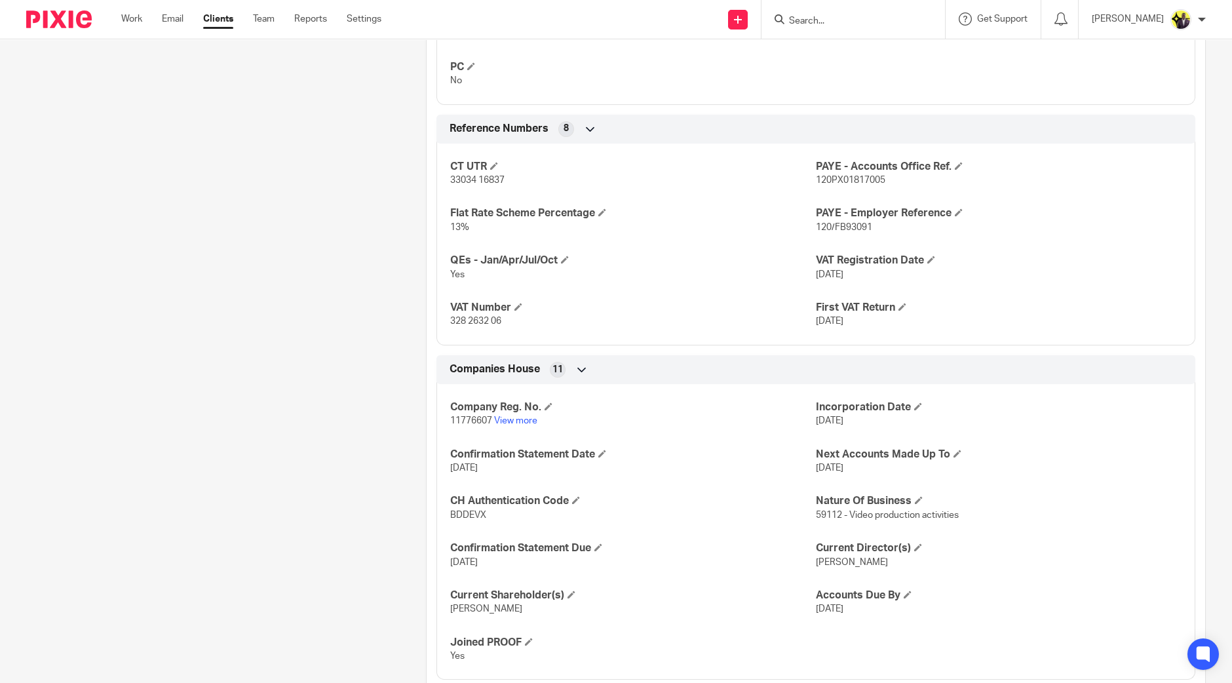
drag, startPoint x: 868, startPoint y: 414, endPoint x: 811, endPoint y: 421, distance: 57.4
click at [816, 421] on p "[DATE]" at bounding box center [999, 420] width 366 height 13
click at [314, 241] on div "Client contacts [PERSON_NAME] (Content Creator) 07796 925 820 [PERSON_NAME][EMA…" at bounding box center [206, 3] width 400 height 1528
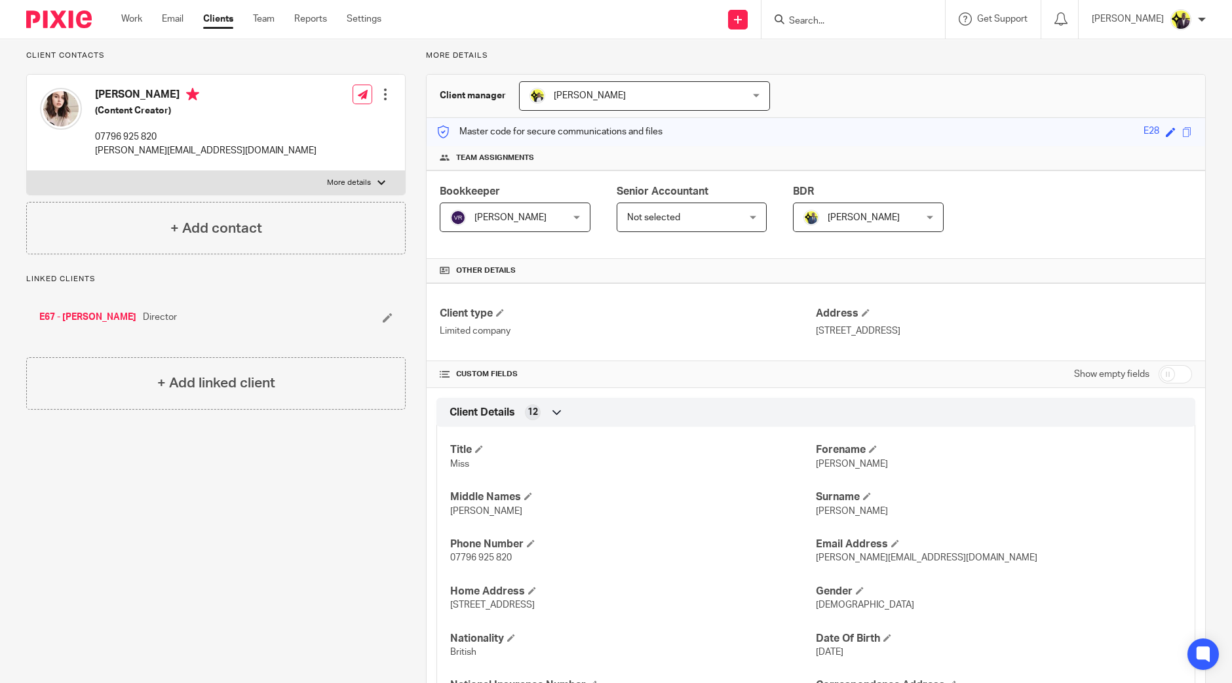
scroll to position [0, 0]
